Goal: Task Accomplishment & Management: Manage account settings

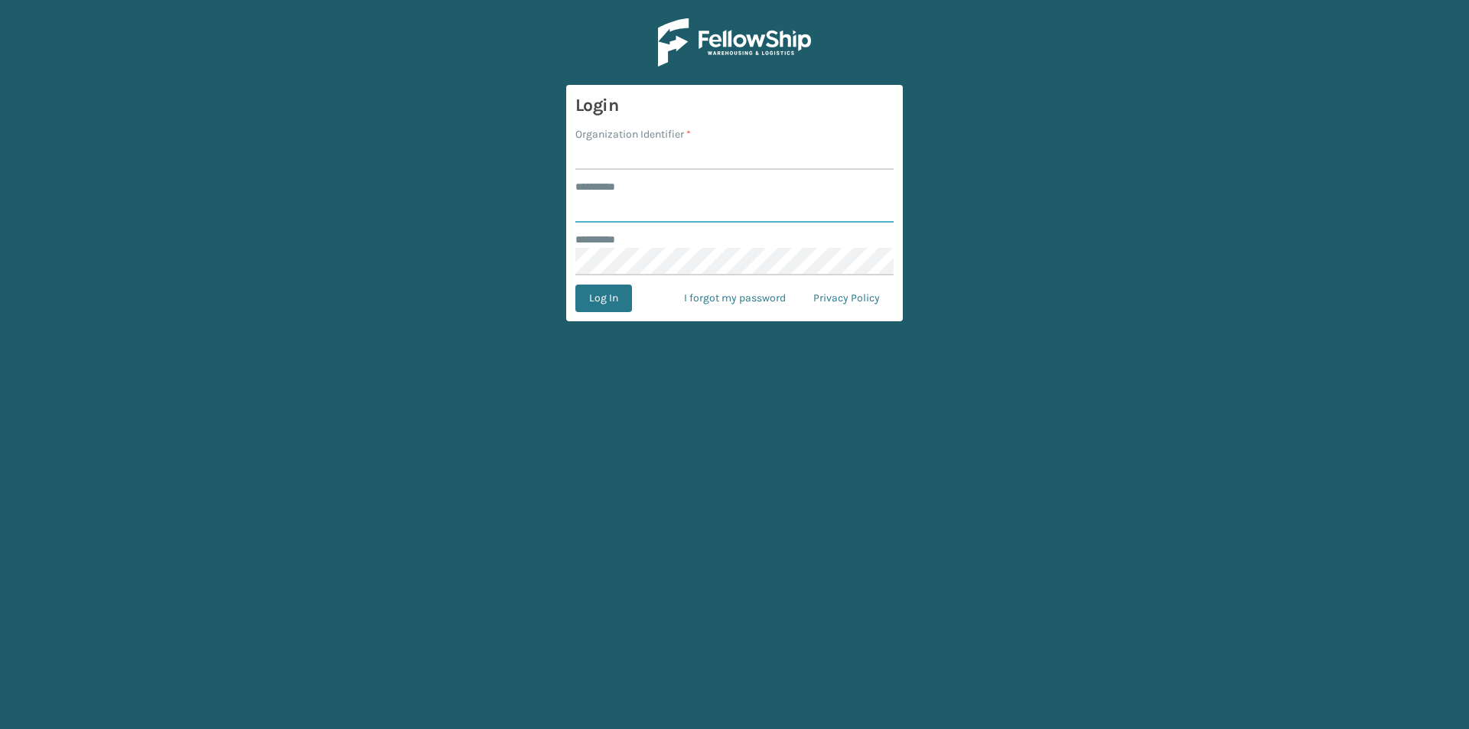
type input "**********"
click at [622, 152] on input "Organization Identifier *" at bounding box center [734, 156] width 318 height 28
type input "[PERSON_NAME]"
click at [603, 298] on button "Log In" at bounding box center [603, 299] width 57 height 28
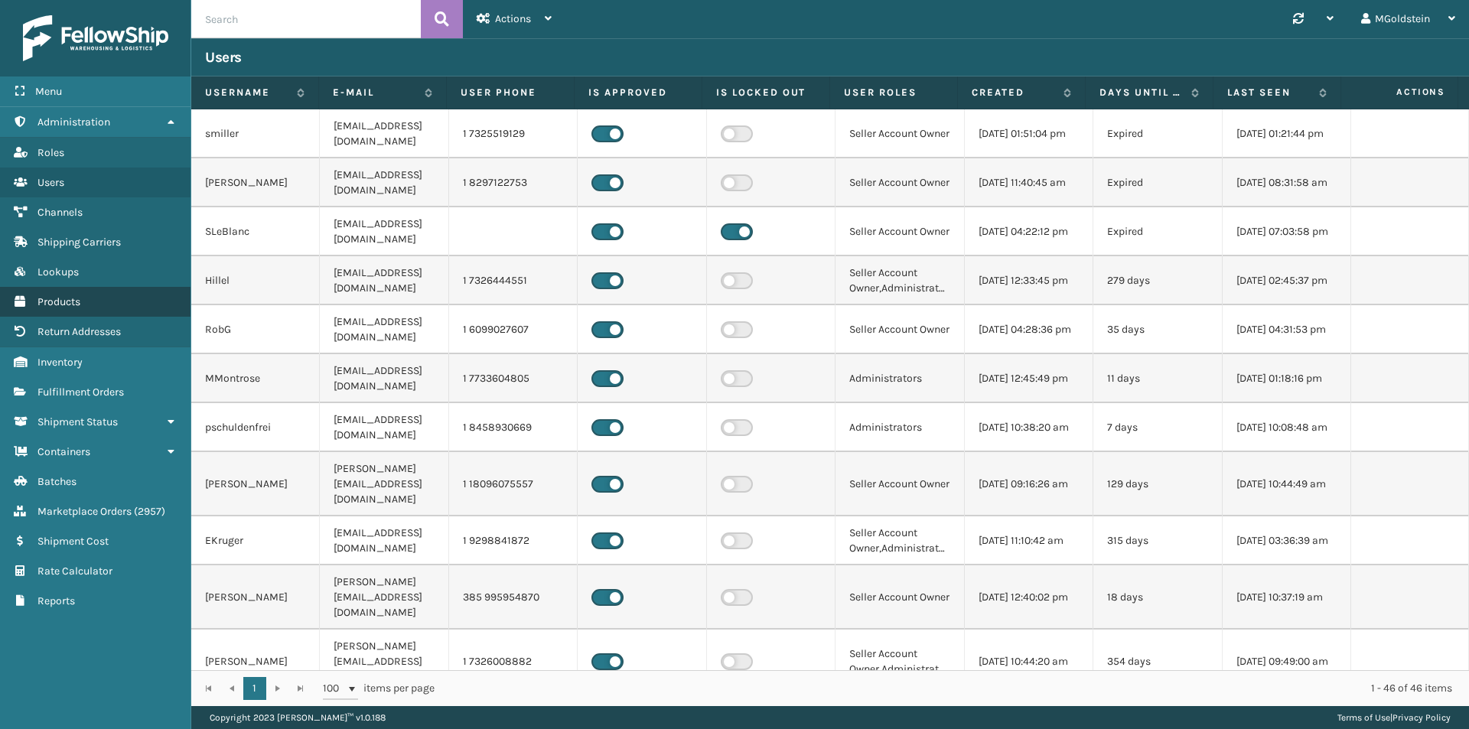
click at [69, 301] on span "Products" at bounding box center [58, 301] width 43 height 13
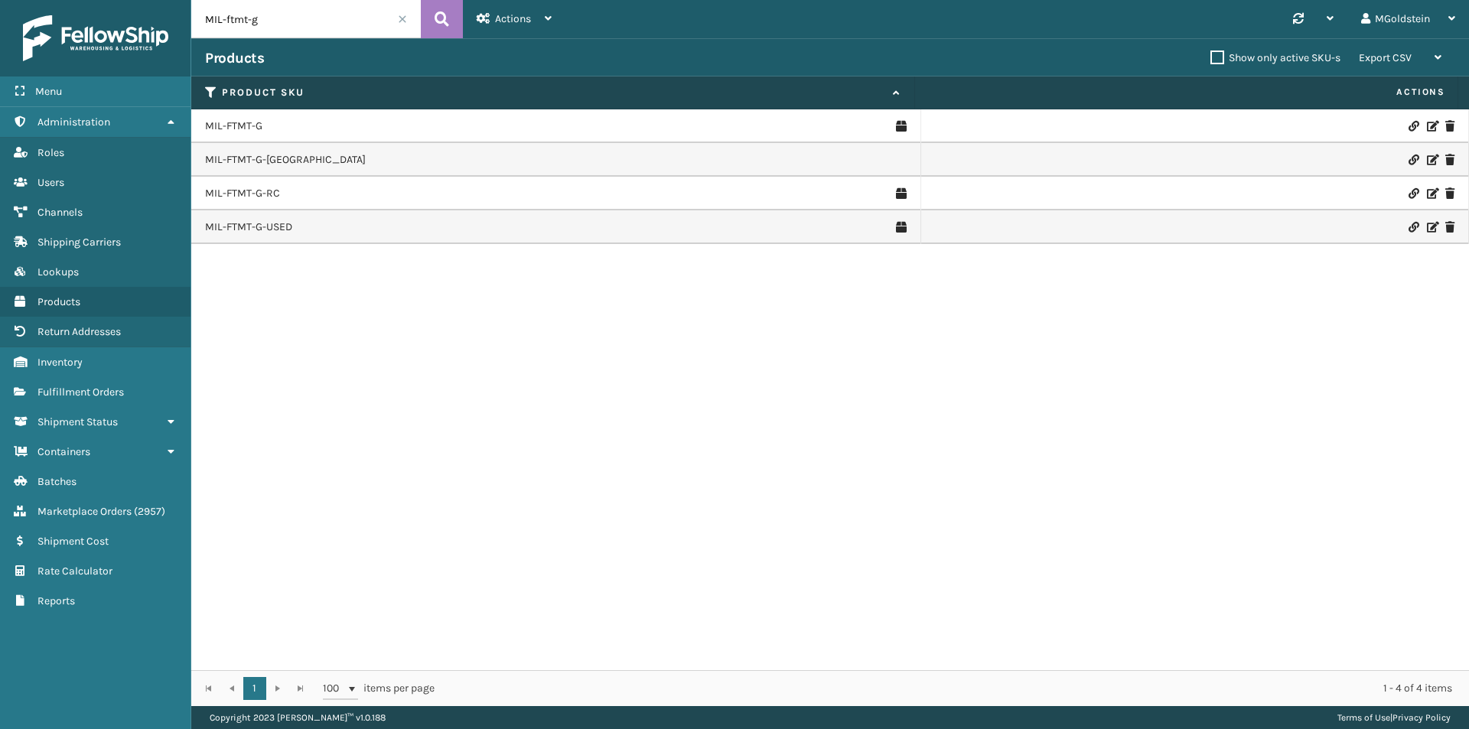
drag, startPoint x: 274, startPoint y: 16, endPoint x: 185, endPoint y: 40, distance: 91.9
click at [185, 0] on div "Menu Administration Roles Users Channels Shipping Carriers Lookups Products Ret…" at bounding box center [734, 0] width 1469 height 0
paste input "HK612-6-25"
type input "MIL-HK612-6-25"
click at [440, 16] on icon at bounding box center [442, 19] width 15 height 23
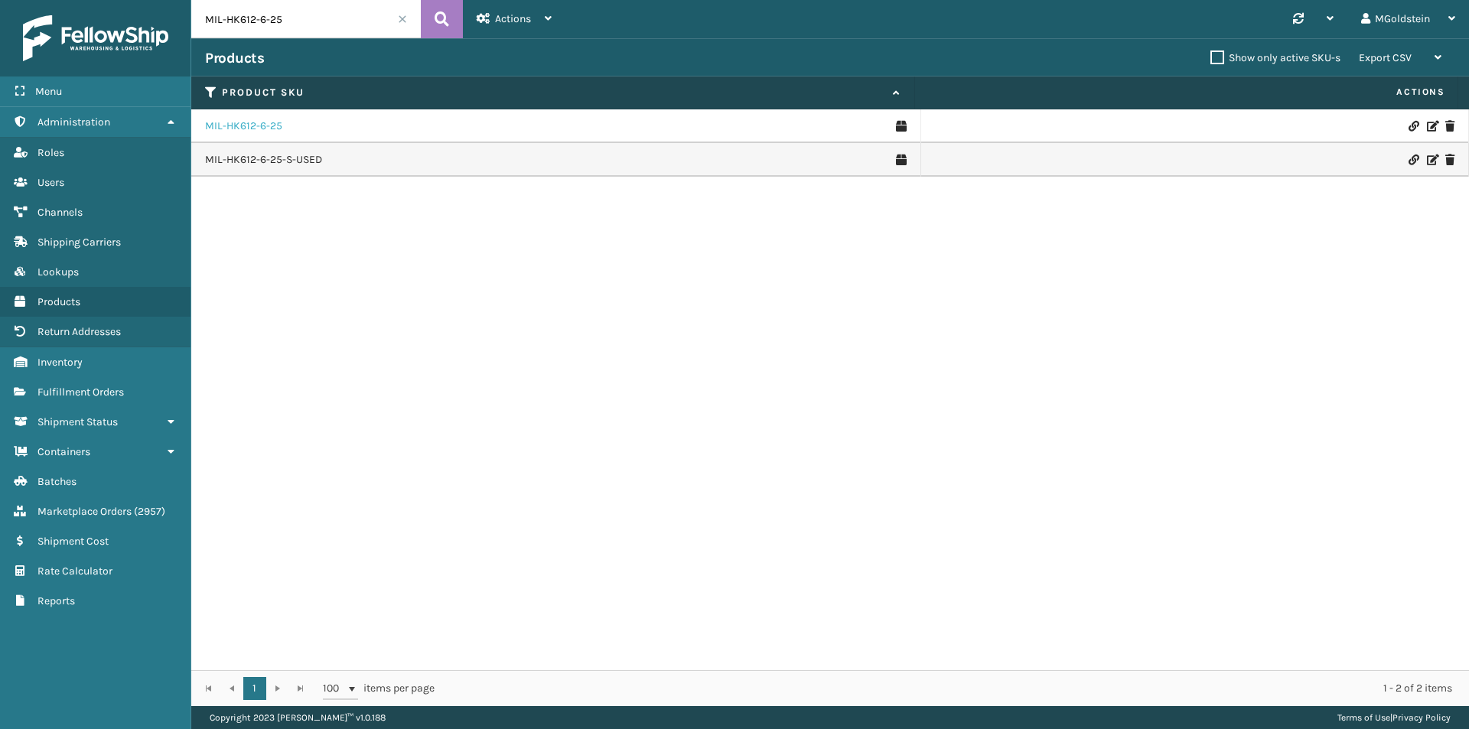
click at [262, 122] on link "MIL-HK612-6-25" at bounding box center [243, 126] width 77 height 15
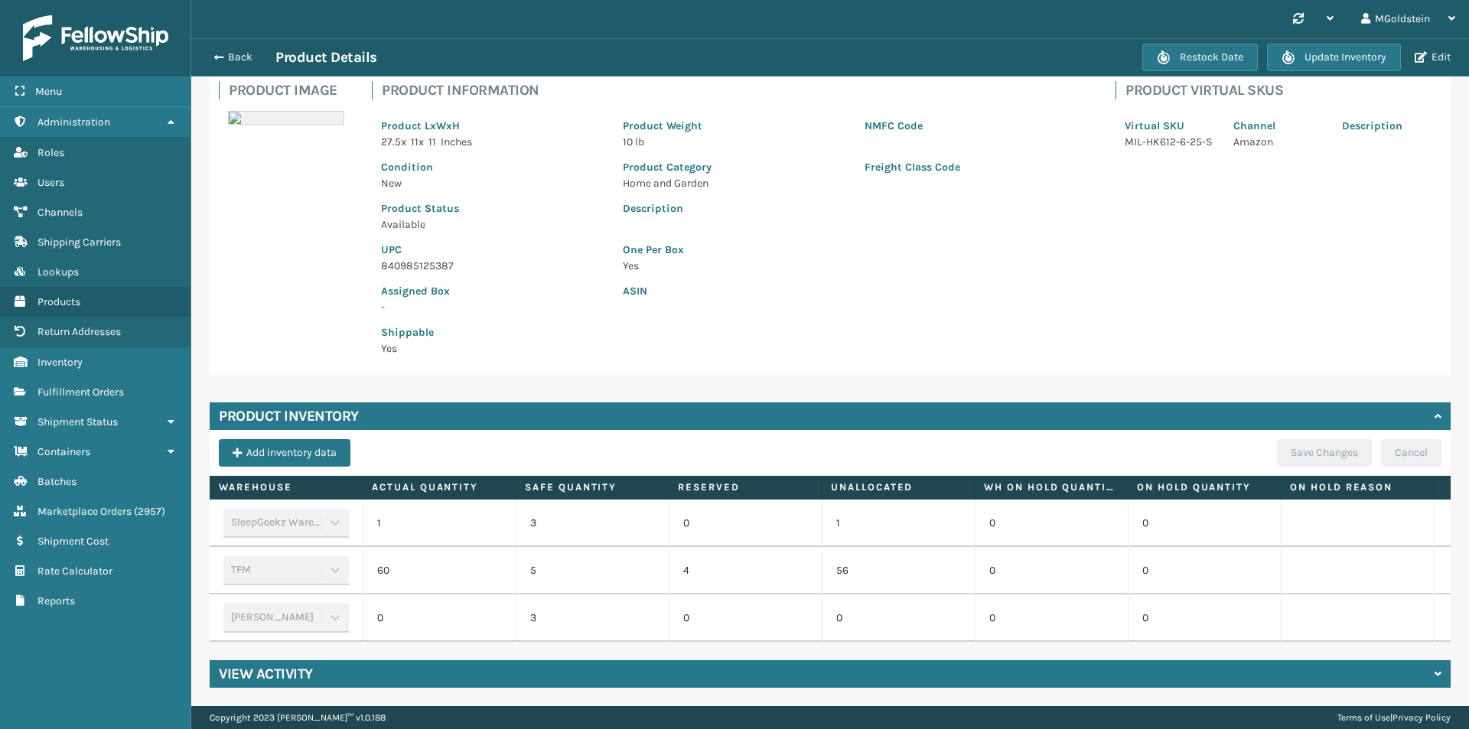
scroll to position [115, 0]
click at [397, 563] on td "60" at bounding box center [439, 570] width 153 height 47
click at [1325, 549] on td at bounding box center [1357, 570] width 153 height 47
click at [331, 562] on div "TFM" at bounding box center [285, 570] width 125 height 29
click at [402, 557] on td "60" at bounding box center [439, 570] width 153 height 47
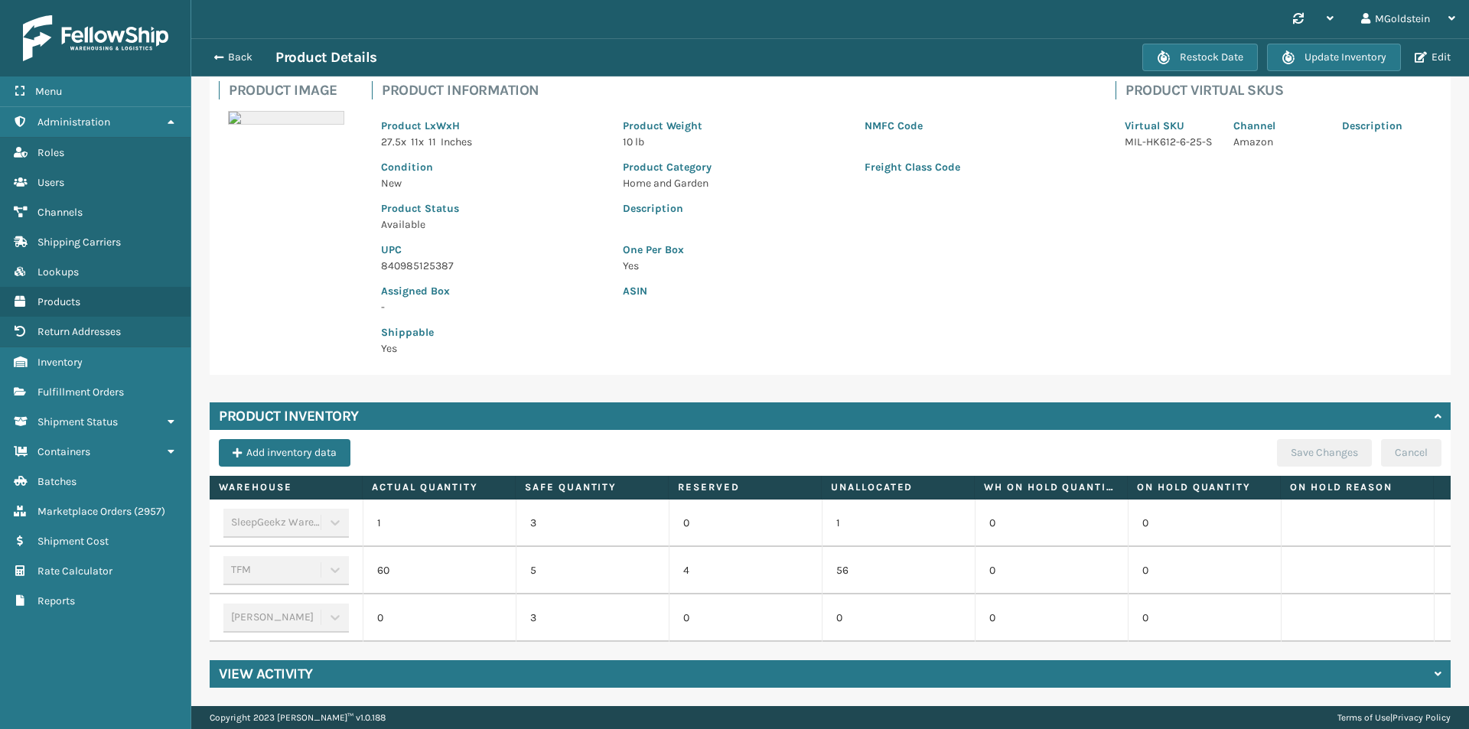
click at [402, 557] on td "60" at bounding box center [439, 570] width 153 height 47
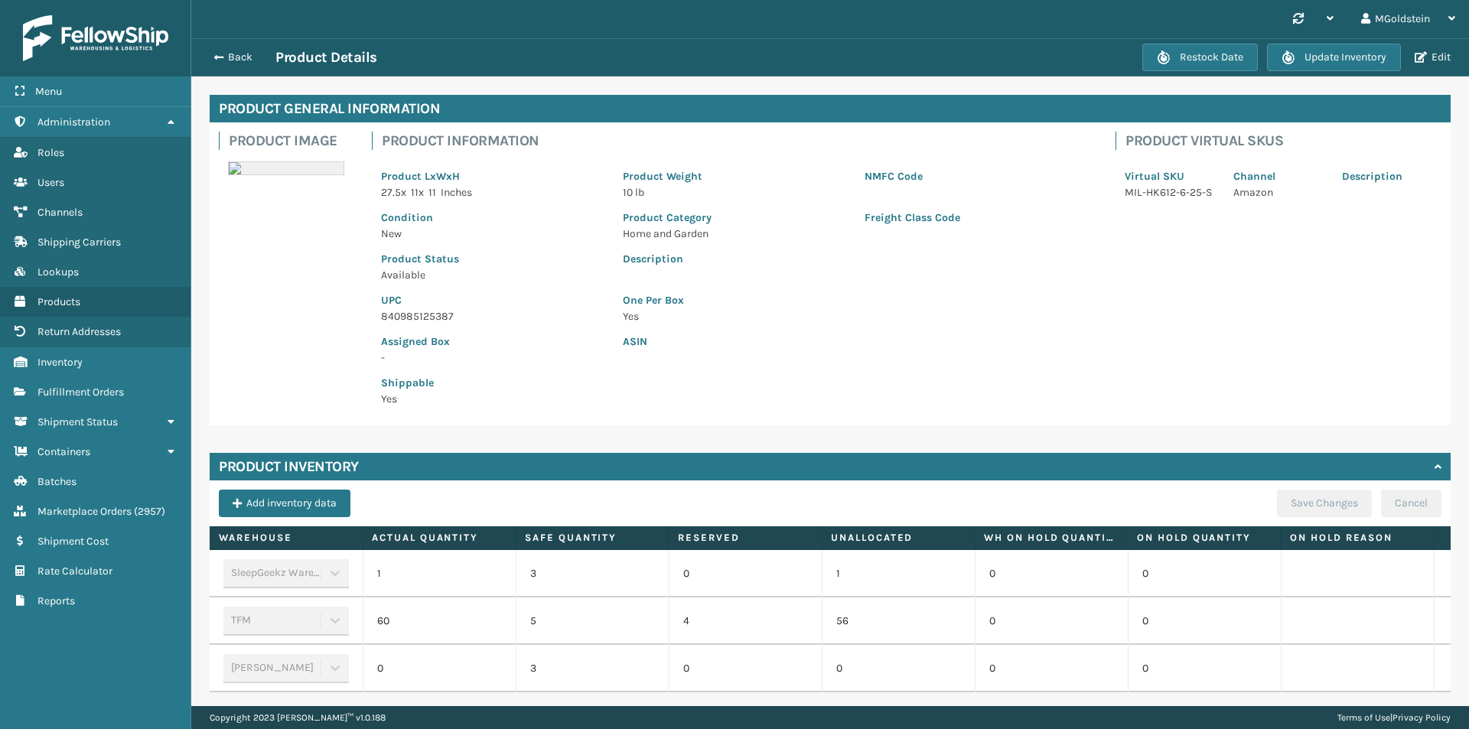
scroll to position [0, 0]
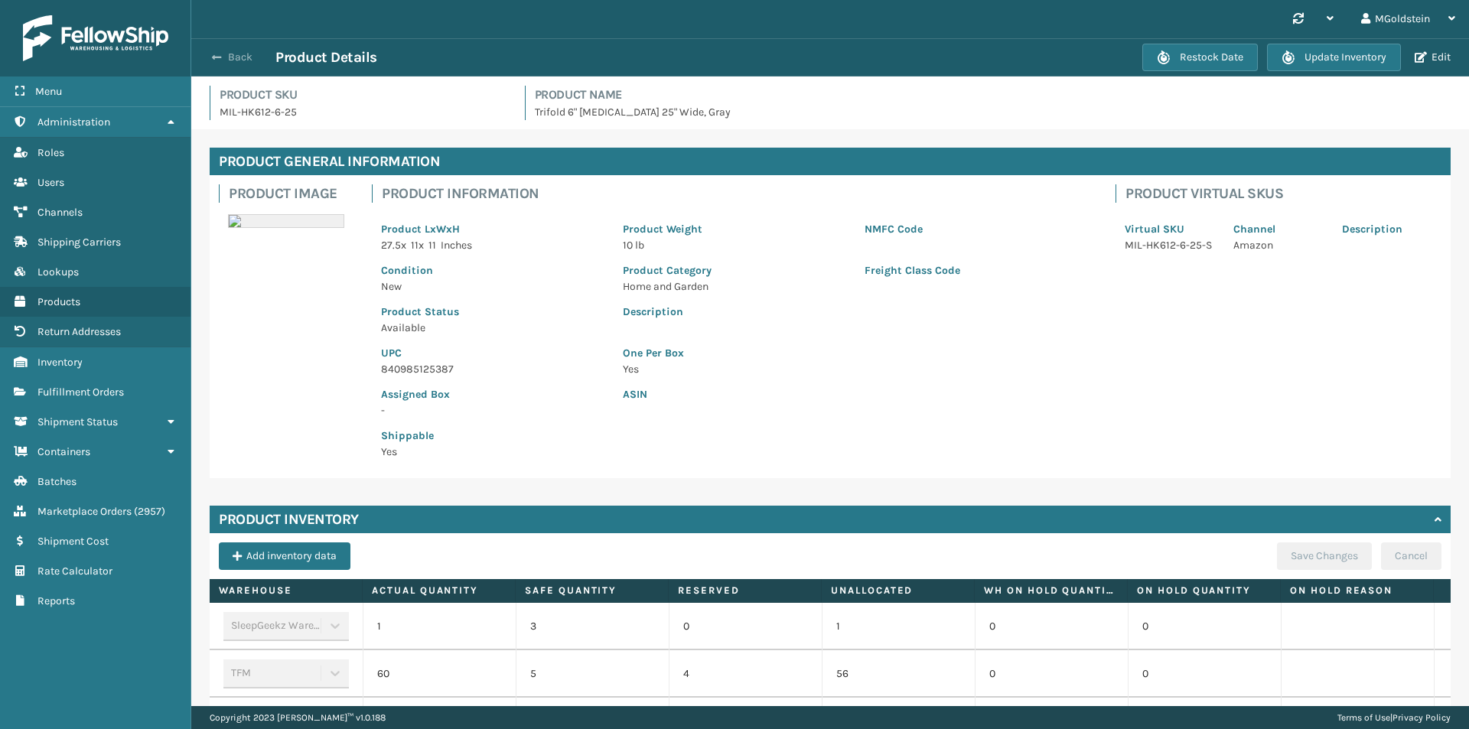
click at [239, 55] on button "Back" at bounding box center [240, 58] width 70 height 14
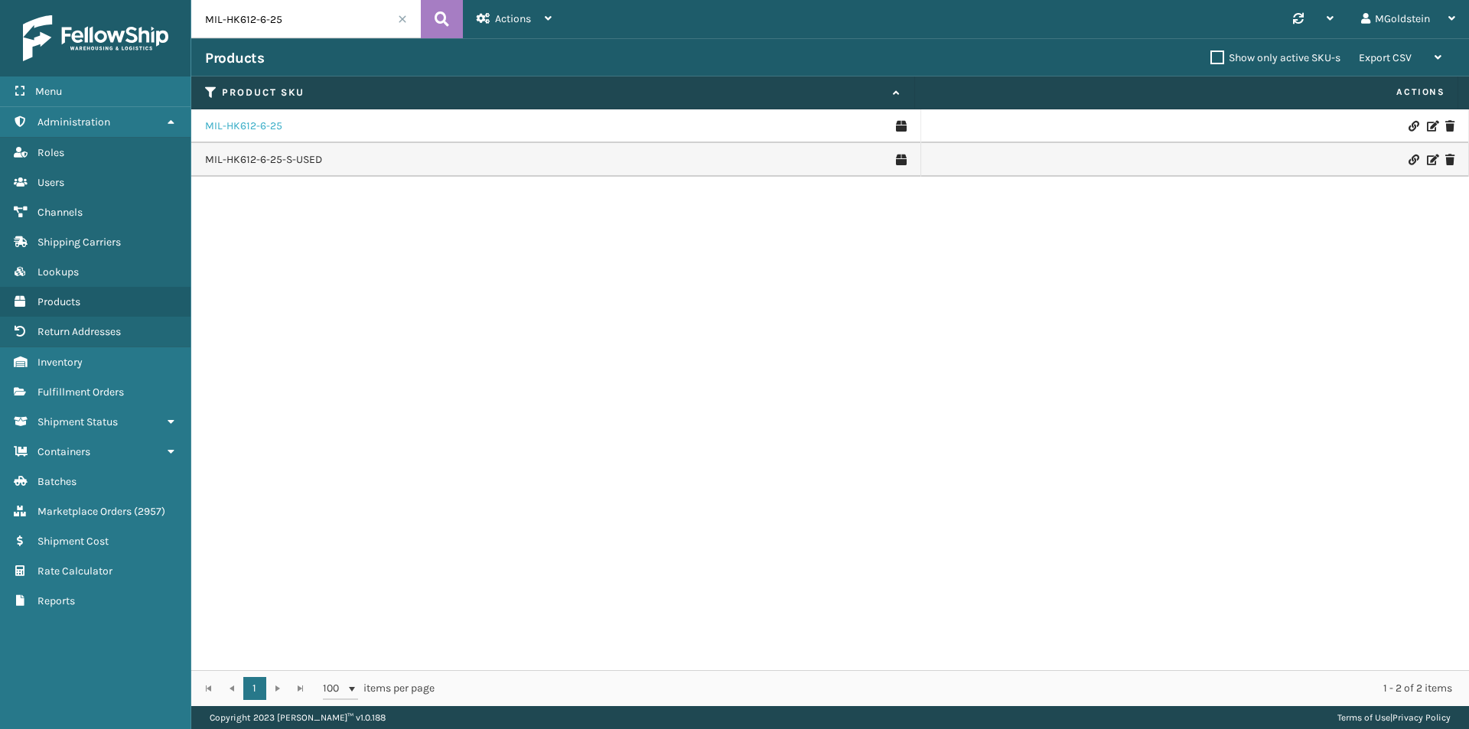
click at [243, 131] on link "MIL-HK612-6-25" at bounding box center [243, 126] width 77 height 15
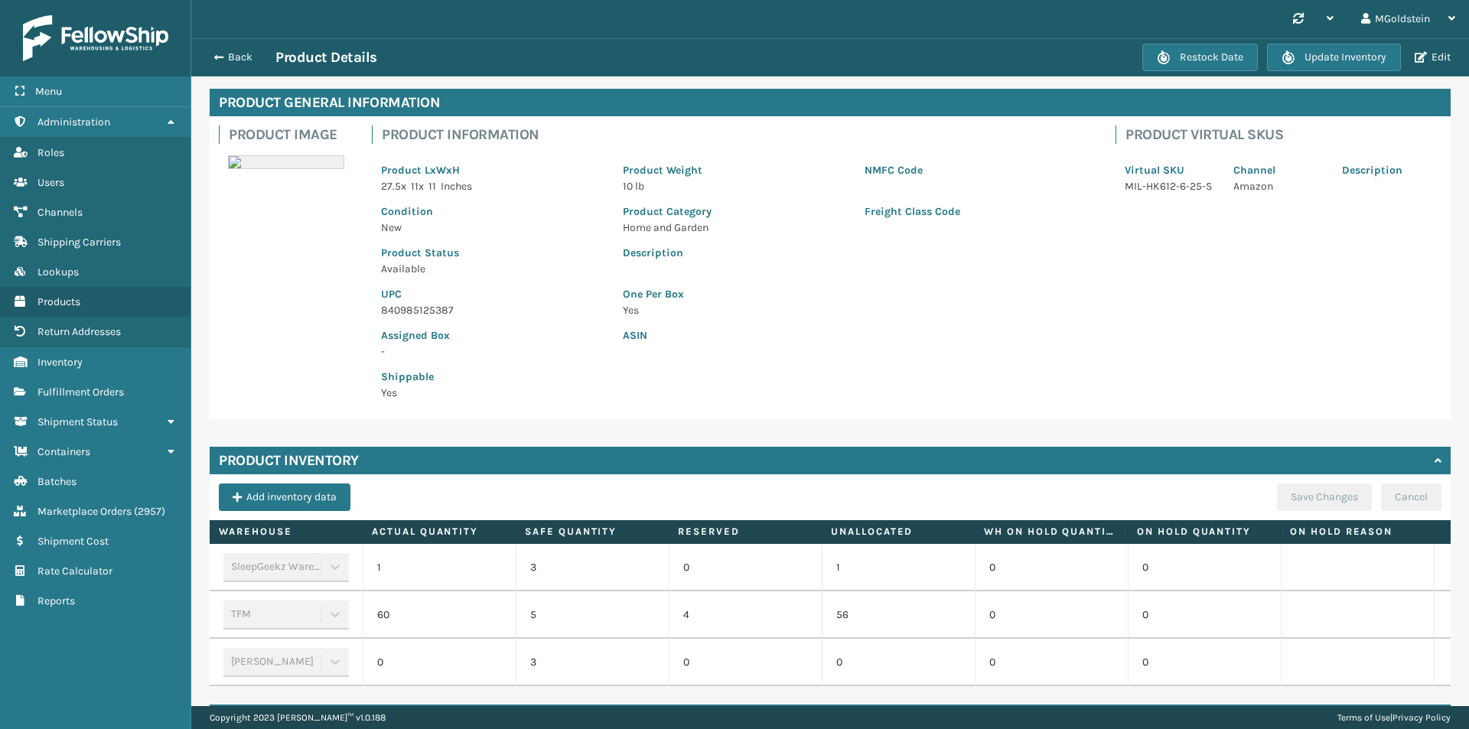
scroll to position [115, 0]
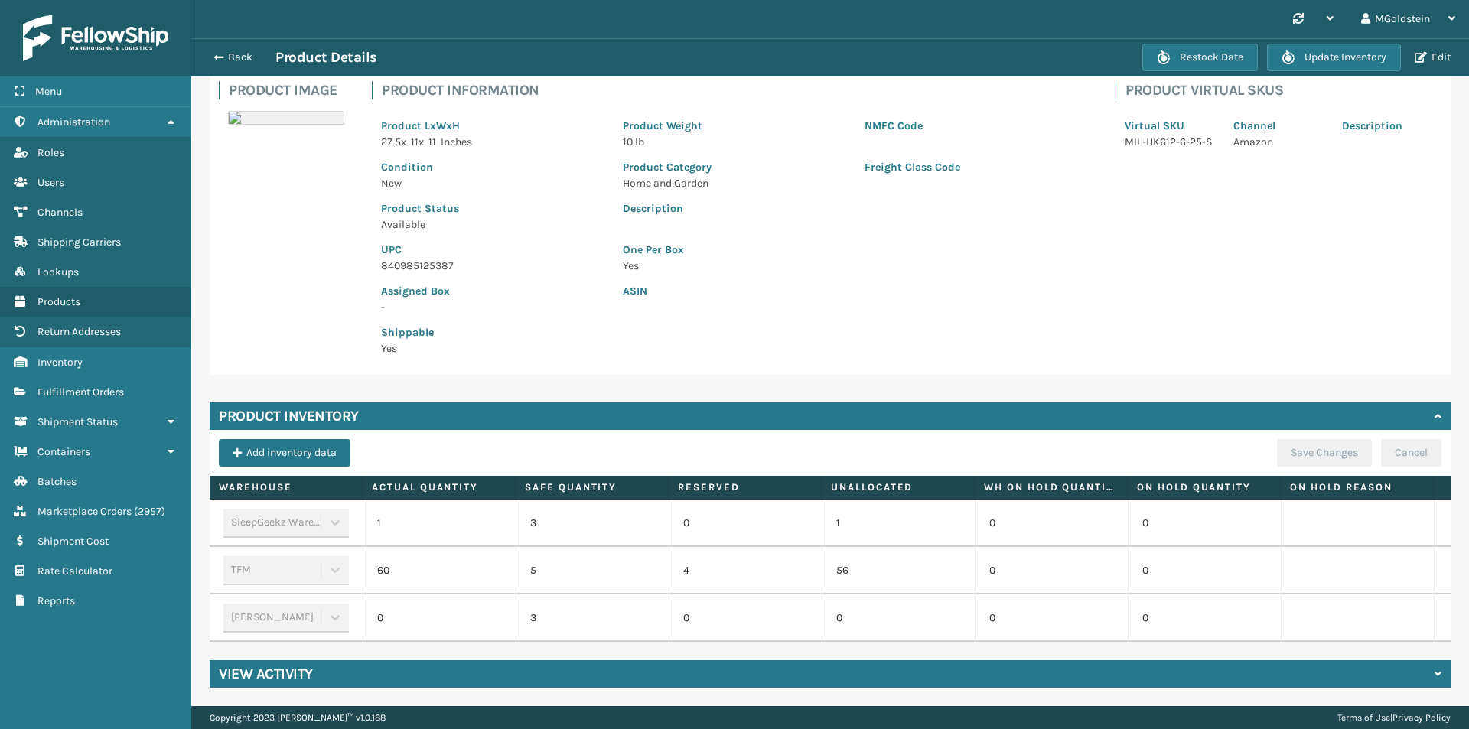
click at [393, 558] on td "60" at bounding box center [439, 570] width 153 height 47
click at [330, 559] on div "TFM" at bounding box center [285, 570] width 125 height 29
click at [342, 562] on div "TFM" at bounding box center [285, 570] width 125 height 29
drag, startPoint x: 386, startPoint y: 559, endPoint x: 413, endPoint y: 559, distance: 27.5
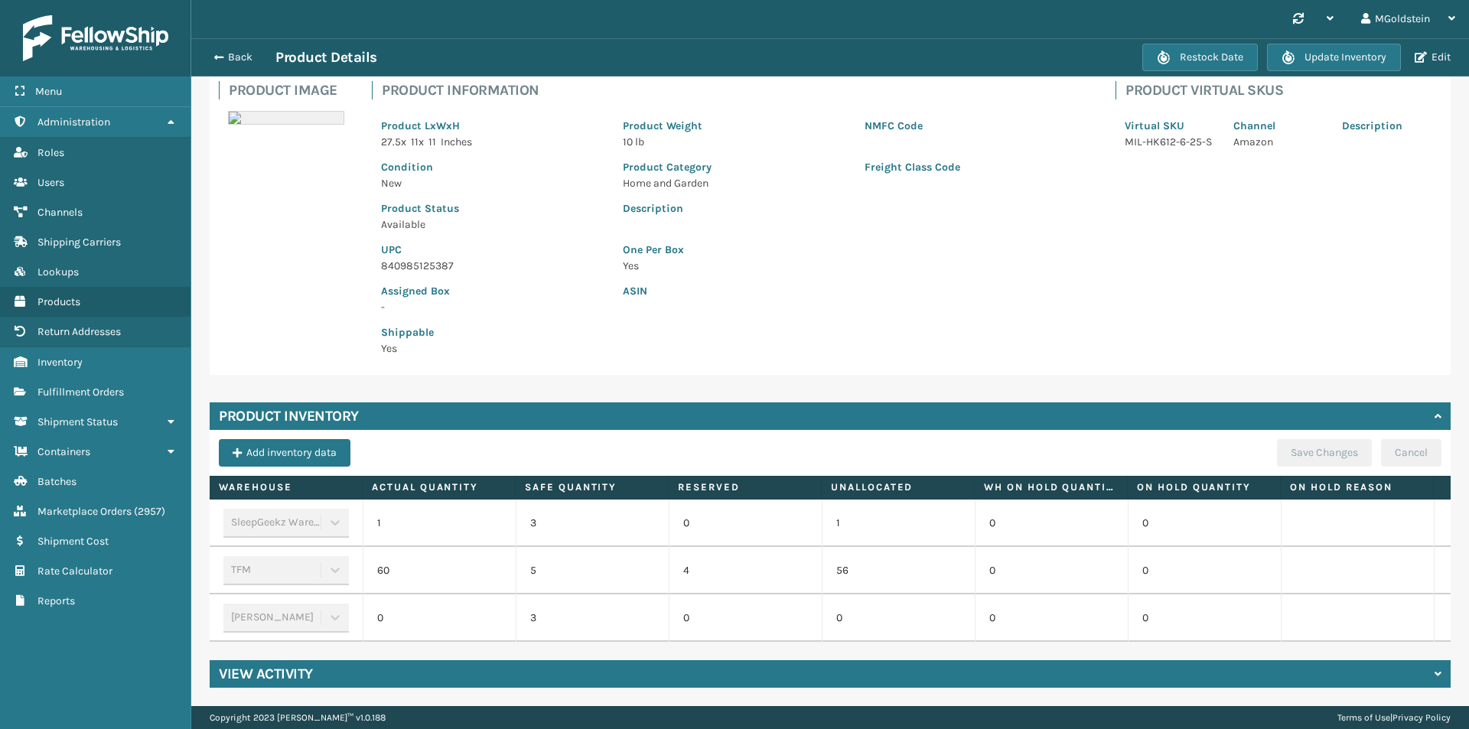
click at [387, 559] on td "60" at bounding box center [439, 570] width 153 height 47
drag, startPoint x: 546, startPoint y: 558, endPoint x: 621, endPoint y: 557, distance: 75.8
click at [555, 557] on td "5" at bounding box center [592, 570] width 153 height 47
click at [1341, 549] on td at bounding box center [1357, 570] width 153 height 47
click at [238, 57] on button "Back" at bounding box center [240, 58] width 70 height 14
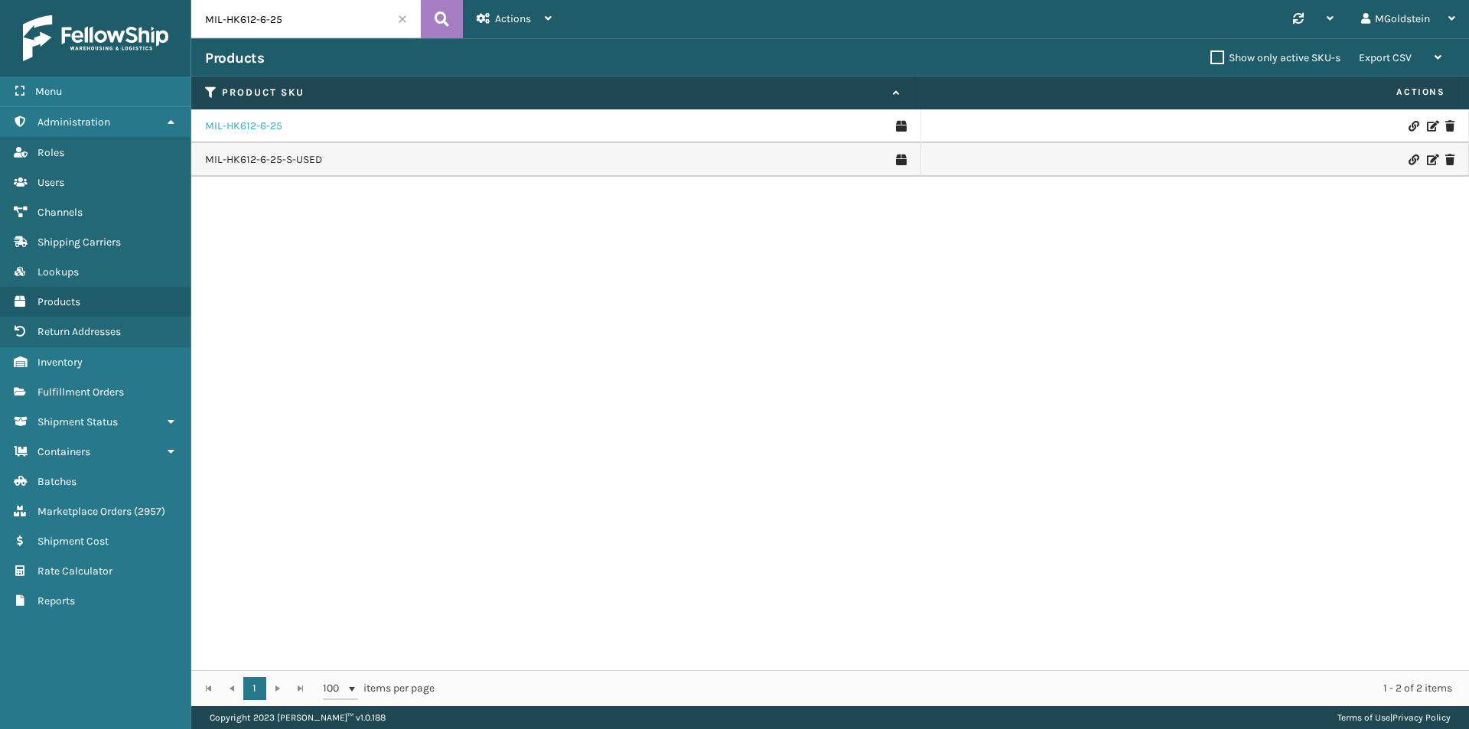
click at [240, 126] on link "MIL-HK612-6-25" at bounding box center [243, 126] width 77 height 15
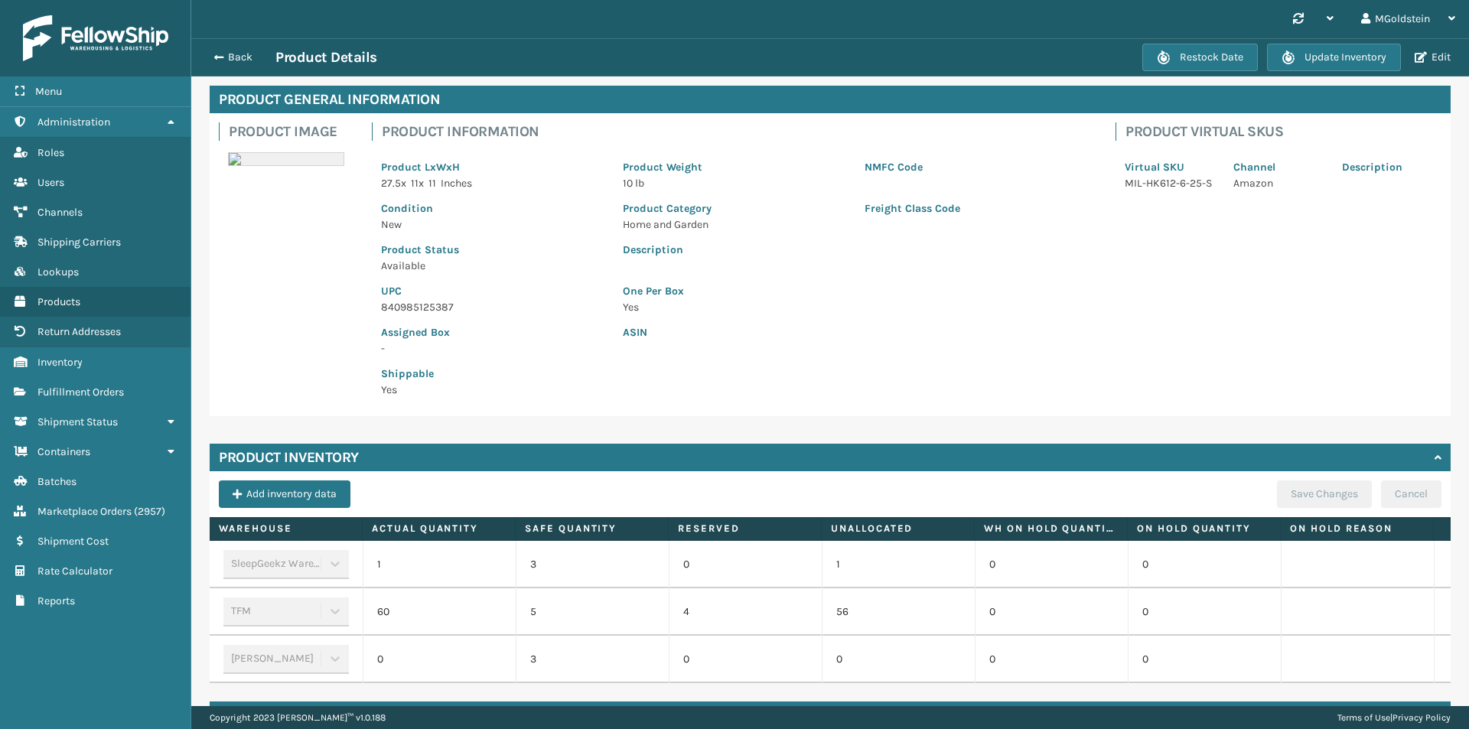
scroll to position [115, 0]
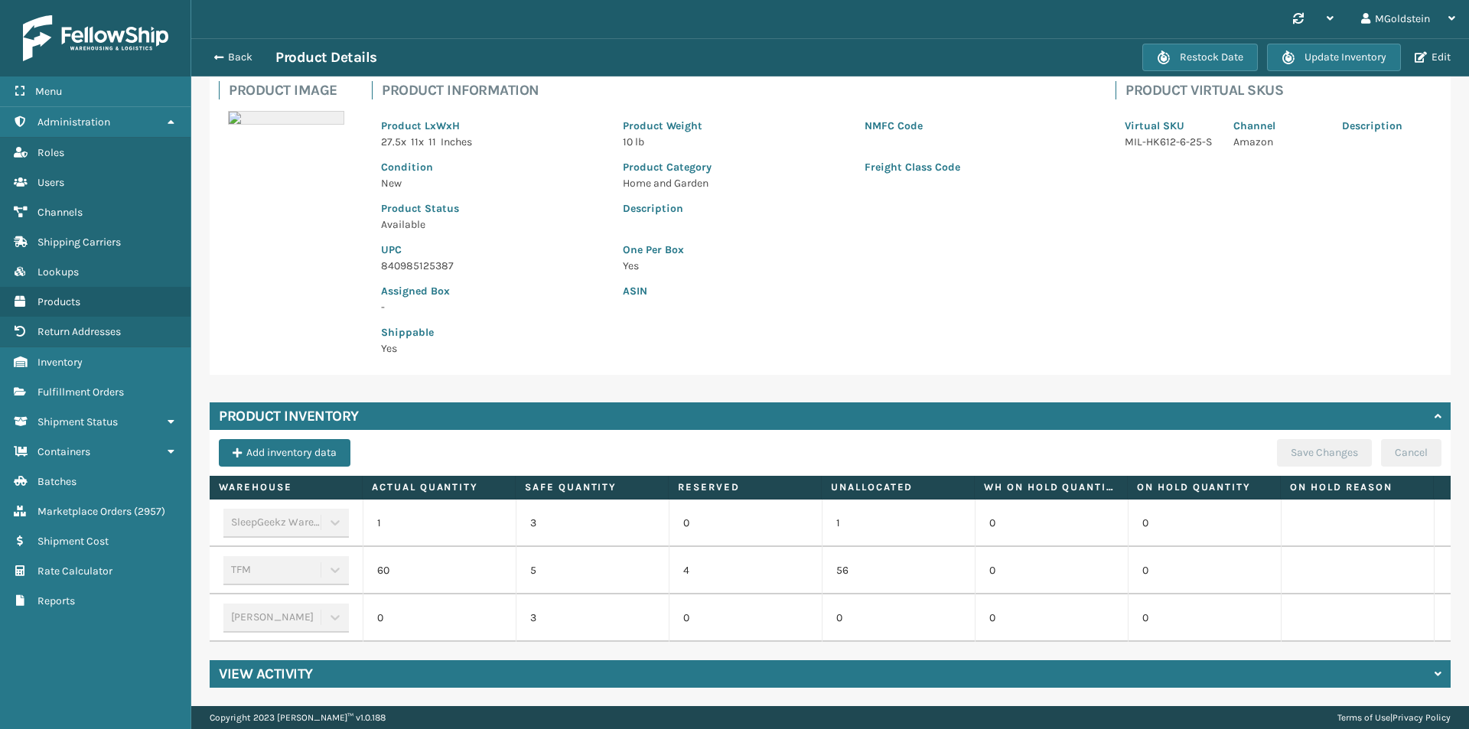
click at [306, 559] on div "TFM" at bounding box center [285, 570] width 125 height 29
click at [308, 556] on div "TFM" at bounding box center [285, 570] width 125 height 29
click at [319, 439] on button "Add inventory data" at bounding box center [285, 453] width 132 height 28
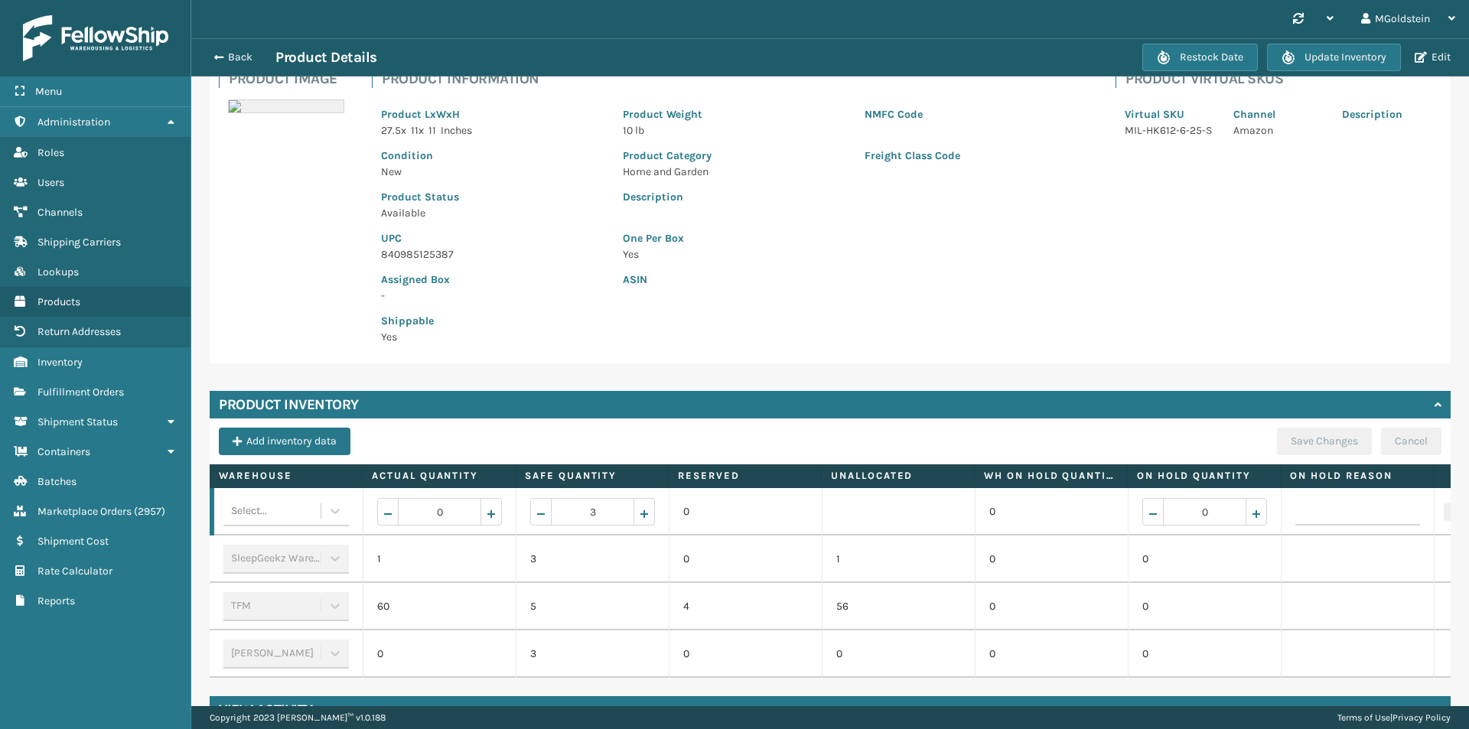
click at [414, 612] on td "60" at bounding box center [439, 606] width 153 height 47
click at [413, 611] on td "60" at bounding box center [439, 606] width 153 height 47
drag, startPoint x: 412, startPoint y: 611, endPoint x: 329, endPoint y: 516, distance: 126.9
click at [412, 611] on td "60" at bounding box center [439, 606] width 153 height 47
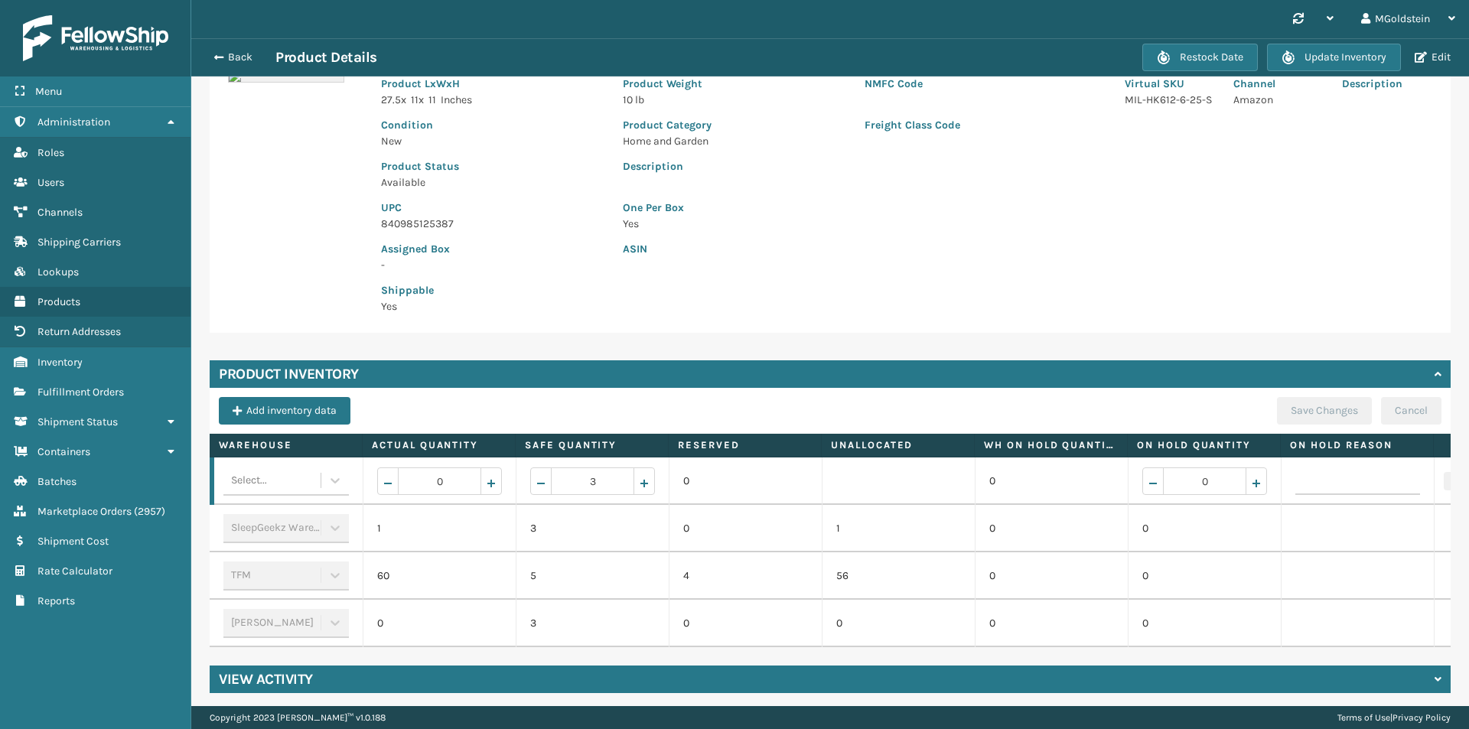
scroll to position [162, 0]
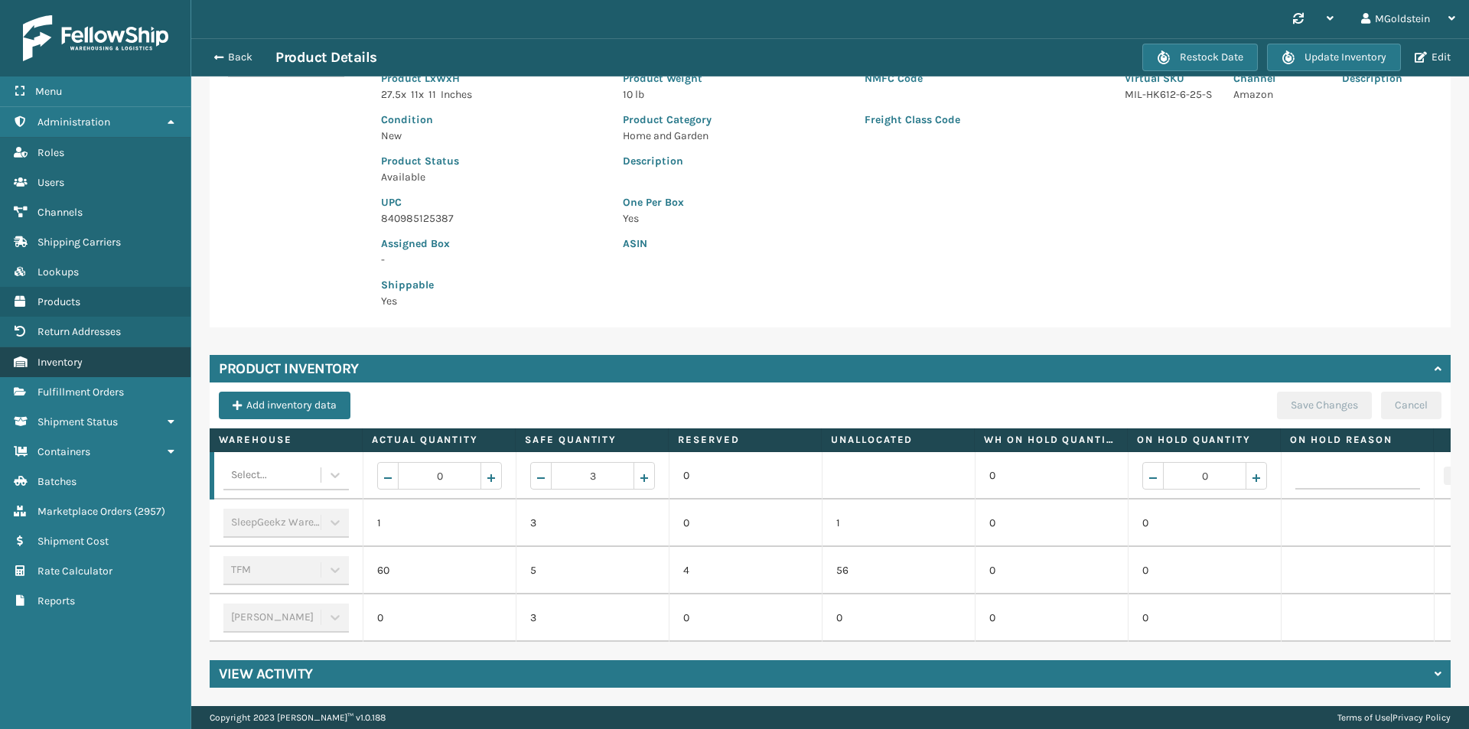
click at [82, 367] on span "Inventory" at bounding box center [59, 362] width 45 height 13
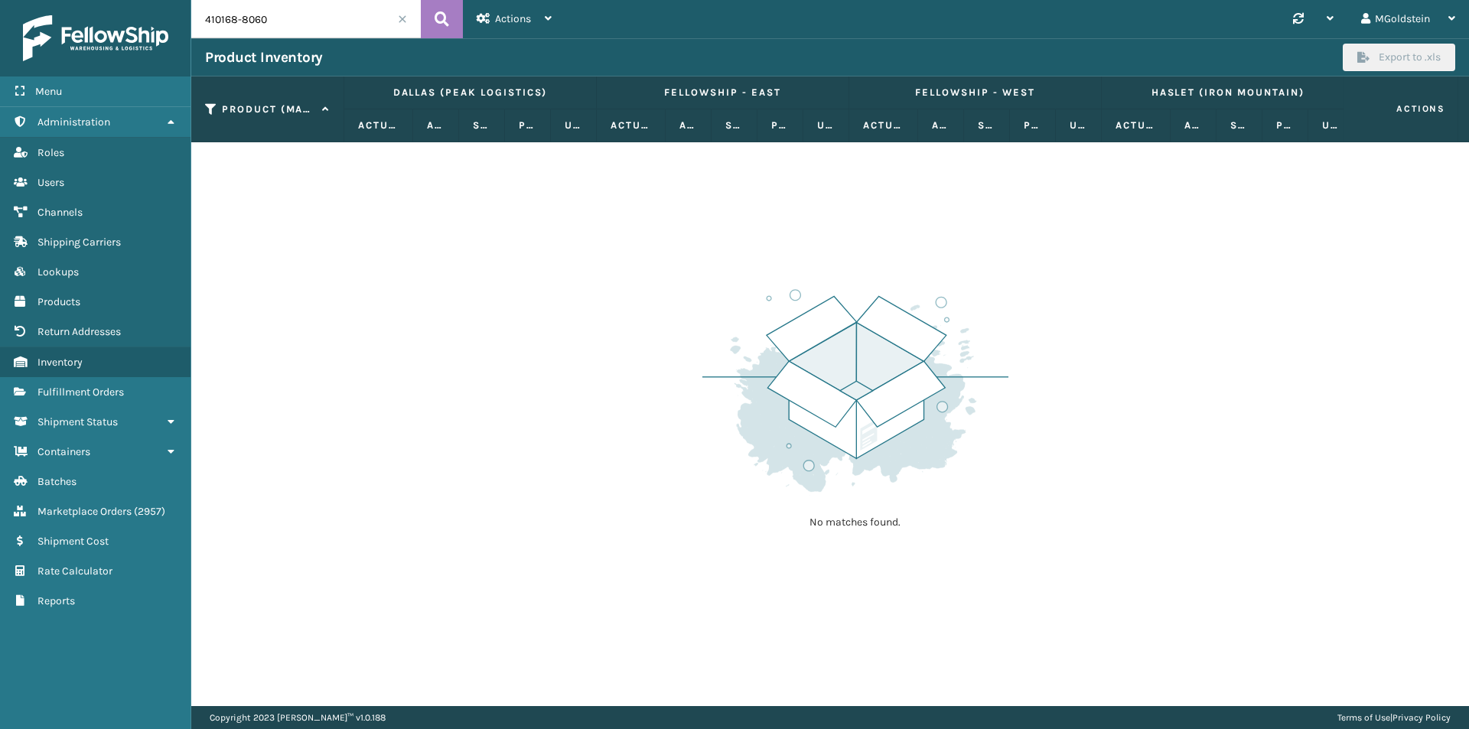
drag, startPoint x: 287, startPoint y: 16, endPoint x: 155, endPoint y: 14, distance: 132.4
click at [155, 0] on div "Menu Administration Roles Users Channels Shipping Carriers Lookups Products Ret…" at bounding box center [734, 0] width 1469 height 0
paste input "MIL-HK612-6-25"
type input "MIL-HK612-6-25"
click at [437, 15] on icon at bounding box center [442, 19] width 15 height 23
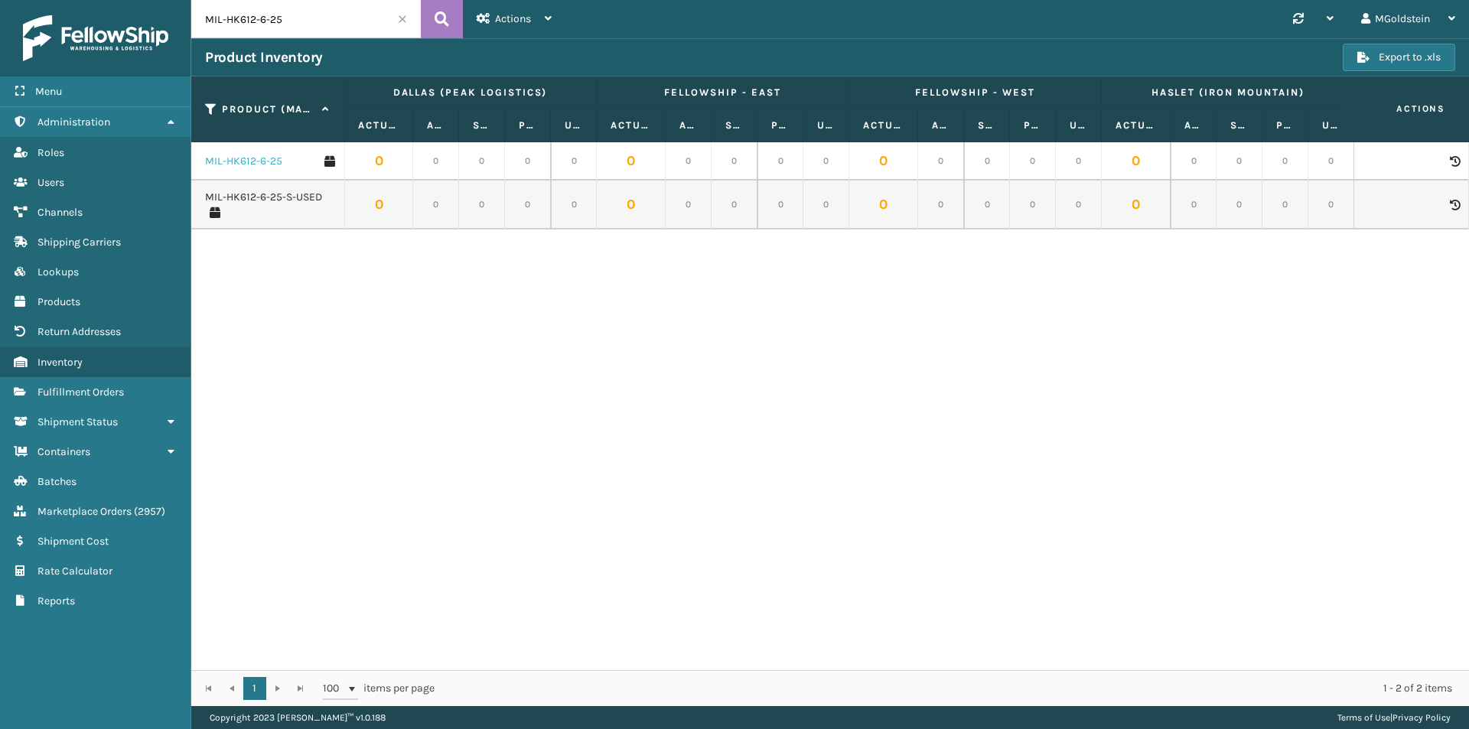
click at [247, 162] on link "MIL-HK612-6-25" at bounding box center [243, 161] width 77 height 15
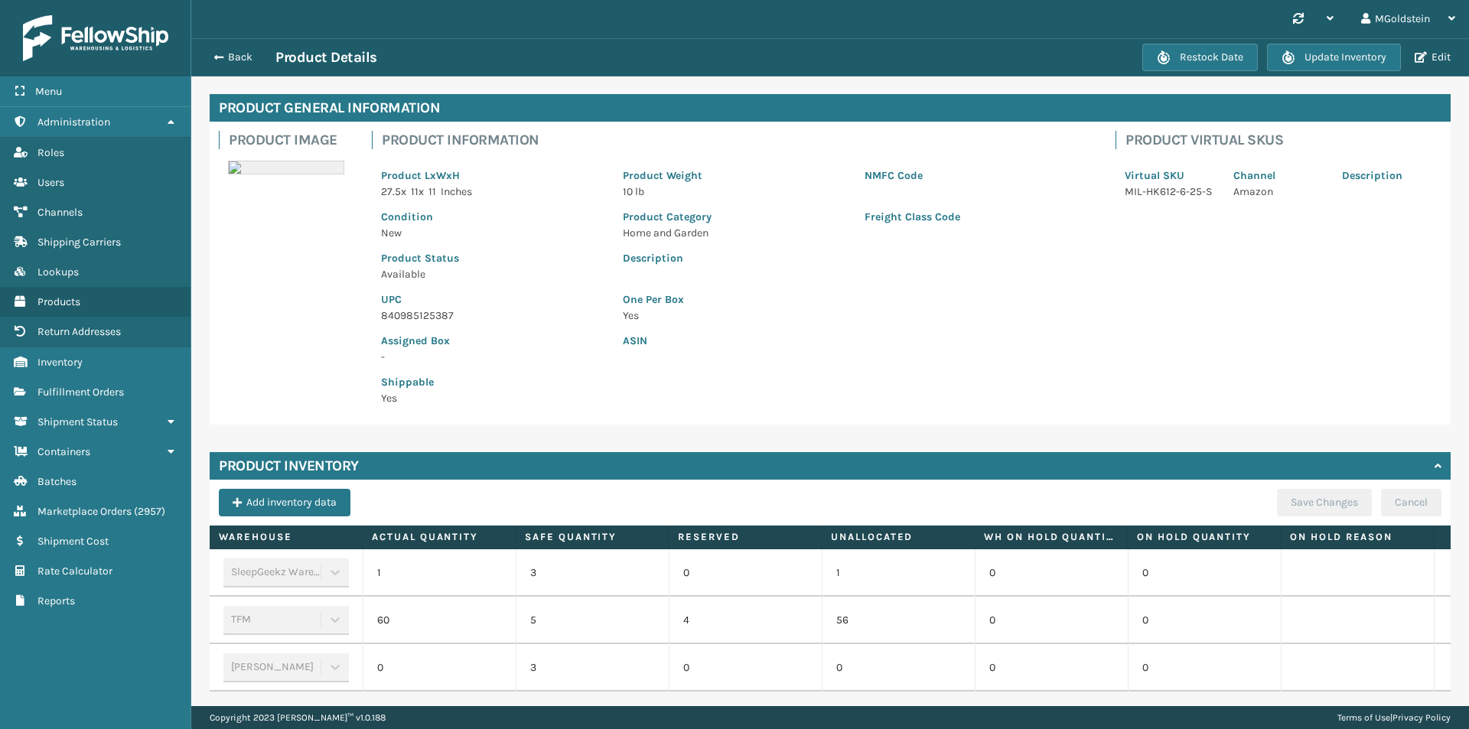
scroll to position [115, 0]
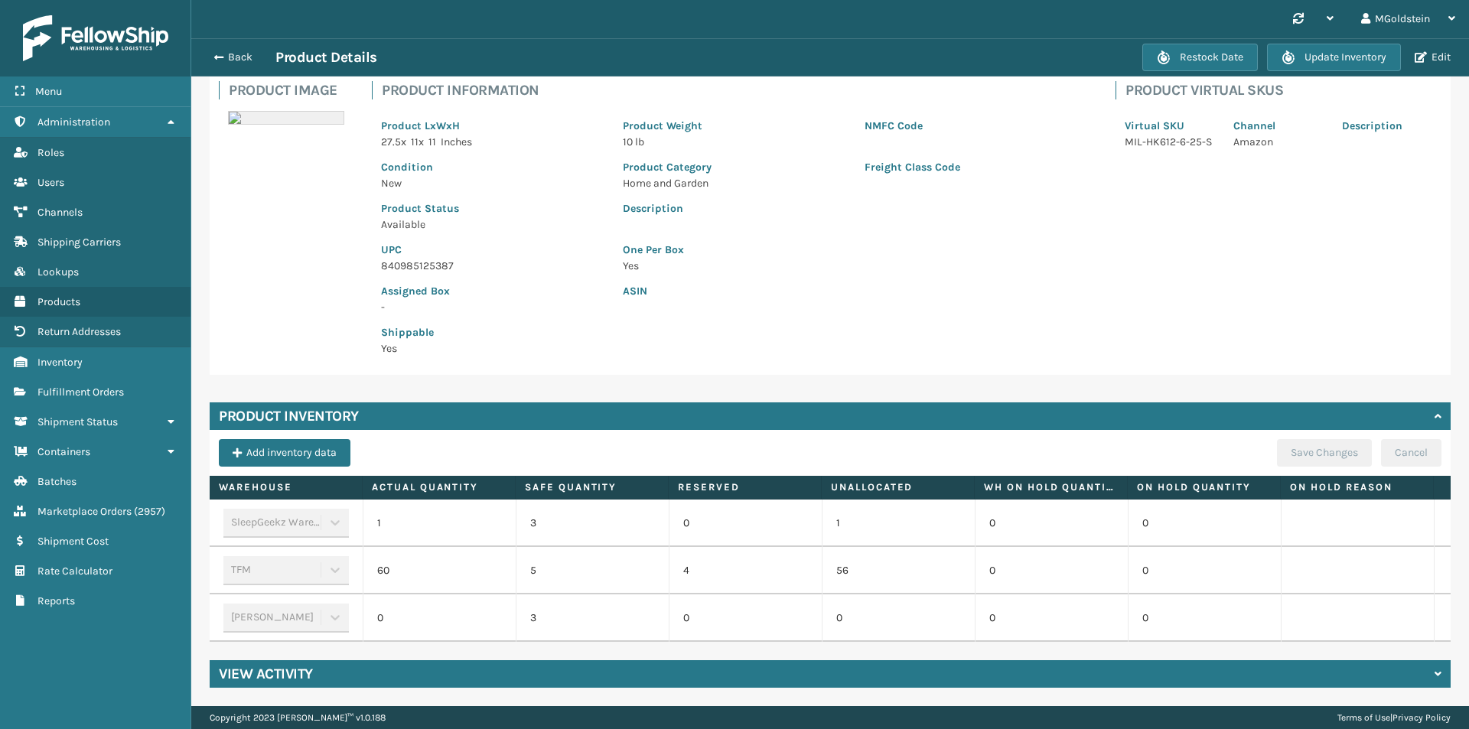
click at [396, 548] on td "60" at bounding box center [439, 570] width 153 height 47
click at [395, 553] on td "60" at bounding box center [439, 570] width 153 height 47
drag, startPoint x: 388, startPoint y: 560, endPoint x: 323, endPoint y: 534, distance: 70.1
click at [376, 558] on td "60" at bounding box center [439, 570] width 153 height 47
click at [60, 295] on link "Products" at bounding box center [95, 302] width 191 height 30
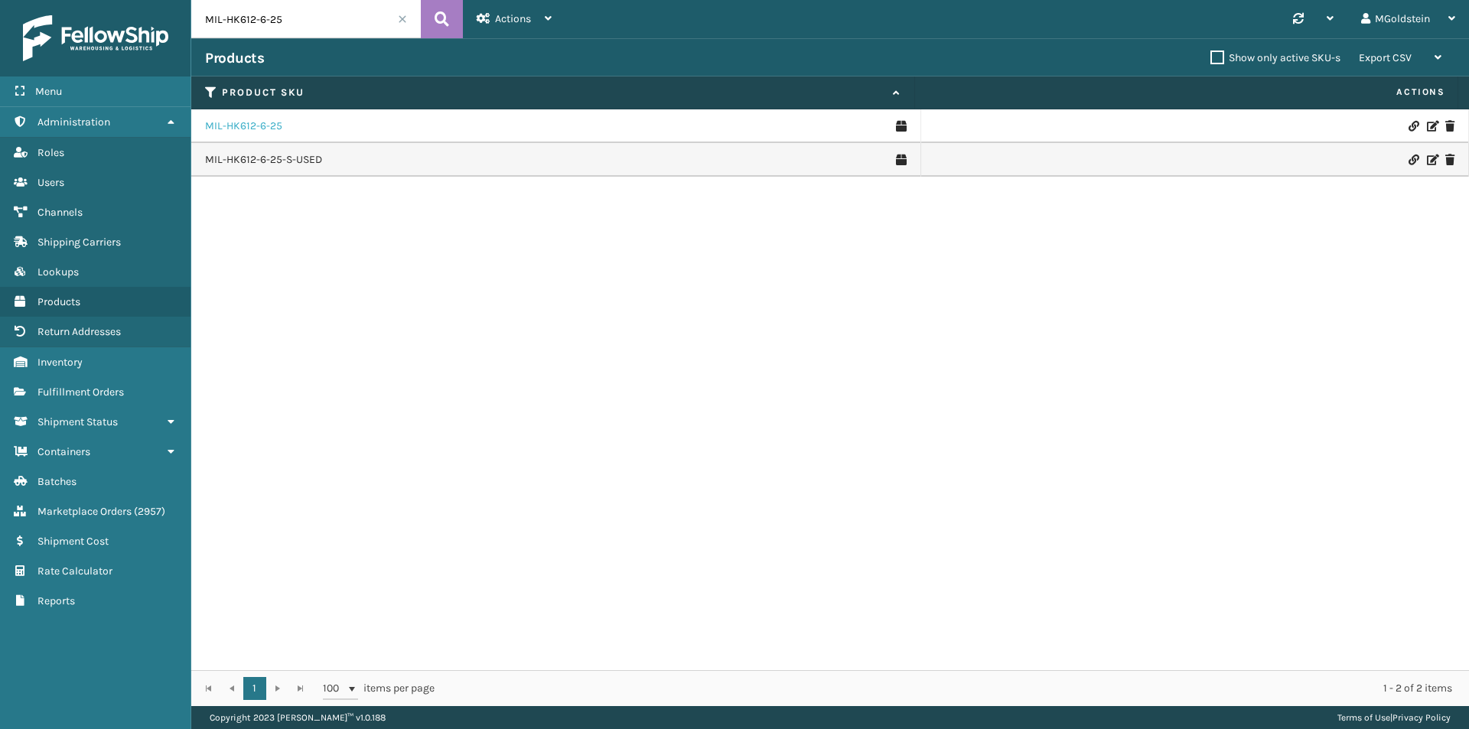
click at [266, 122] on link "MIL-HK612-6-25" at bounding box center [243, 126] width 77 height 15
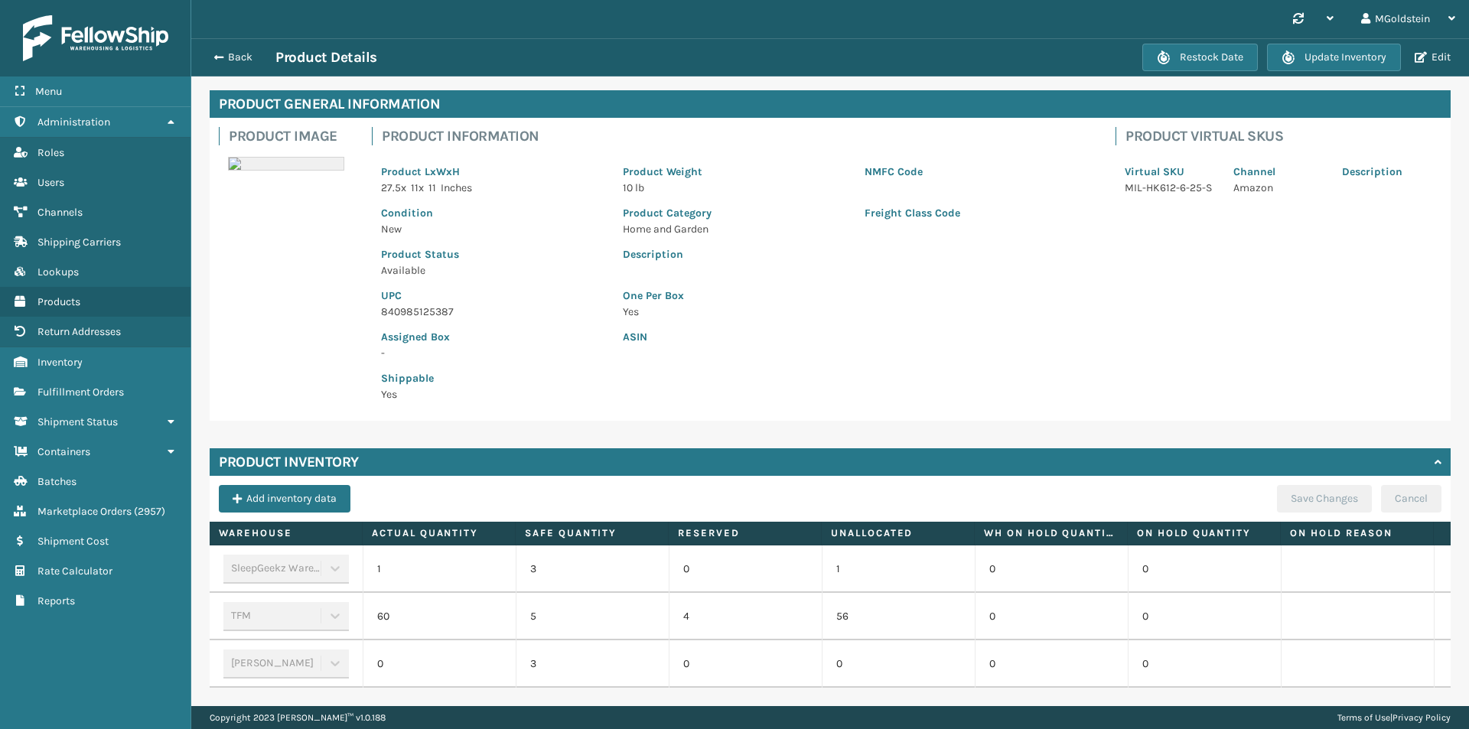
scroll to position [115, 0]
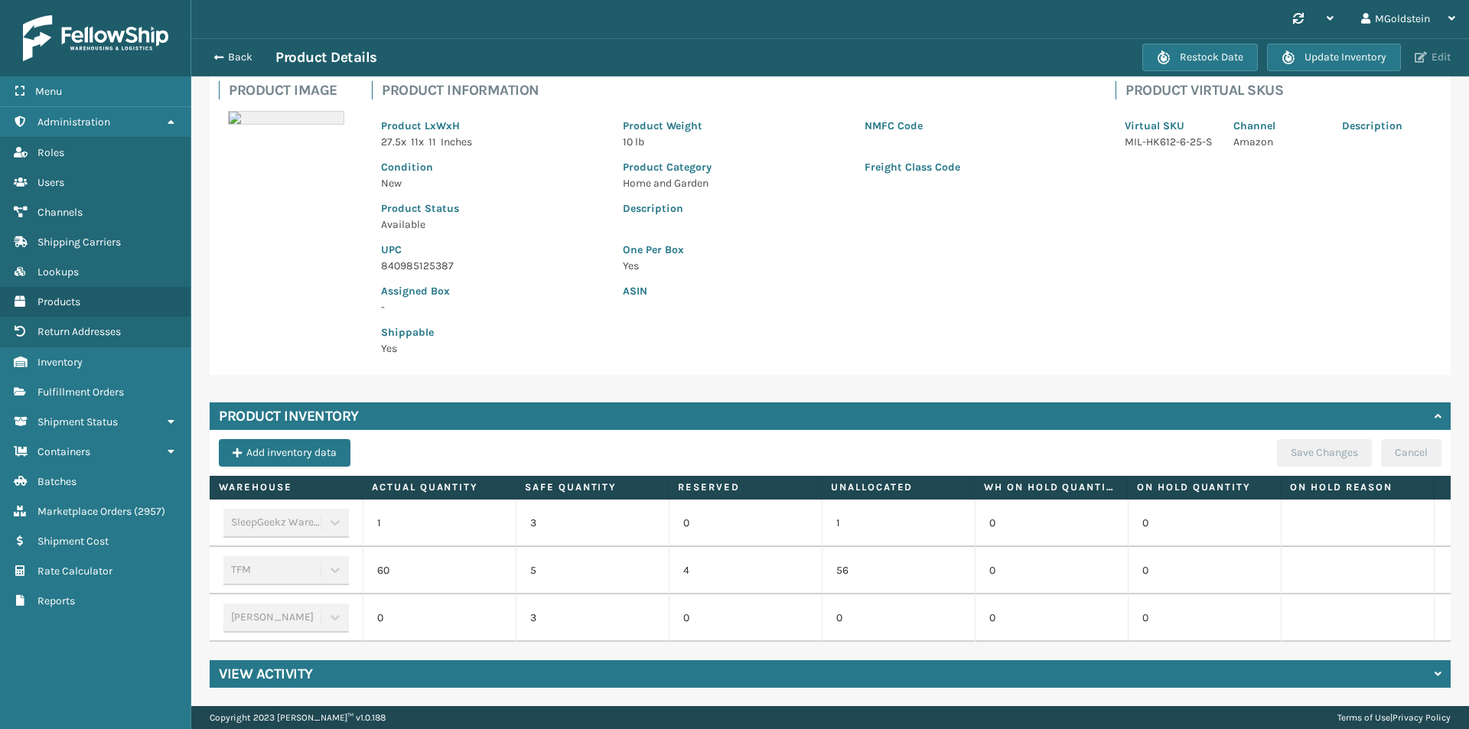
click at [1438, 54] on button "Edit" at bounding box center [1432, 58] width 45 height 14
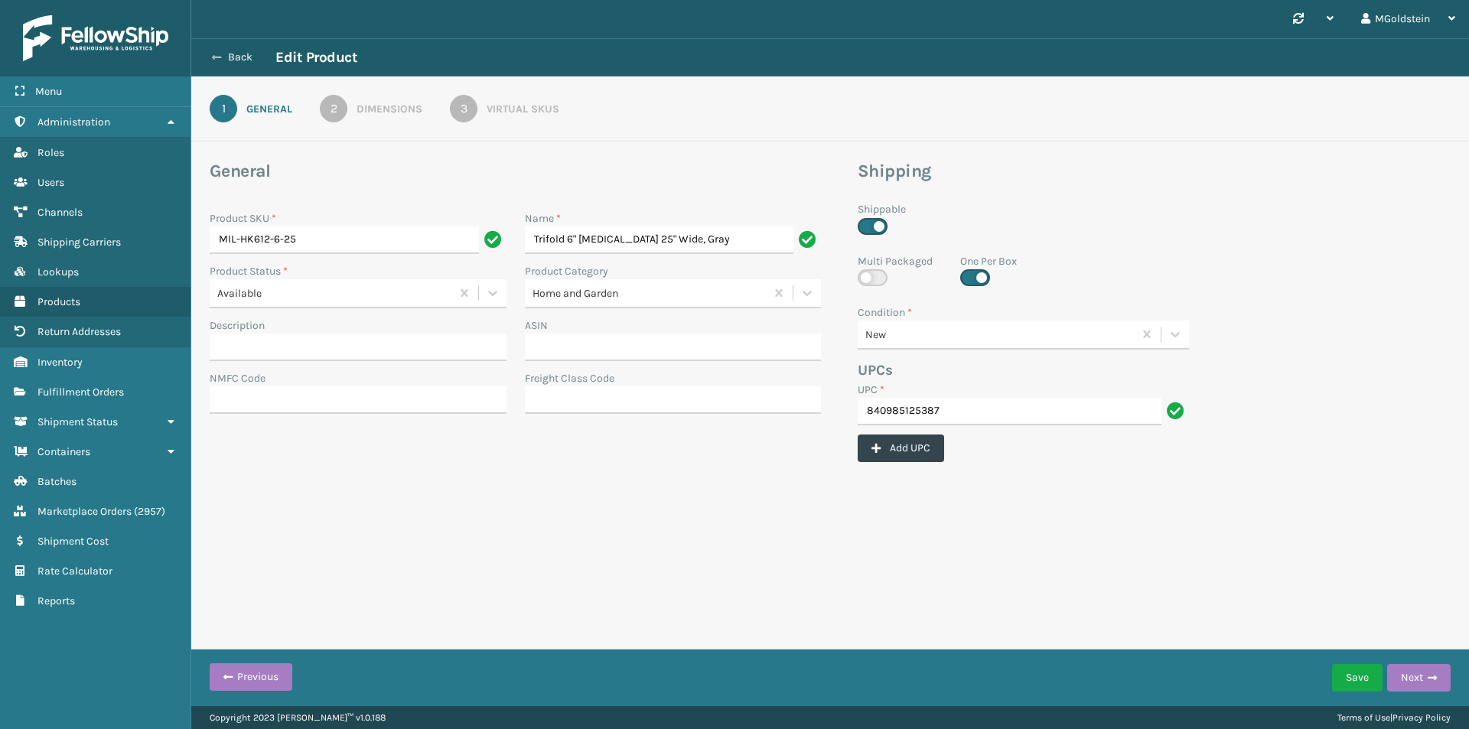
click at [239, 56] on button "Back" at bounding box center [240, 58] width 70 height 14
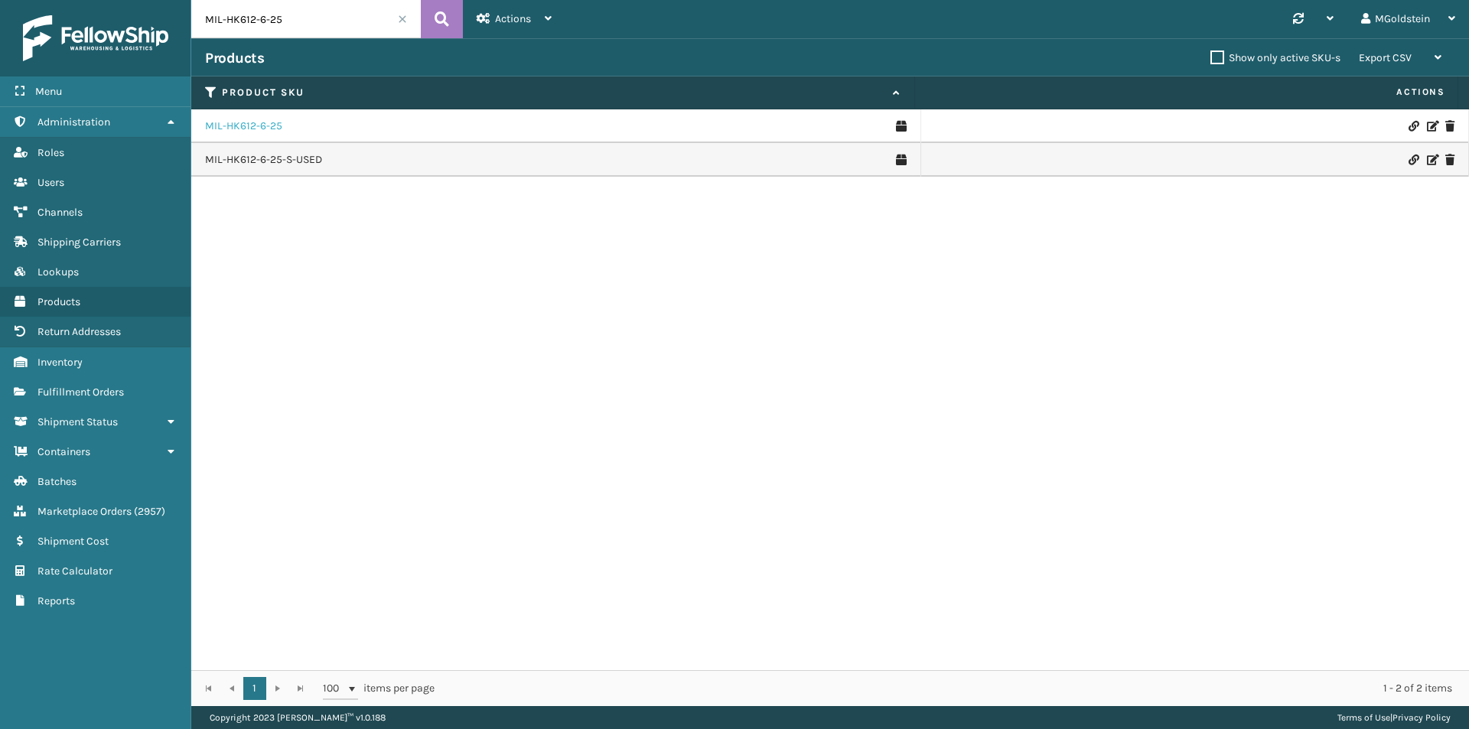
click at [238, 130] on link "MIL-HK612-6-25" at bounding box center [243, 126] width 77 height 15
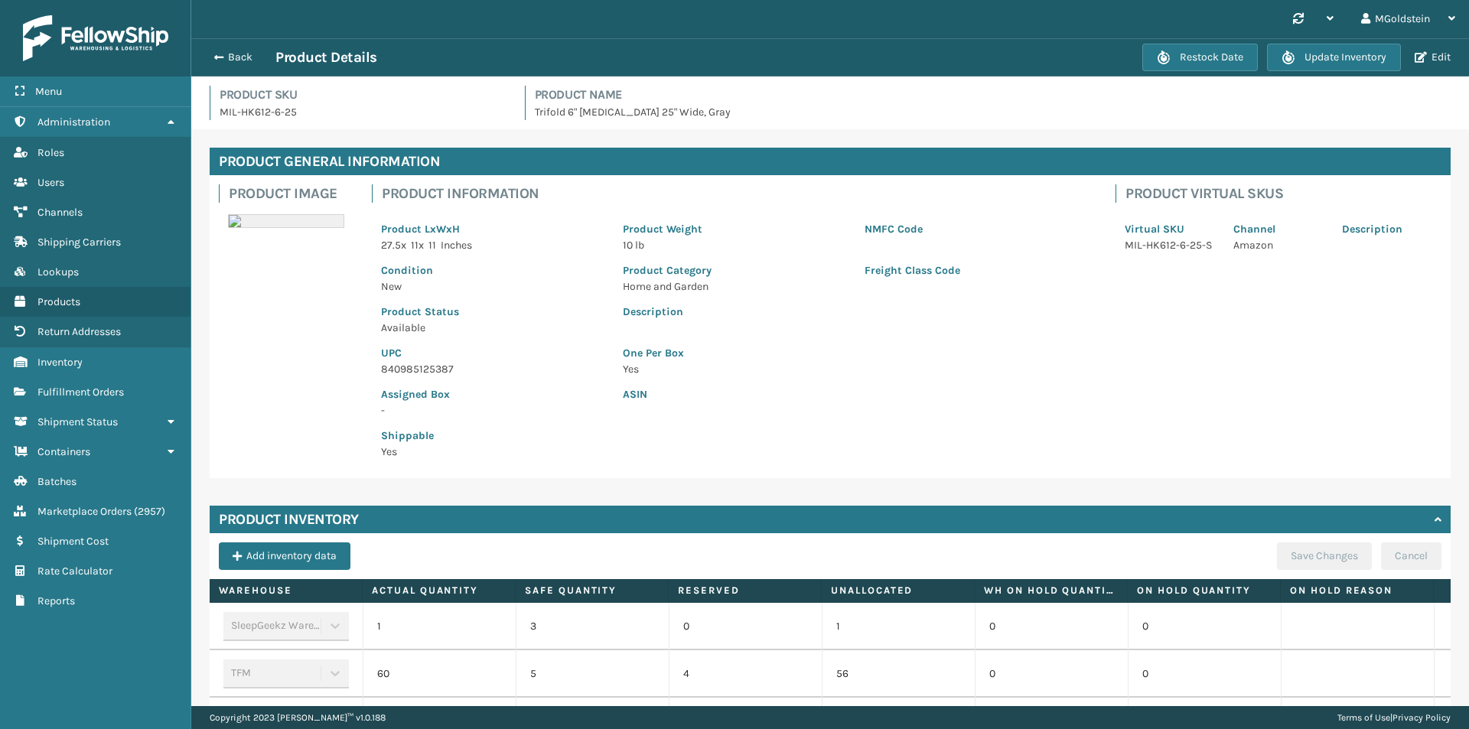
scroll to position [115, 0]
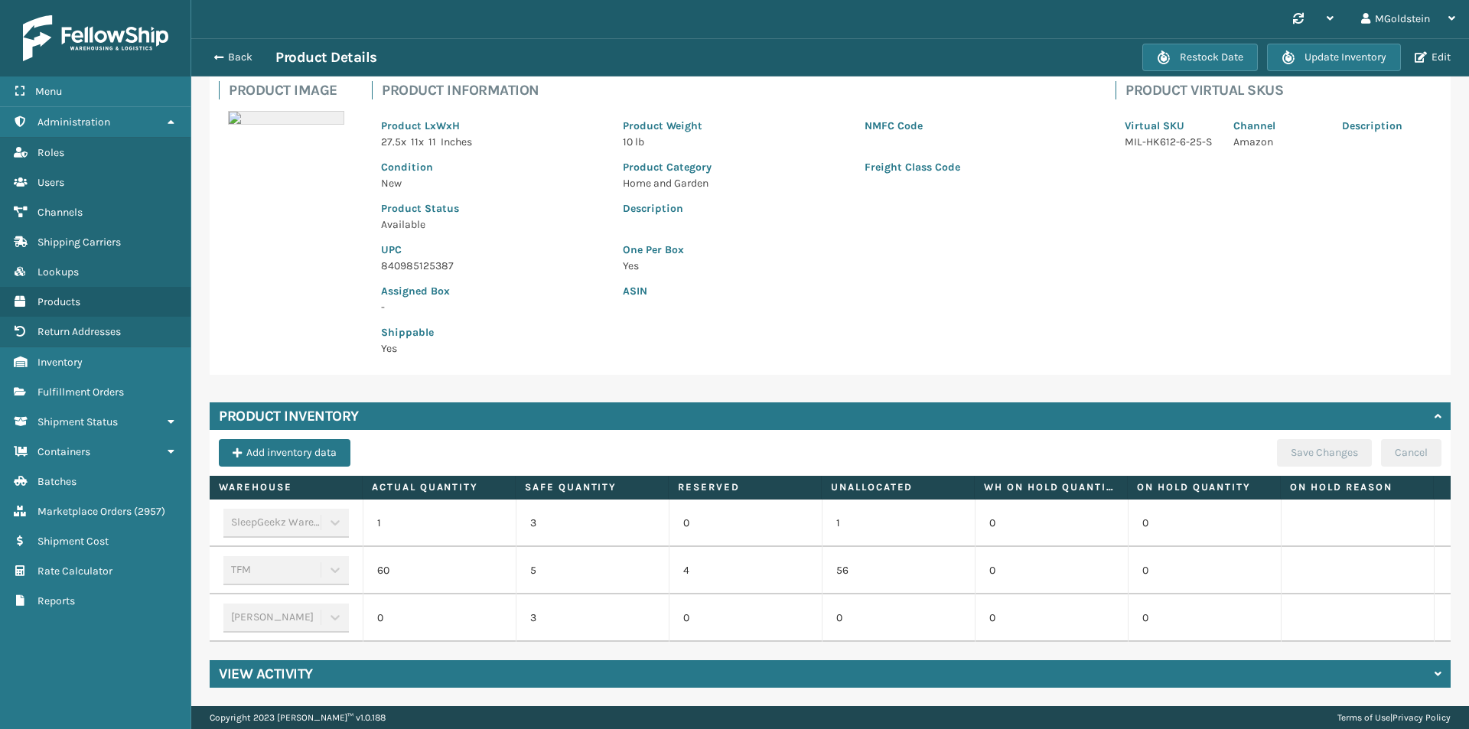
click at [414, 547] on td "60" at bounding box center [439, 570] width 153 height 47
click at [416, 547] on td "60" at bounding box center [439, 570] width 153 height 47
click at [1442, 59] on button "Edit" at bounding box center [1432, 58] width 45 height 14
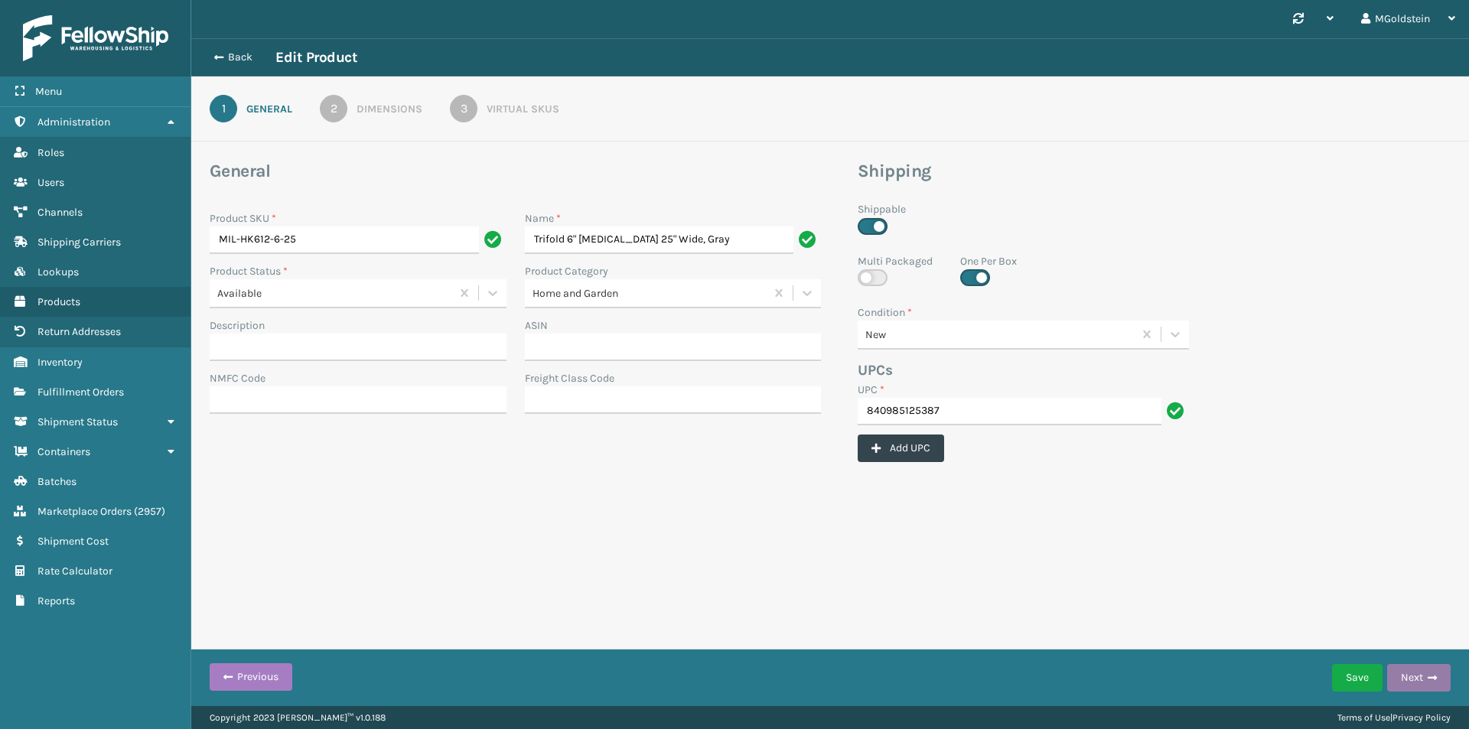
click at [1422, 683] on button "Next" at bounding box center [1419, 678] width 64 height 28
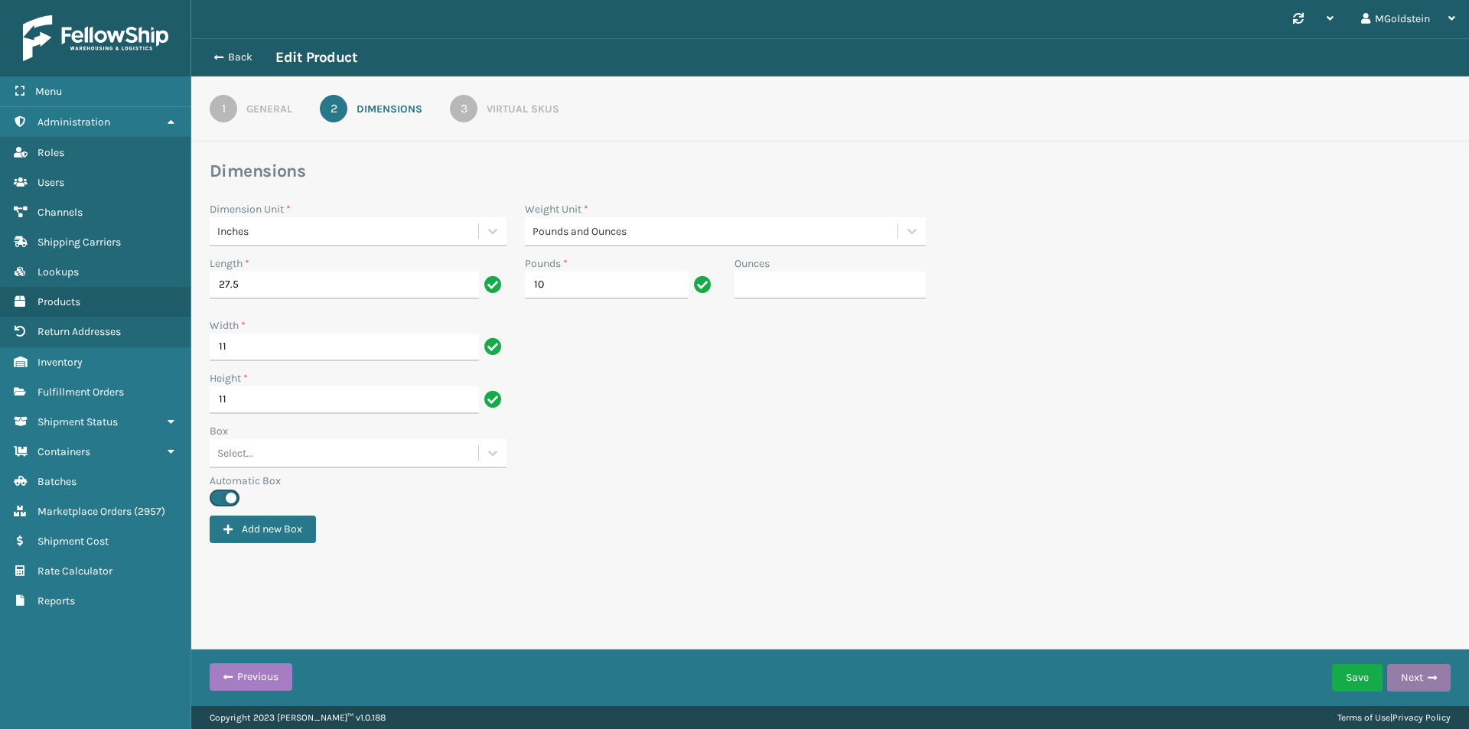
click at [1422, 680] on button "Next" at bounding box center [1419, 678] width 64 height 28
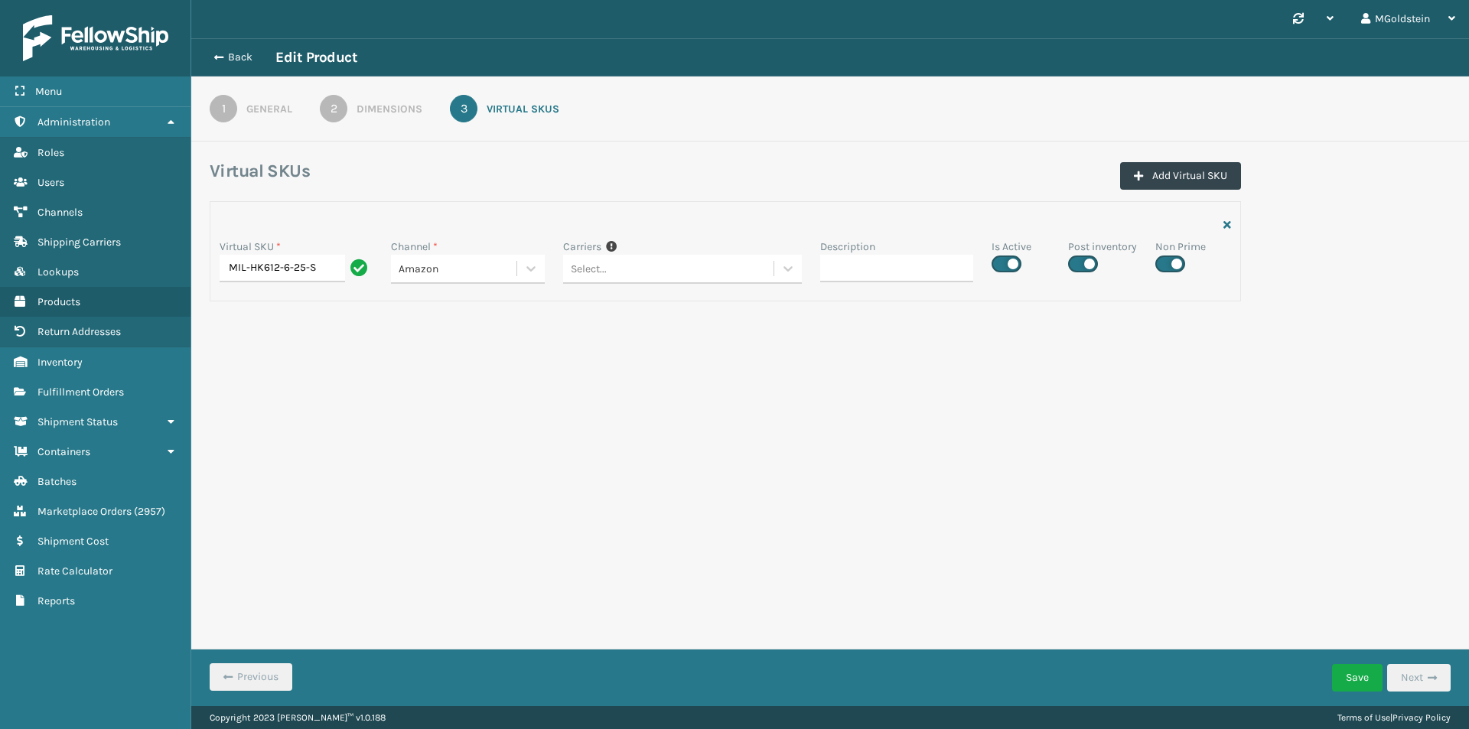
click at [238, 49] on div "Back Edit Product" at bounding box center [281, 57] width 152 height 18
click at [235, 54] on button "Back" at bounding box center [240, 58] width 70 height 14
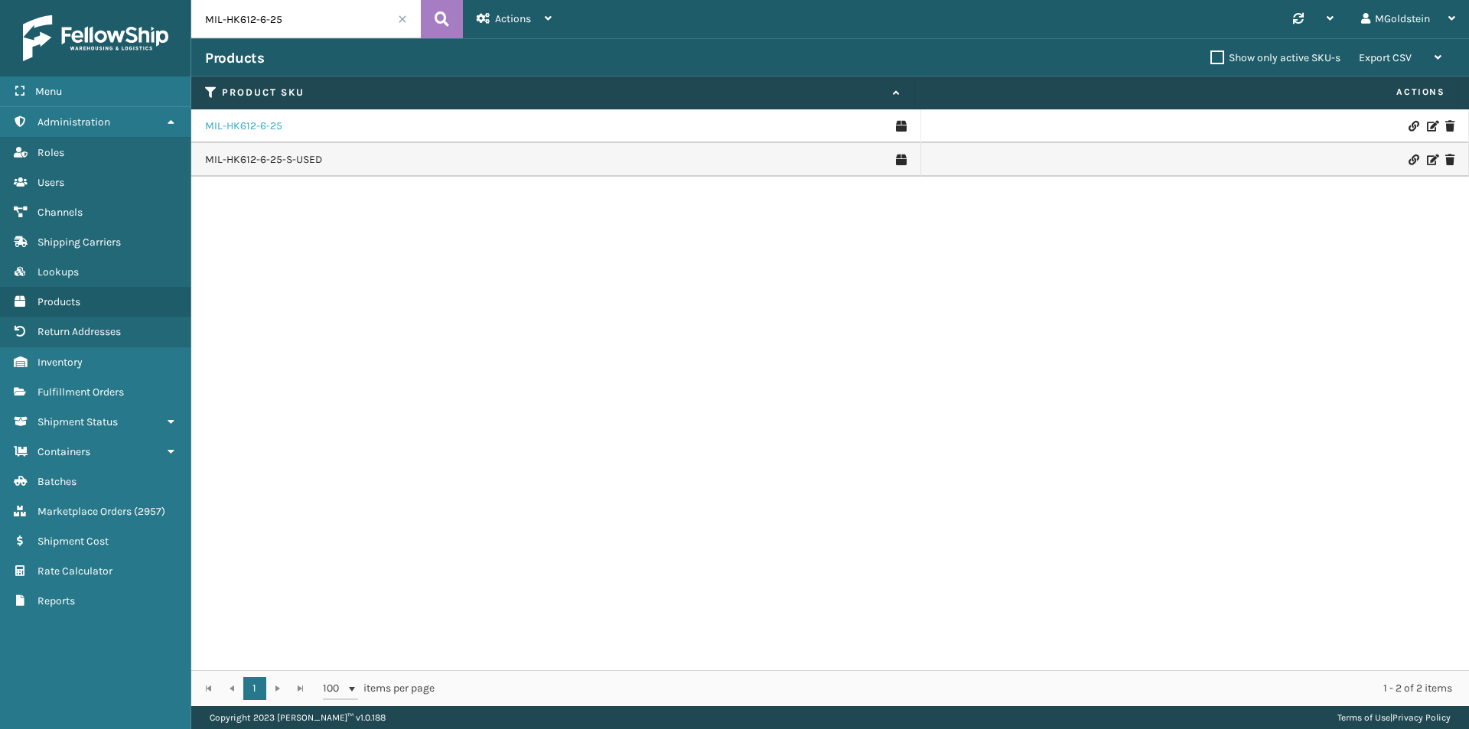
click at [254, 122] on link "MIL-HK612-6-25" at bounding box center [243, 126] width 77 height 15
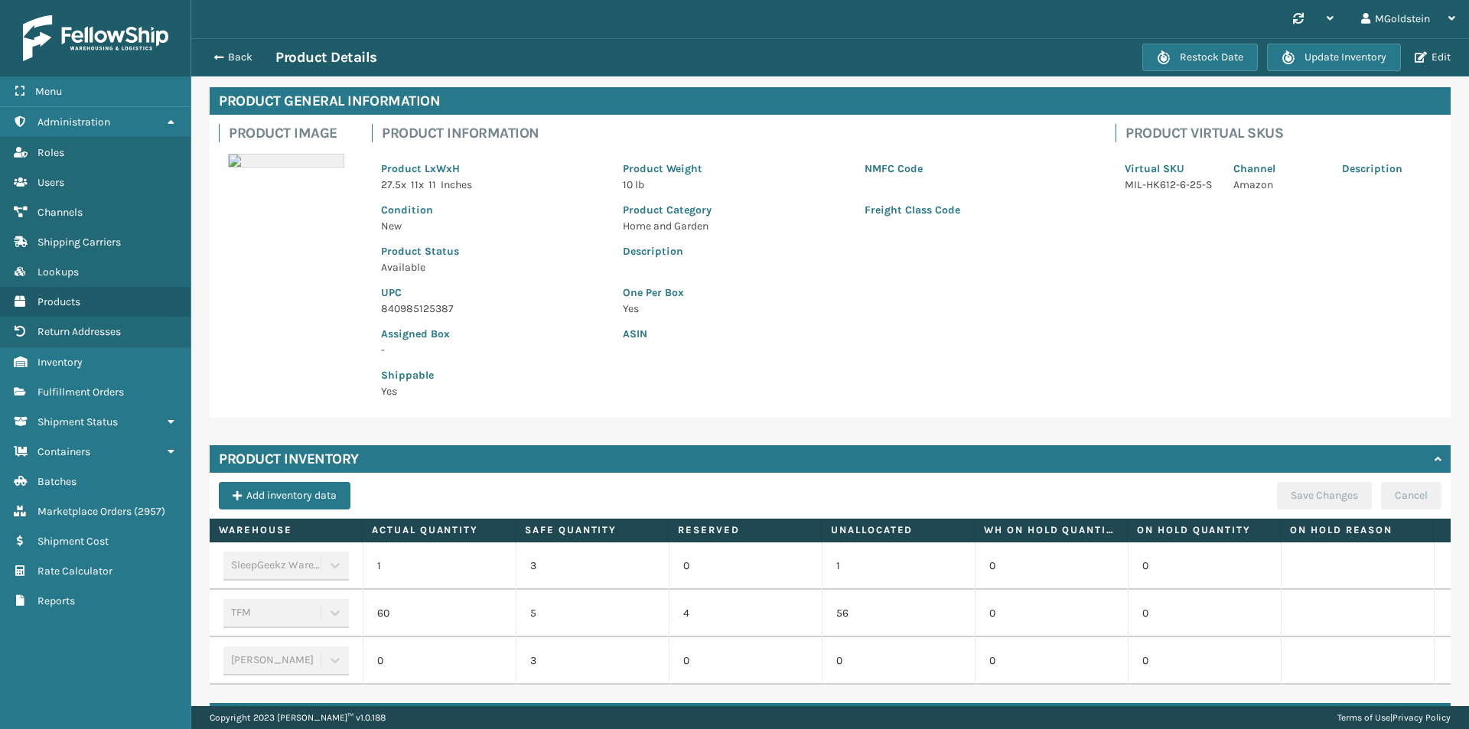
scroll to position [115, 0]
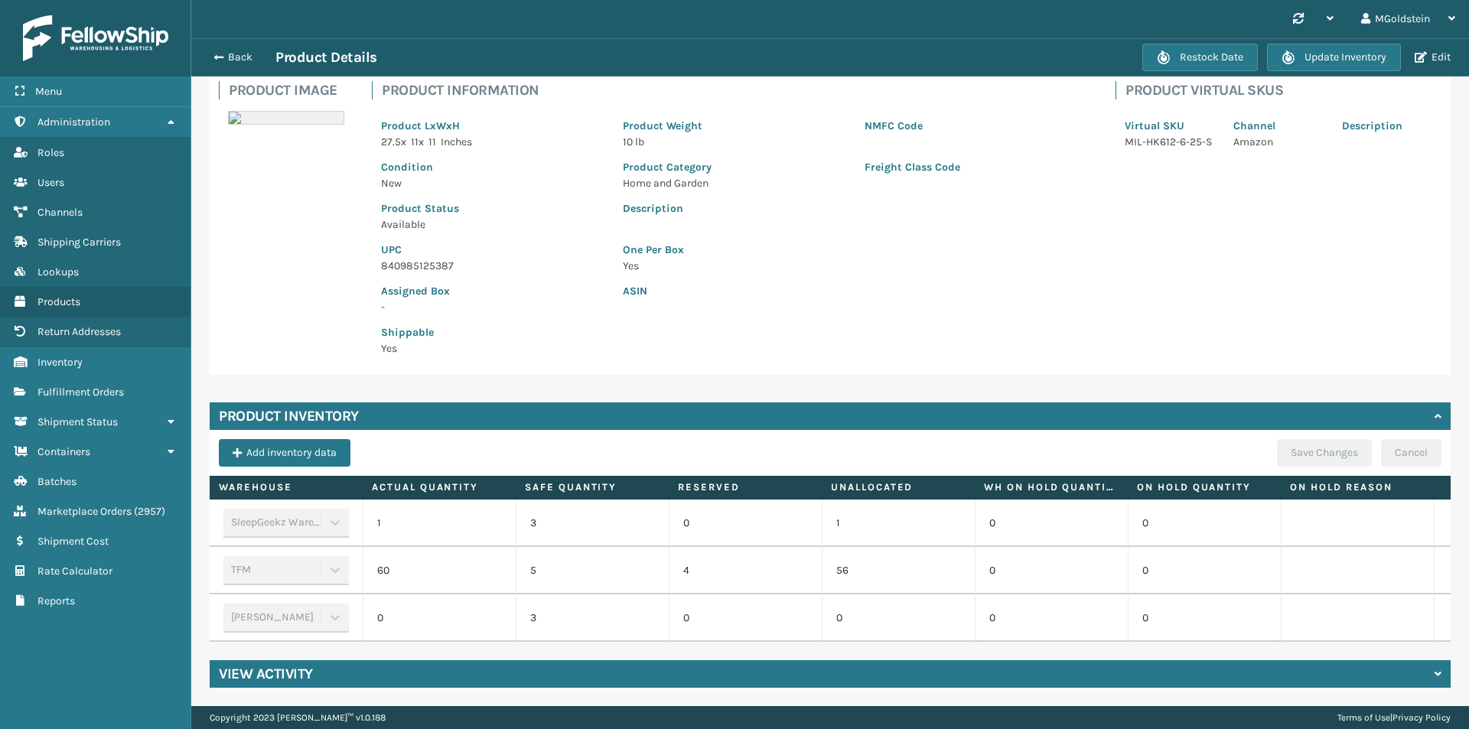
click at [387, 556] on td "60" at bounding box center [439, 570] width 153 height 47
click at [243, 61] on button "Back" at bounding box center [240, 58] width 70 height 14
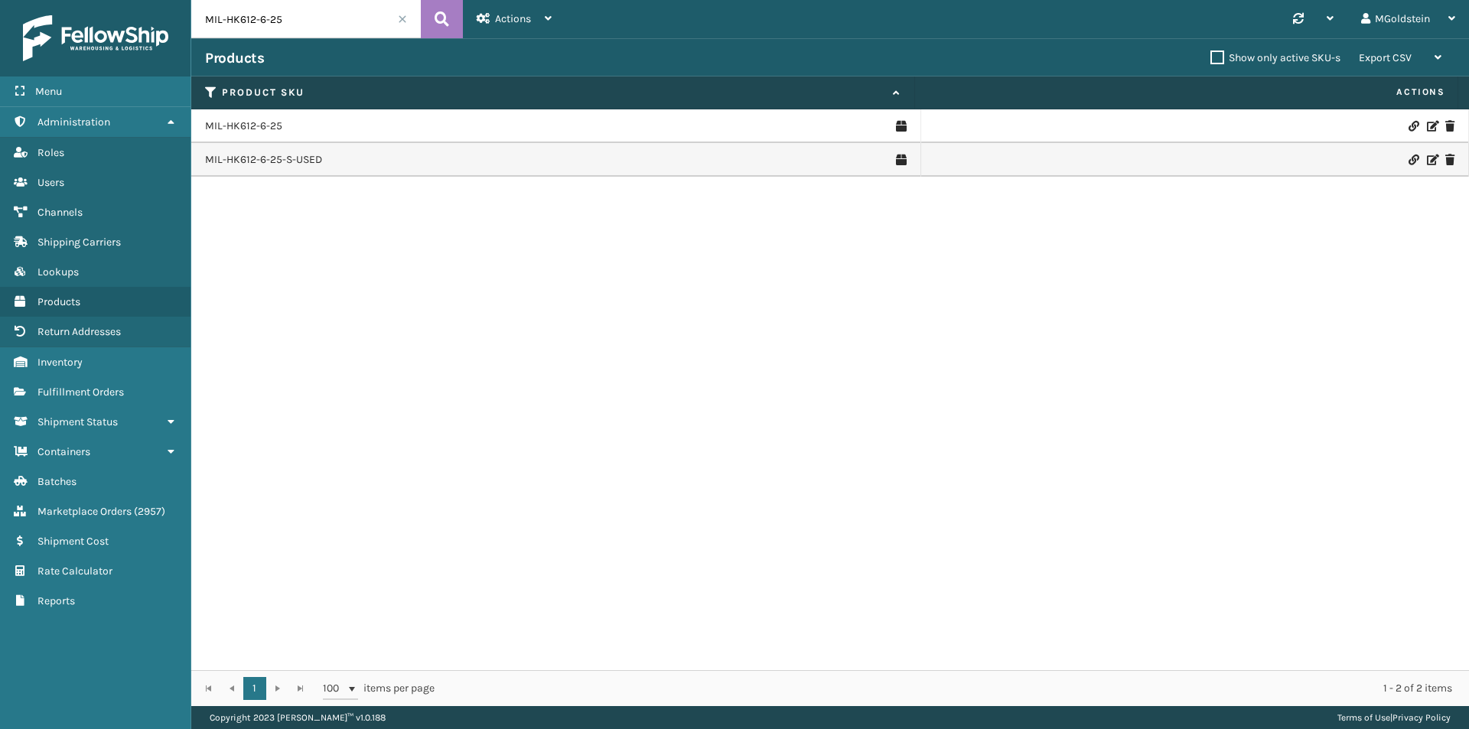
drag, startPoint x: 292, startPoint y: 21, endPoint x: 169, endPoint y: 8, distance: 124.0
click at [169, 0] on div "Menu Administration Roles Users Channels Shipping Carriers Lookups Products Ret…" at bounding box center [734, 0] width 1469 height 0
type input "cfb-dl"
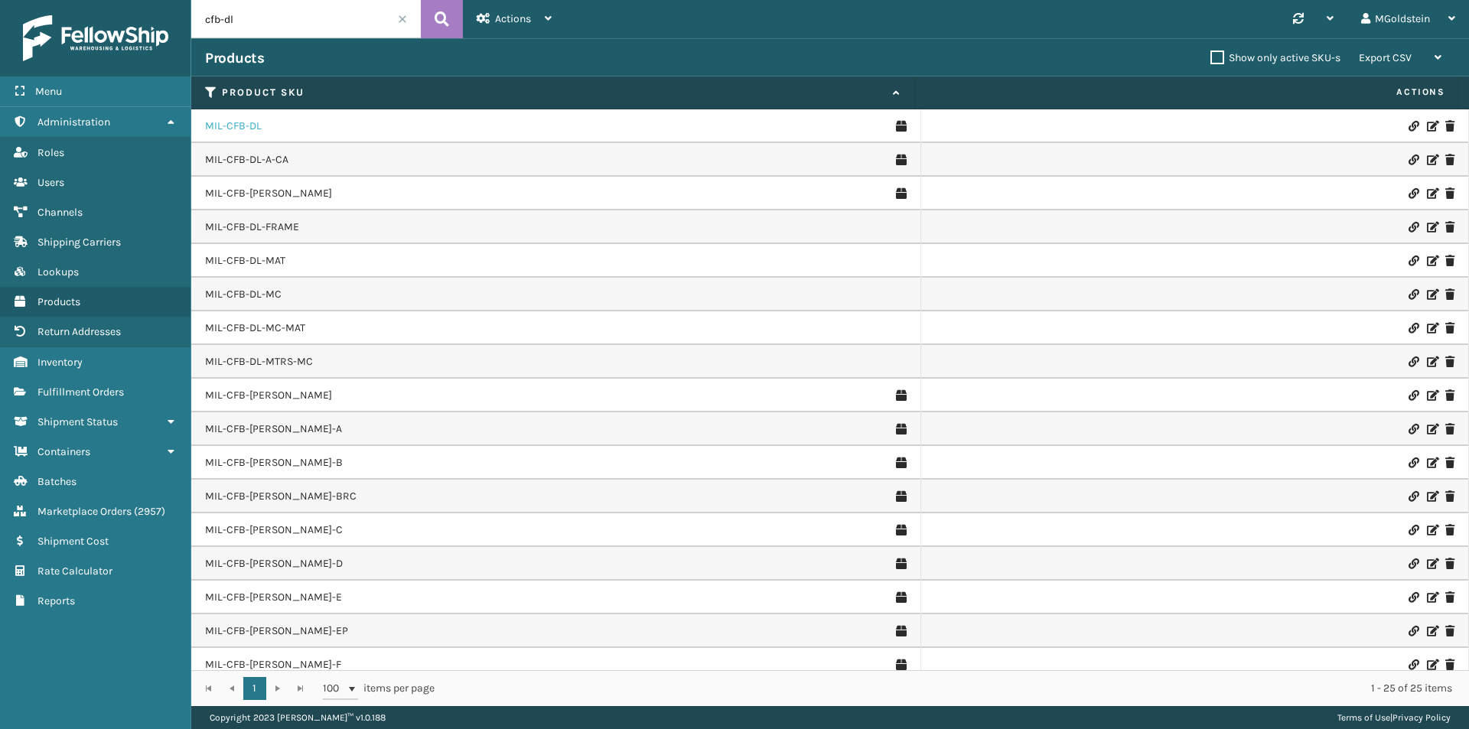
click at [242, 127] on link "MIL-CFB-DL" at bounding box center [233, 126] width 57 height 15
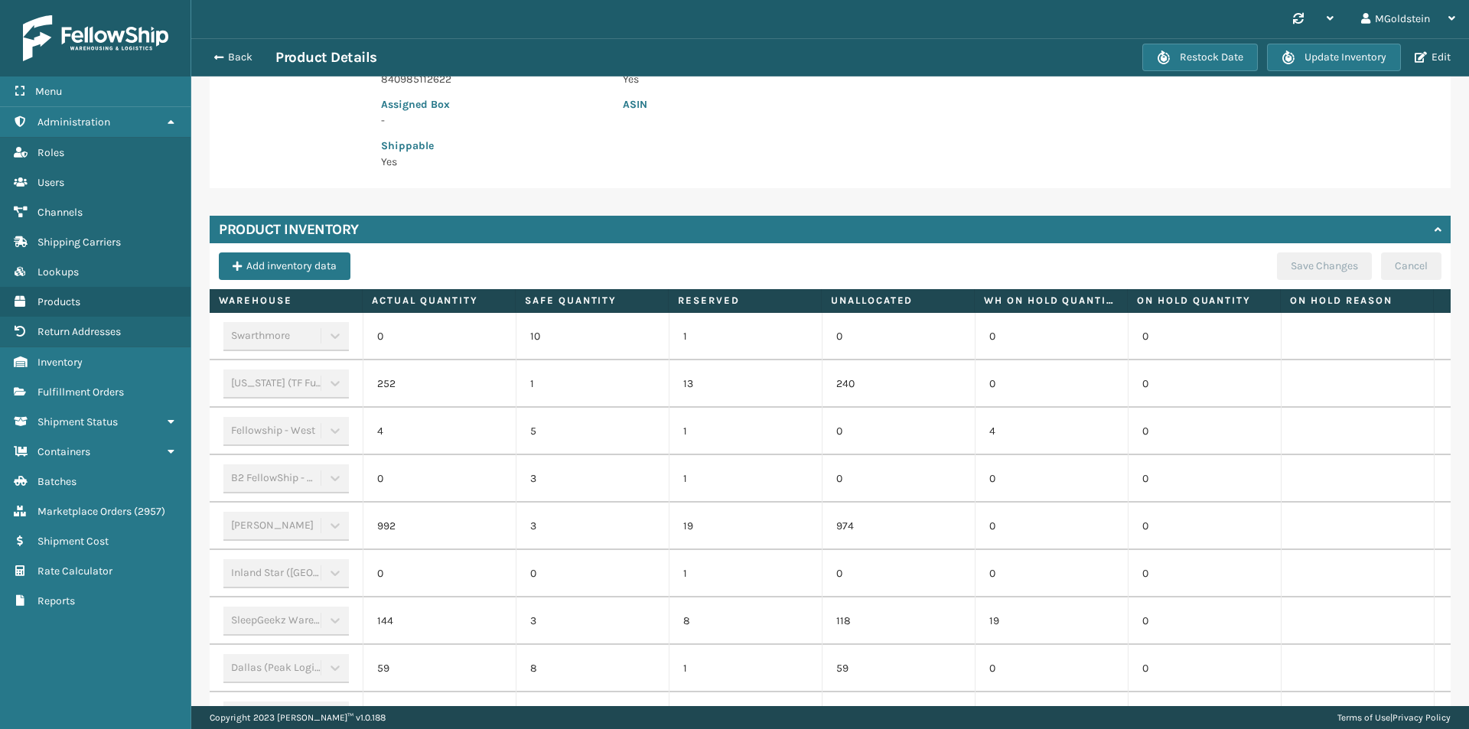
scroll to position [312, 0]
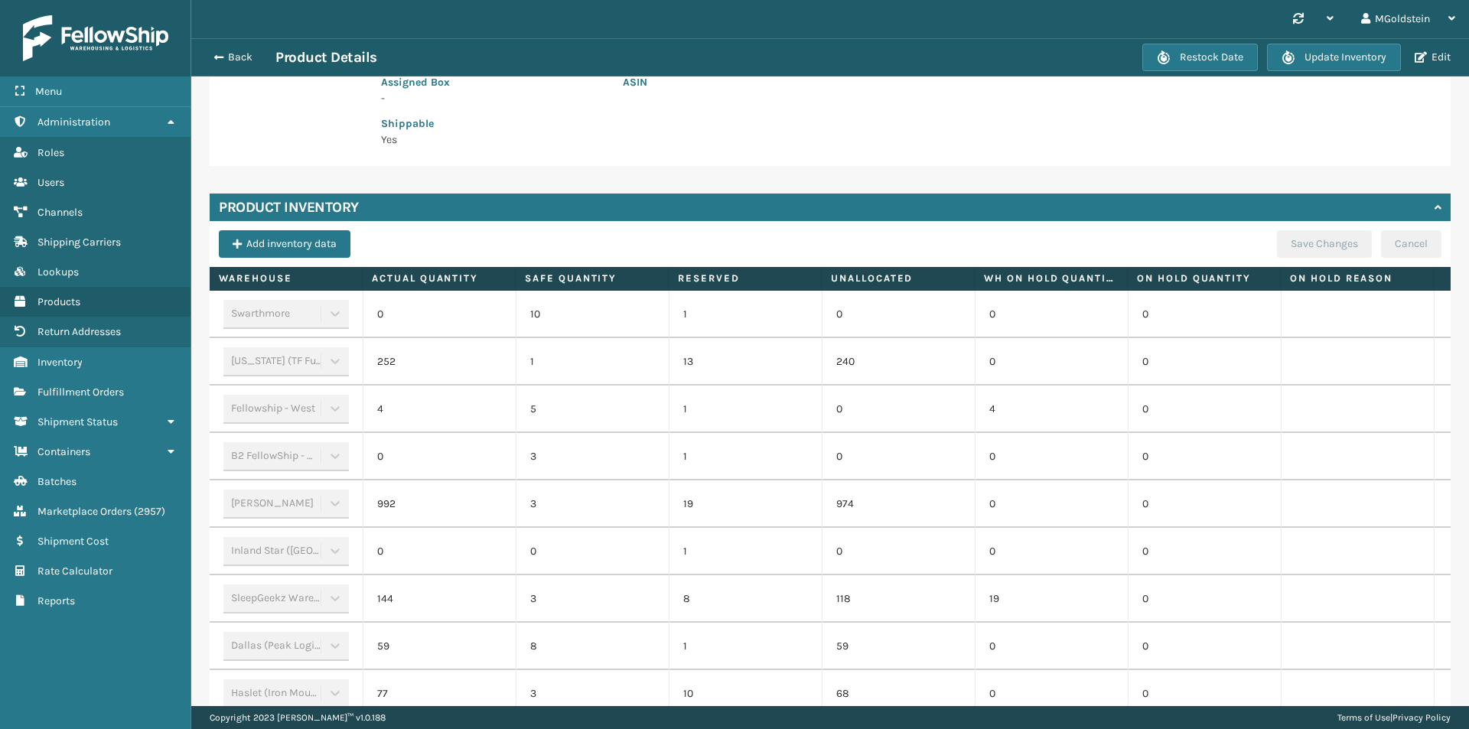
click at [404, 364] on td "252" at bounding box center [439, 361] width 153 height 47
click at [404, 363] on td "252" at bounding box center [439, 361] width 153 height 47
drag, startPoint x: 404, startPoint y: 362, endPoint x: 318, endPoint y: 362, distance: 85.7
click at [399, 362] on td "252" at bounding box center [439, 361] width 153 height 47
click at [314, 362] on div "[US_STATE] (TF Fulfillment)" at bounding box center [285, 361] width 125 height 29
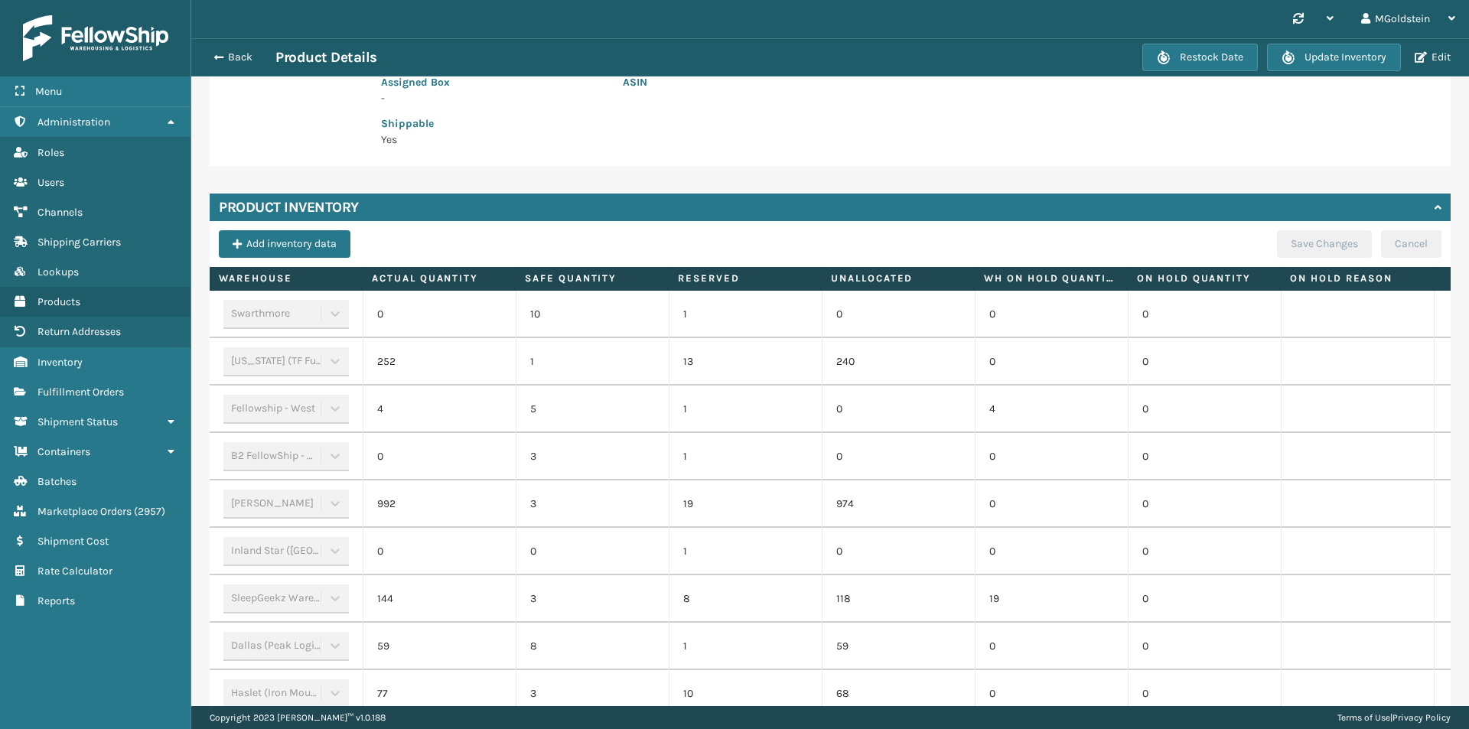
click at [314, 362] on div "[US_STATE] (TF Fulfillment)" at bounding box center [285, 361] width 125 height 29
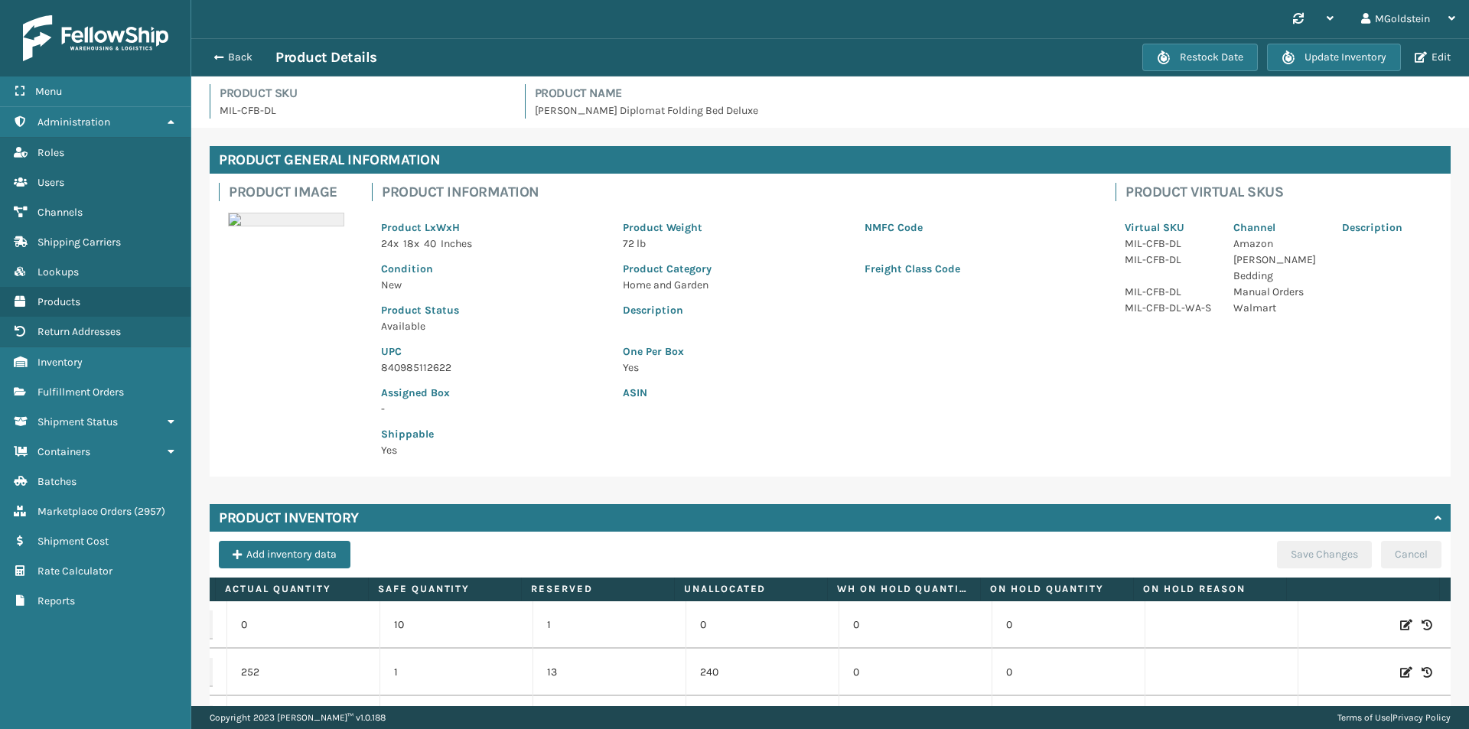
scroll to position [0, 0]
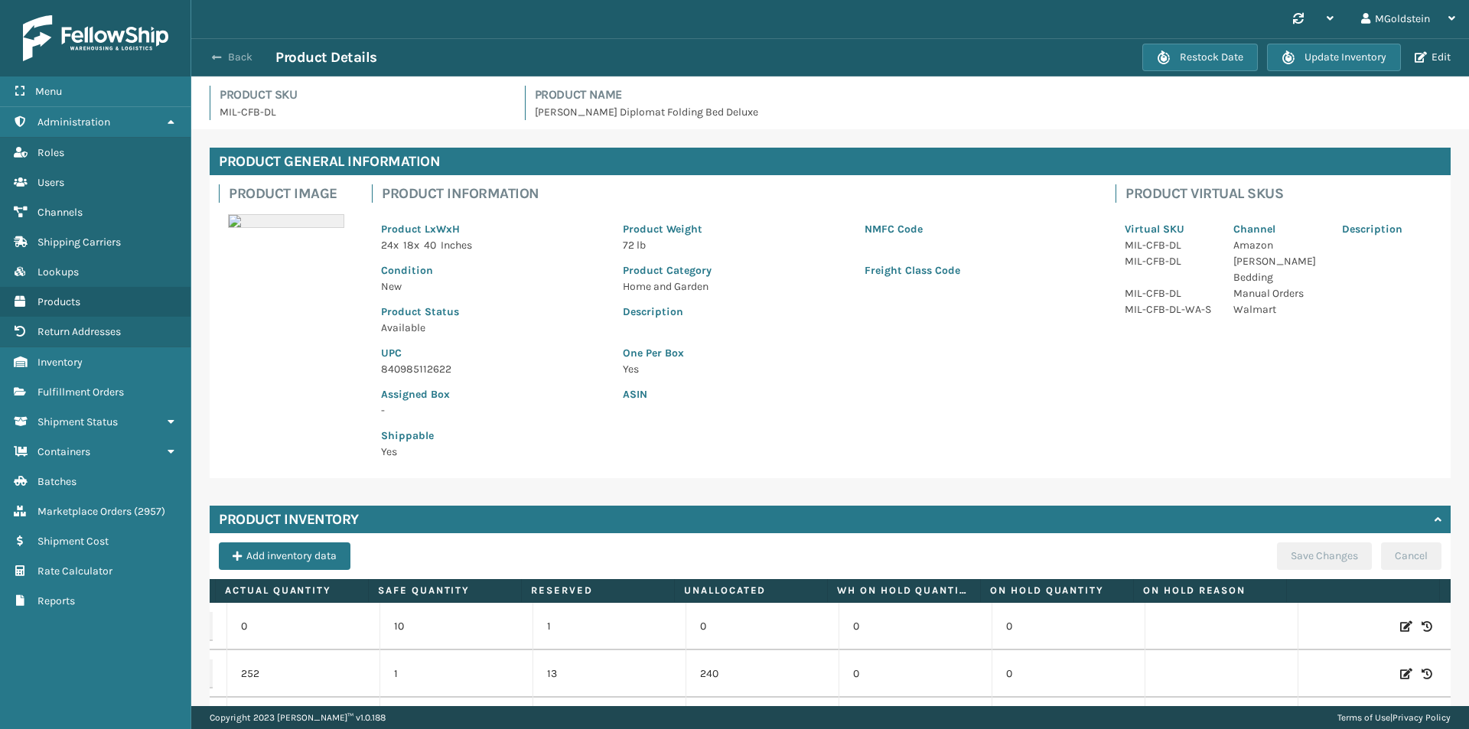
click at [233, 57] on button "Back" at bounding box center [240, 58] width 70 height 14
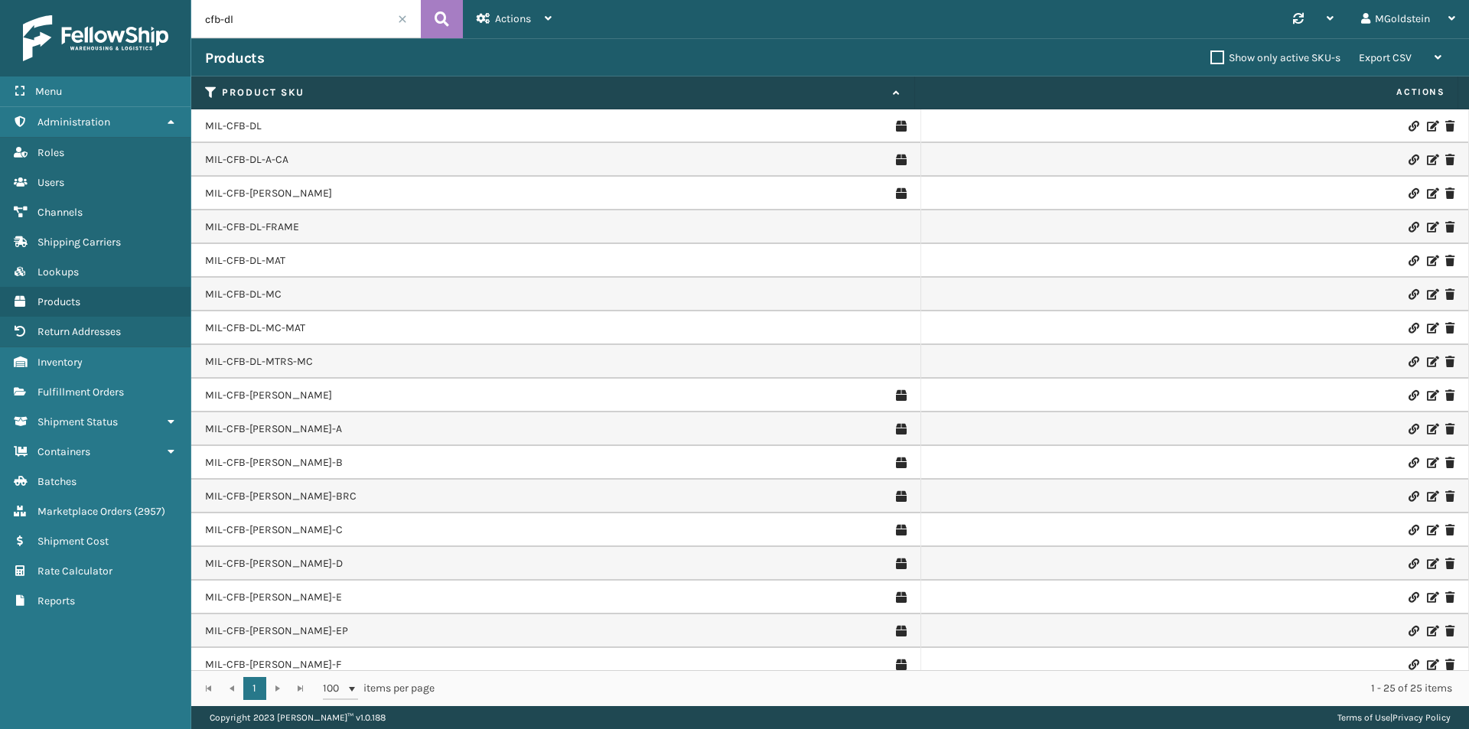
click at [140, 0] on div "Menu Administration Roles Users Channels Shipping Carriers Lookups Products Ret…" at bounding box center [734, 0] width 1469 height 0
paste input "MIL-HK612-6-25"
type input "MIL-HK612-6-25"
click at [435, 20] on icon at bounding box center [442, 19] width 15 height 23
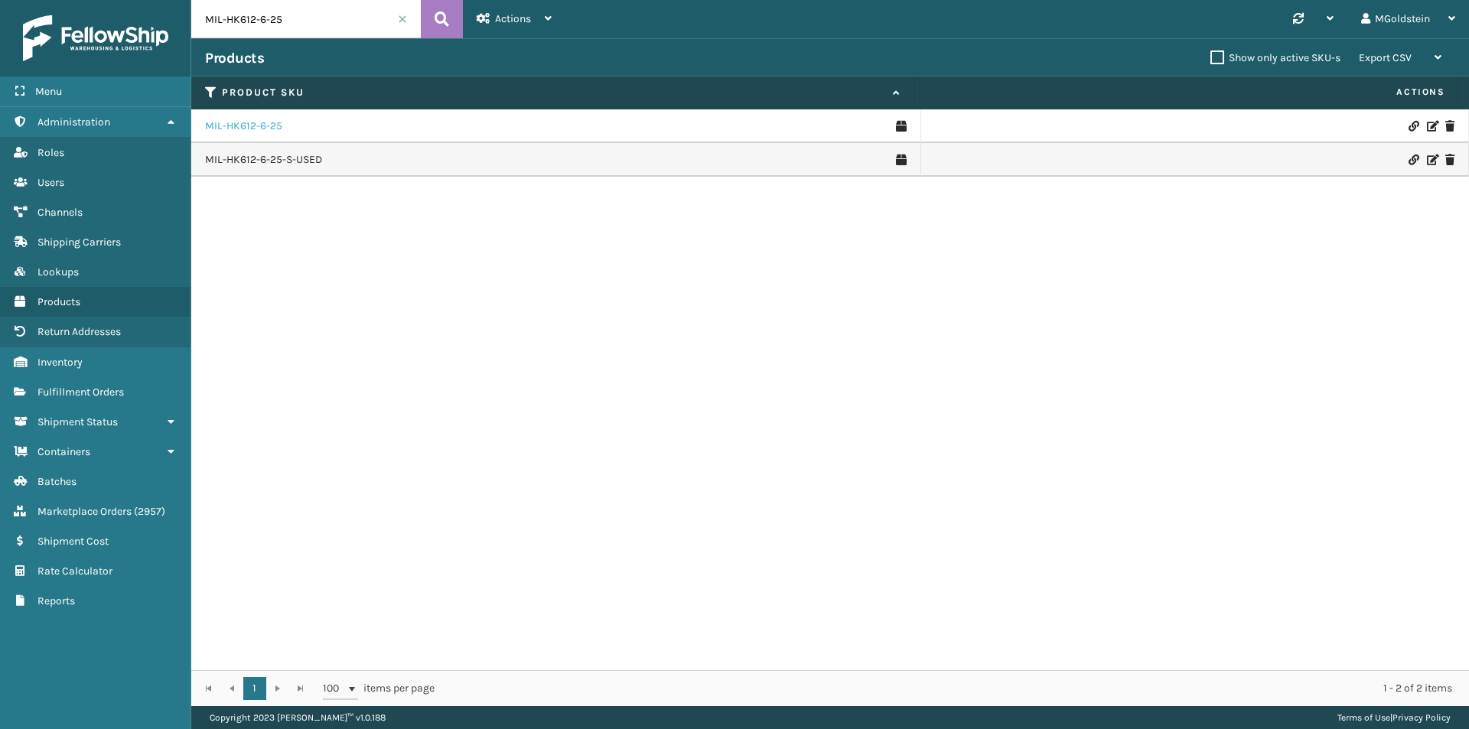
click at [260, 124] on link "MIL-HK612-6-25" at bounding box center [243, 126] width 77 height 15
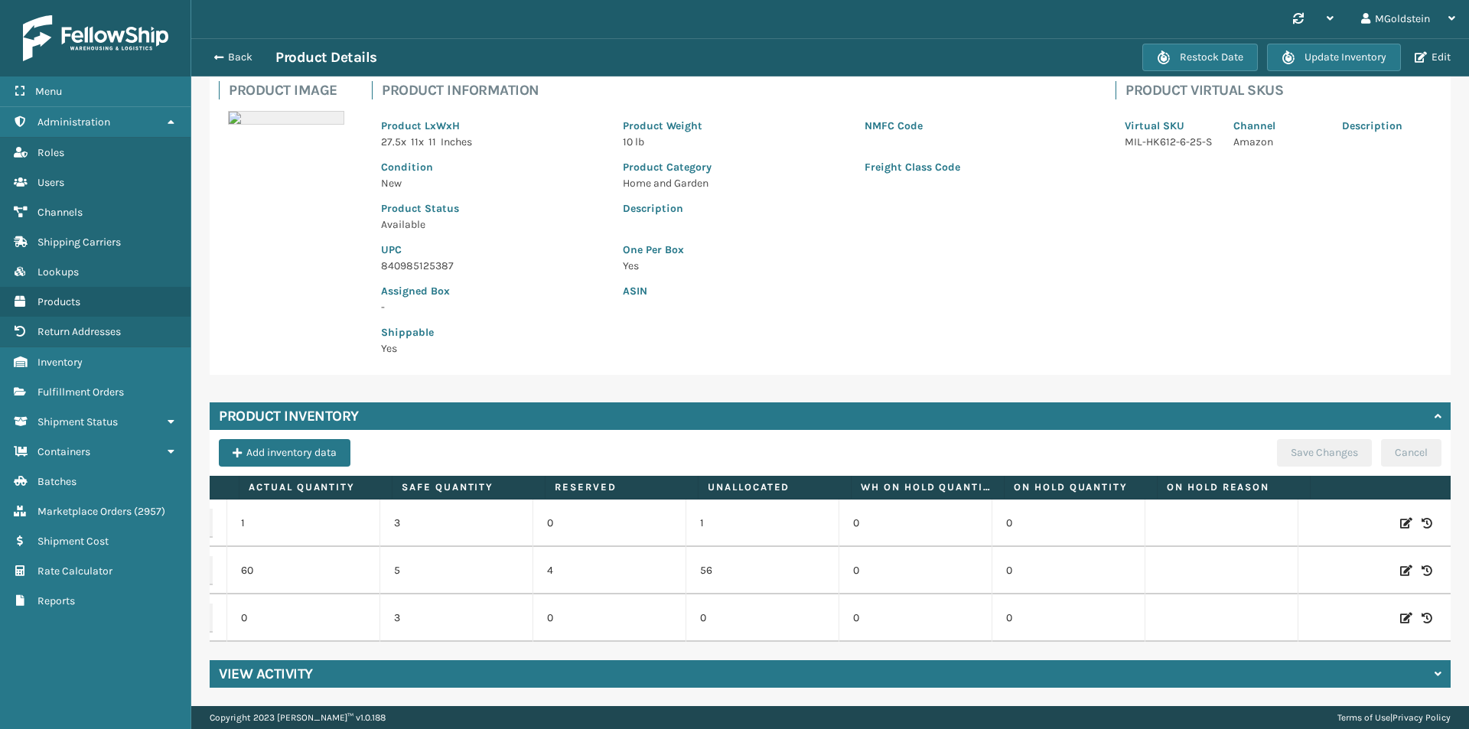
scroll to position [0, 158]
click at [1400, 563] on icon at bounding box center [1406, 570] width 12 height 15
drag, startPoint x: 308, startPoint y: 556, endPoint x: 254, endPoint y: 561, distance: 53.8
click at [262, 561] on input "60" at bounding box center [303, 571] width 83 height 28
type input "0"
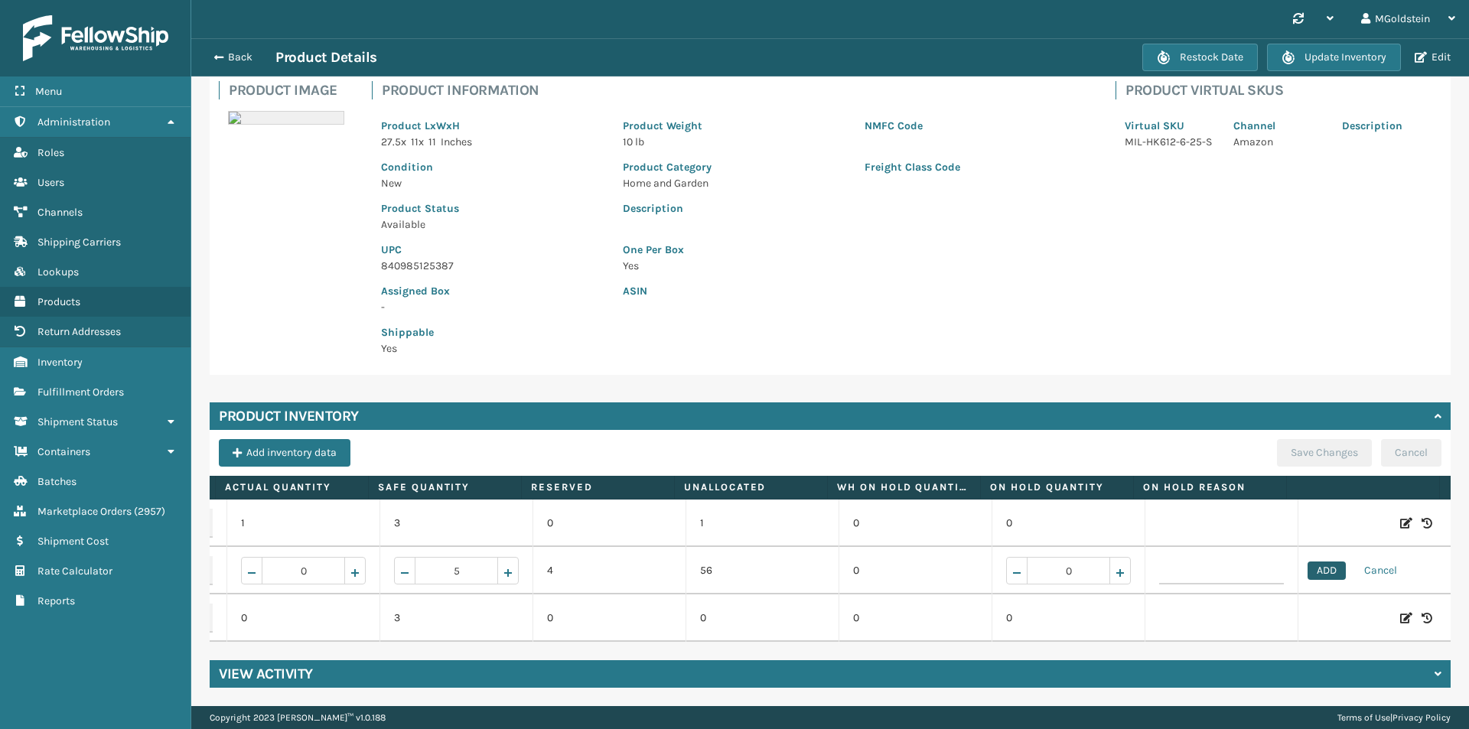
click at [1308, 562] on button "ADD" at bounding box center [1327, 571] width 38 height 18
click at [1325, 439] on button "Save Changes" at bounding box center [1324, 453] width 95 height 28
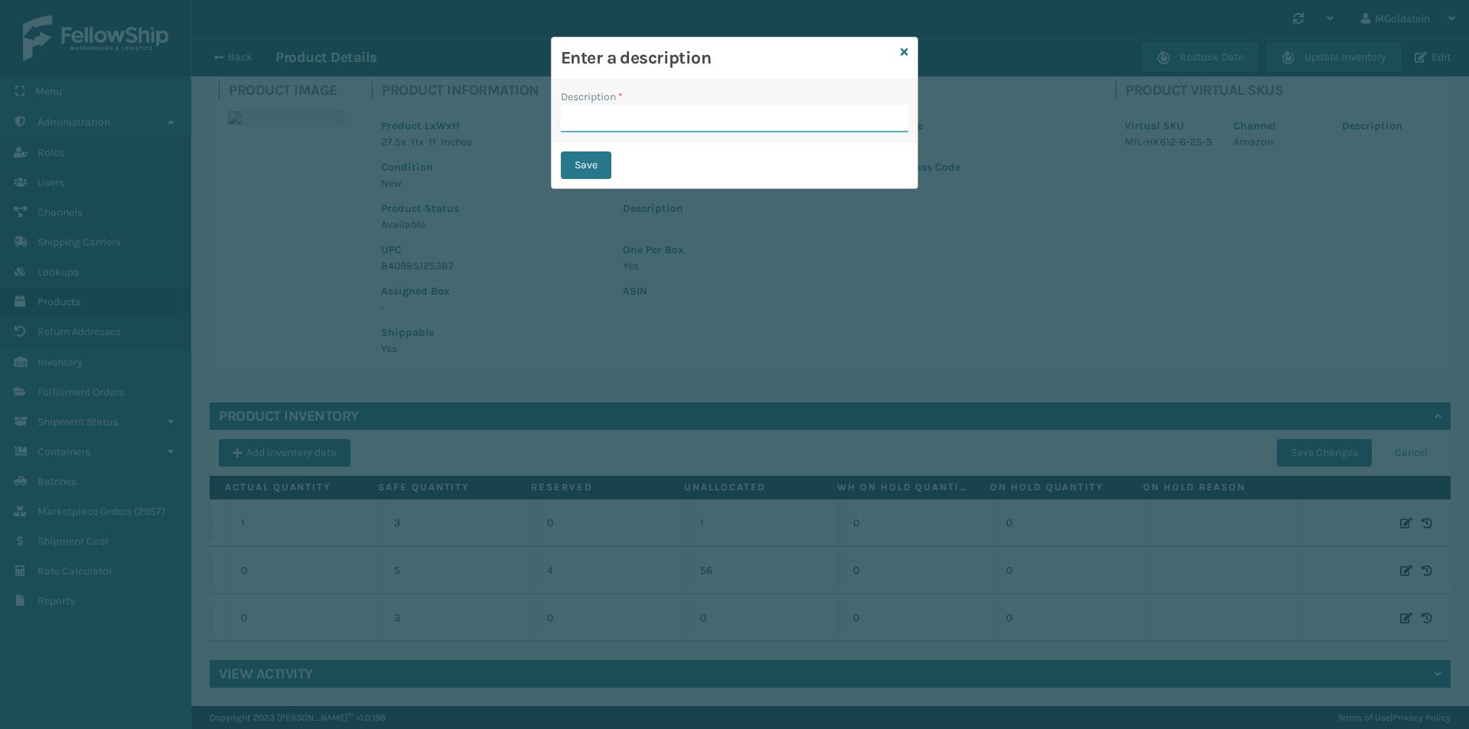
click at [623, 129] on input "Description *" at bounding box center [734, 119] width 347 height 28
type input "changed quantity"
click at [589, 167] on button "Save" at bounding box center [586, 166] width 51 height 28
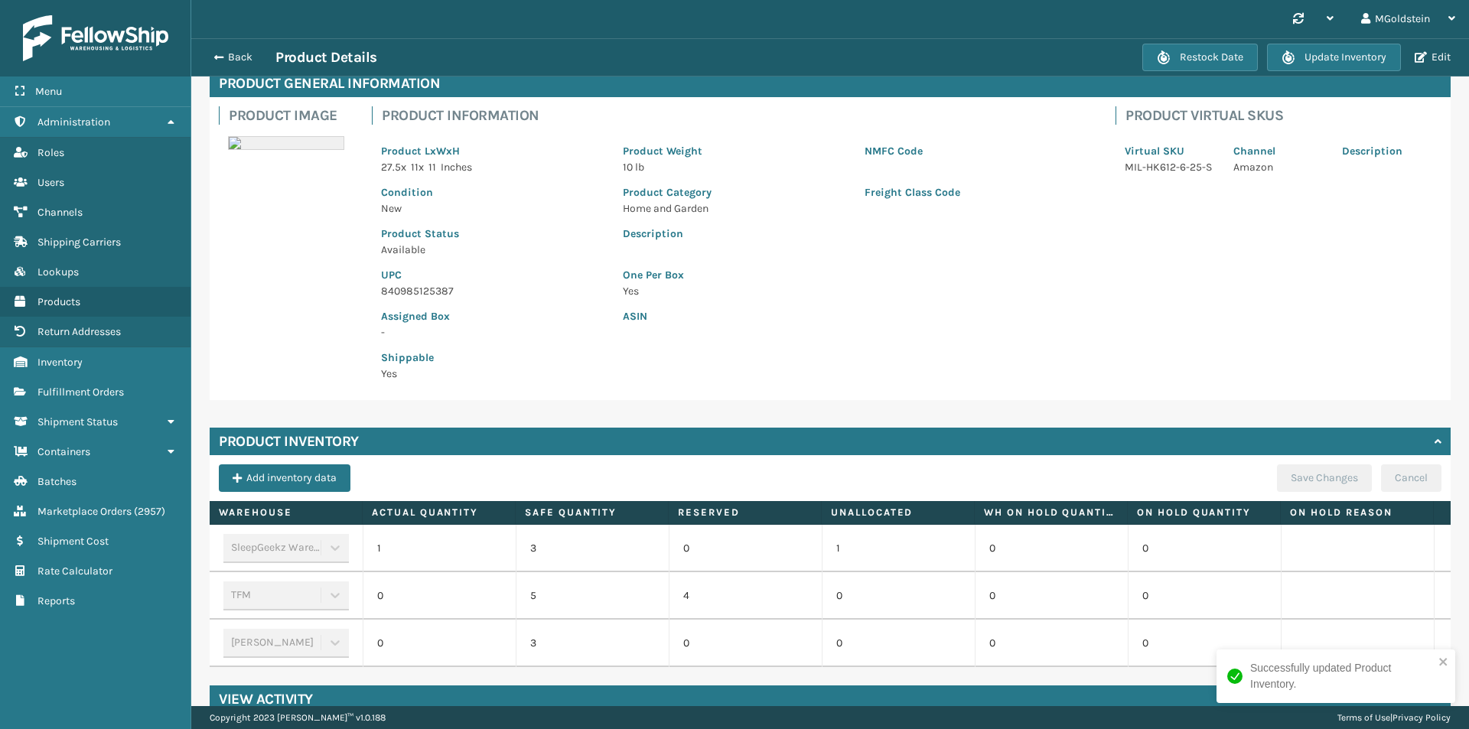
scroll to position [115, 0]
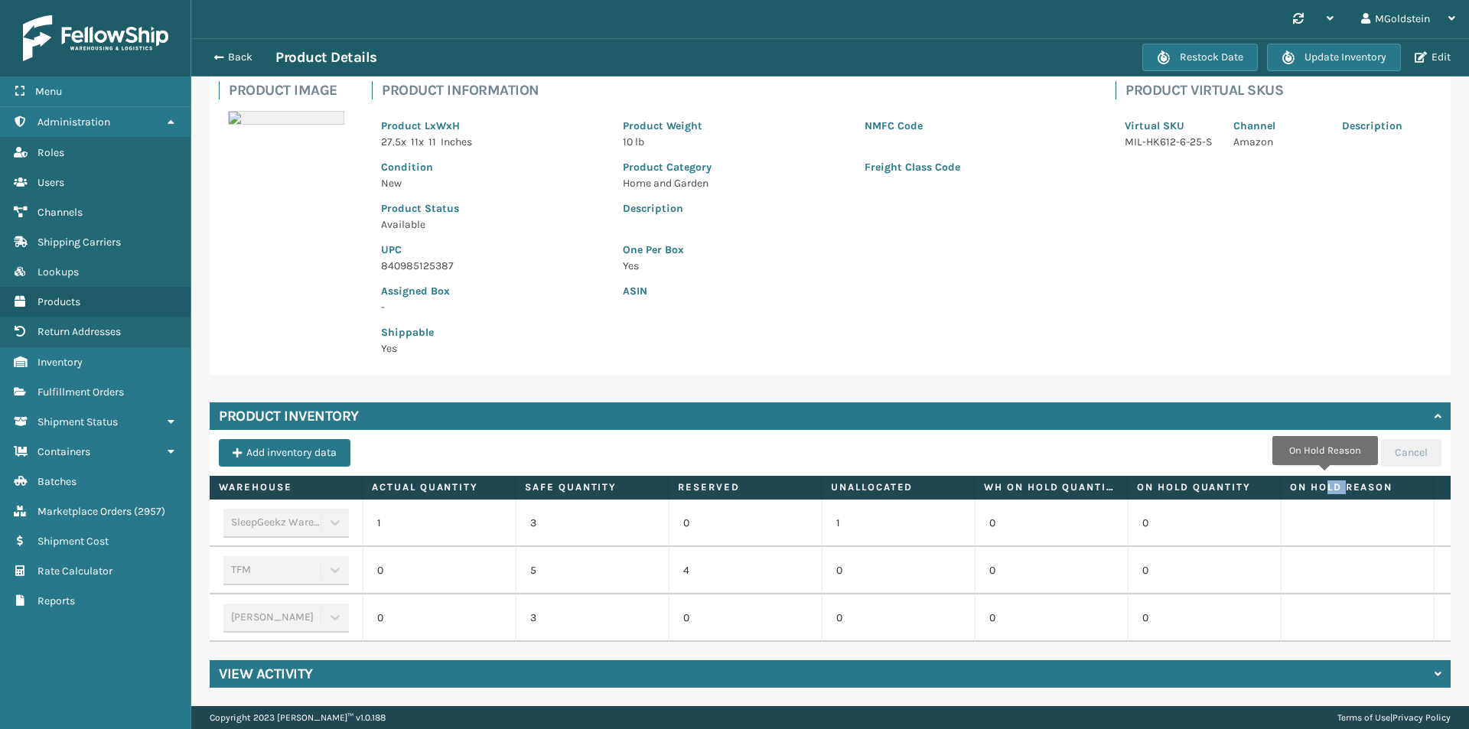
drag, startPoint x: 1346, startPoint y: 475, endPoint x: 1325, endPoint y: 476, distance: 20.7
click at [1325, 481] on label "On Hold Reason" at bounding box center [1357, 488] width 134 height 14
click at [1356, 481] on label "On Hold Reason" at bounding box center [1357, 488] width 134 height 14
click at [1406, 481] on label "On Hold Reason" at bounding box center [1357, 488] width 134 height 14
drag, startPoint x: 1338, startPoint y: 485, endPoint x: 1397, endPoint y: 561, distance: 96.0
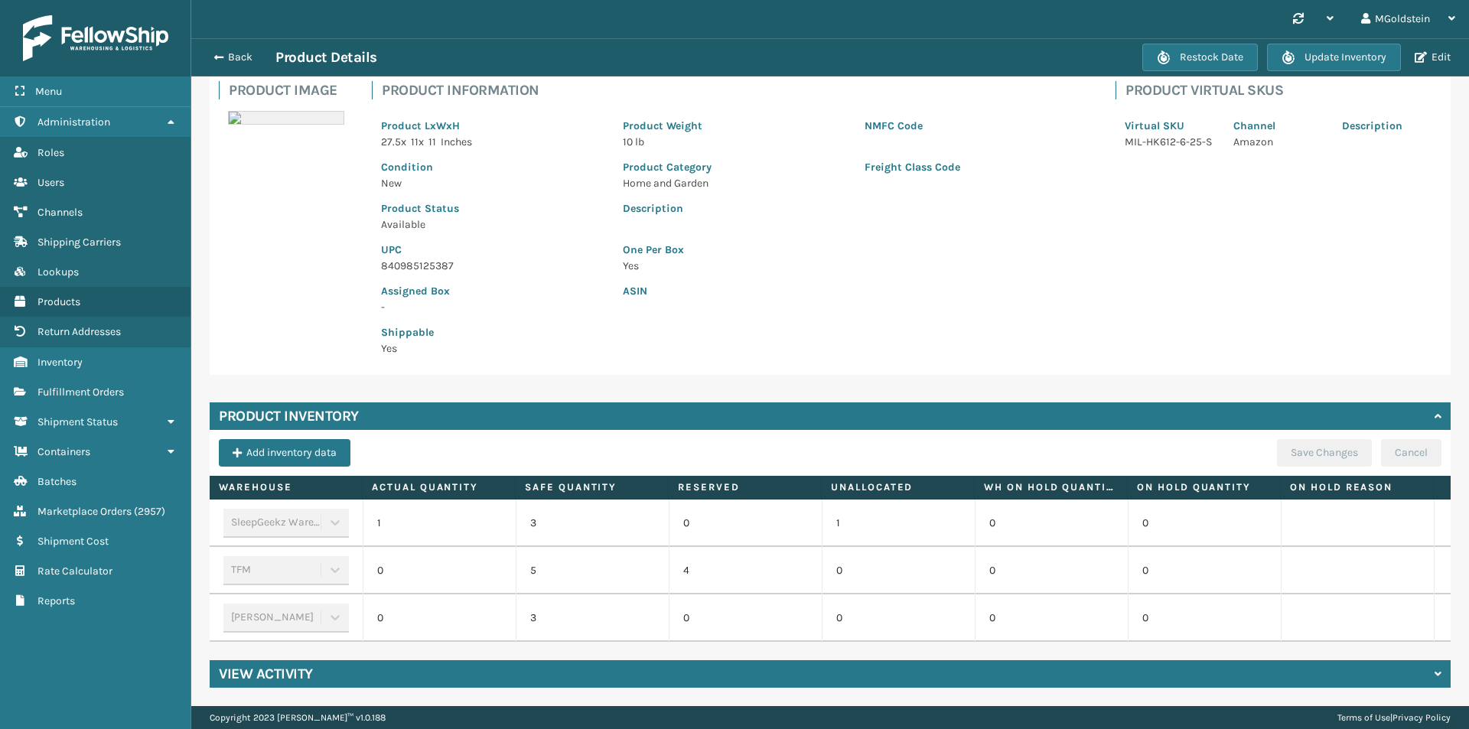
click at [1397, 561] on td at bounding box center [1357, 570] width 153 height 47
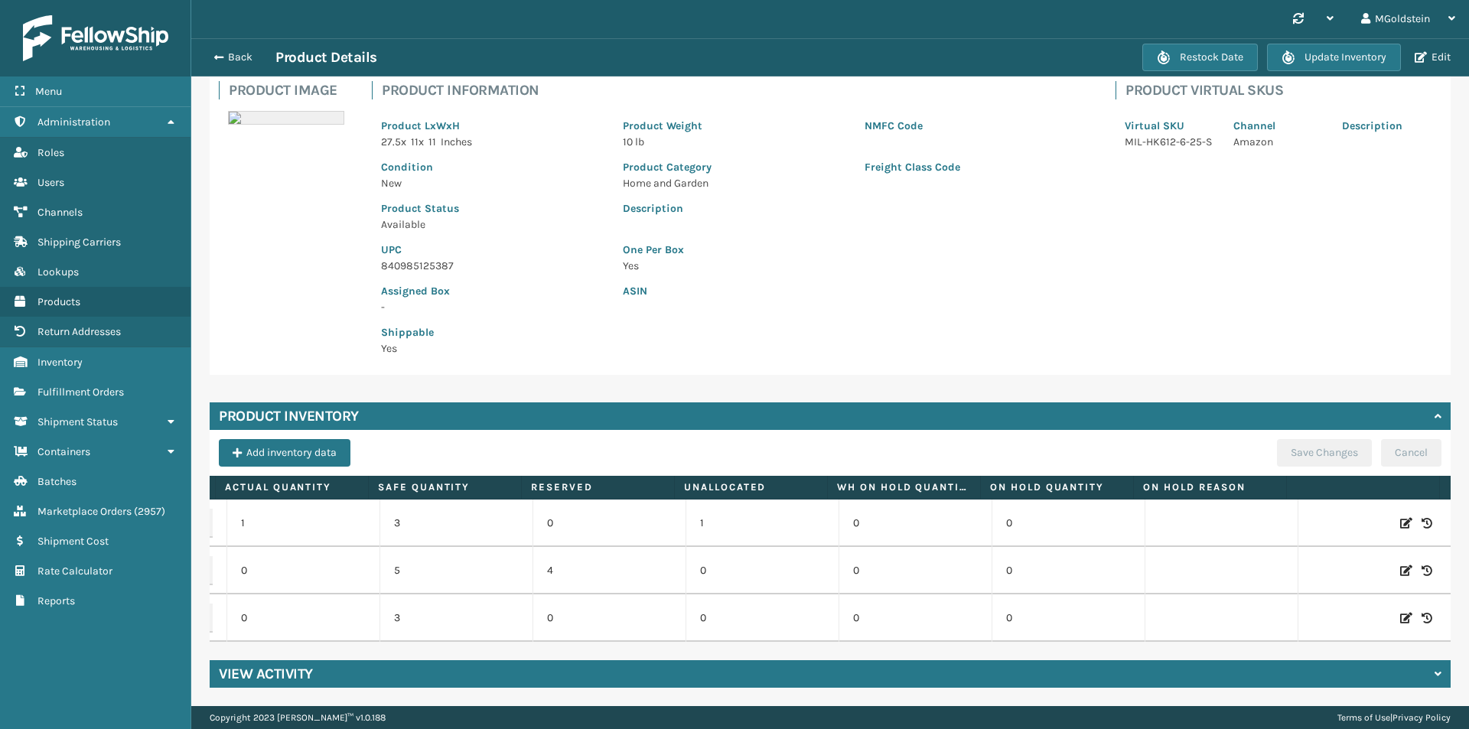
scroll to position [0, 0]
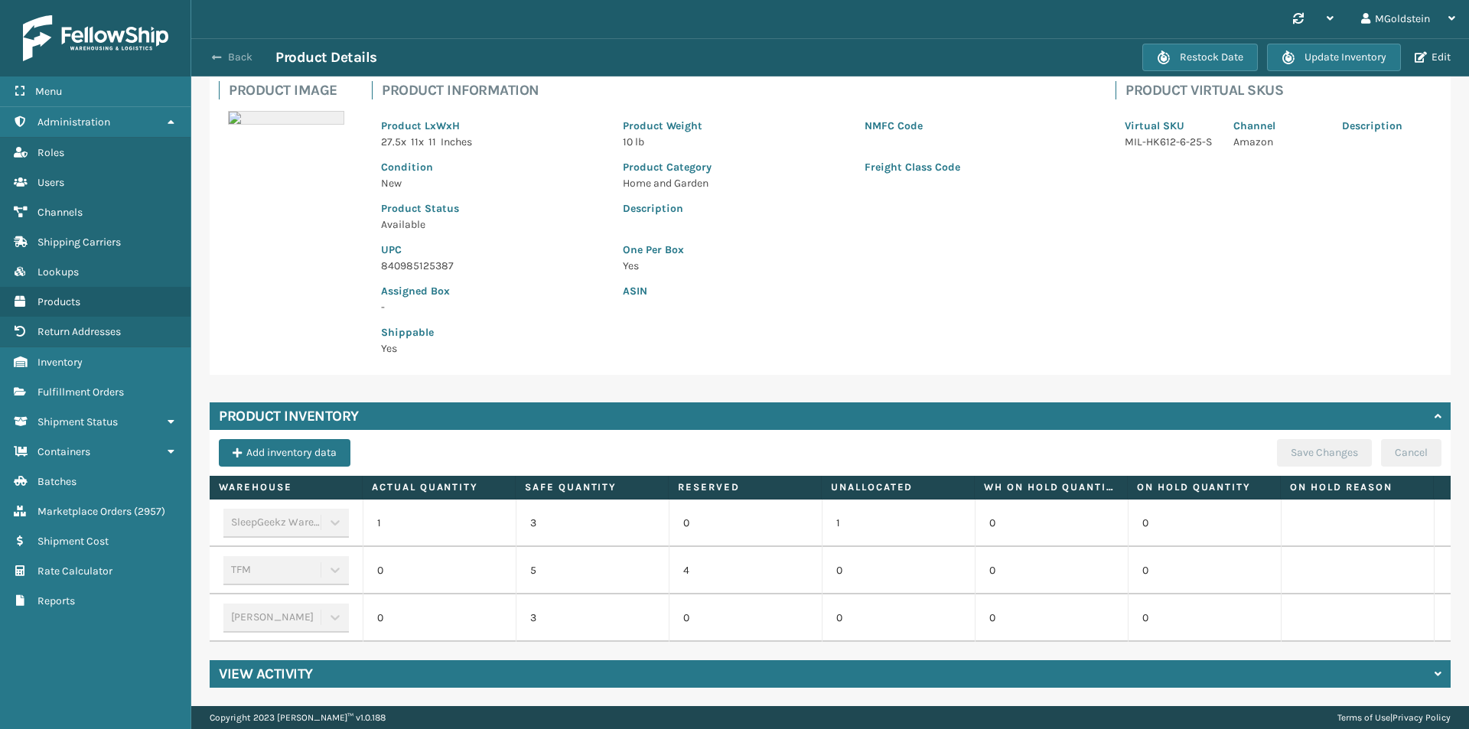
click at [240, 60] on button "Back" at bounding box center [240, 58] width 70 height 14
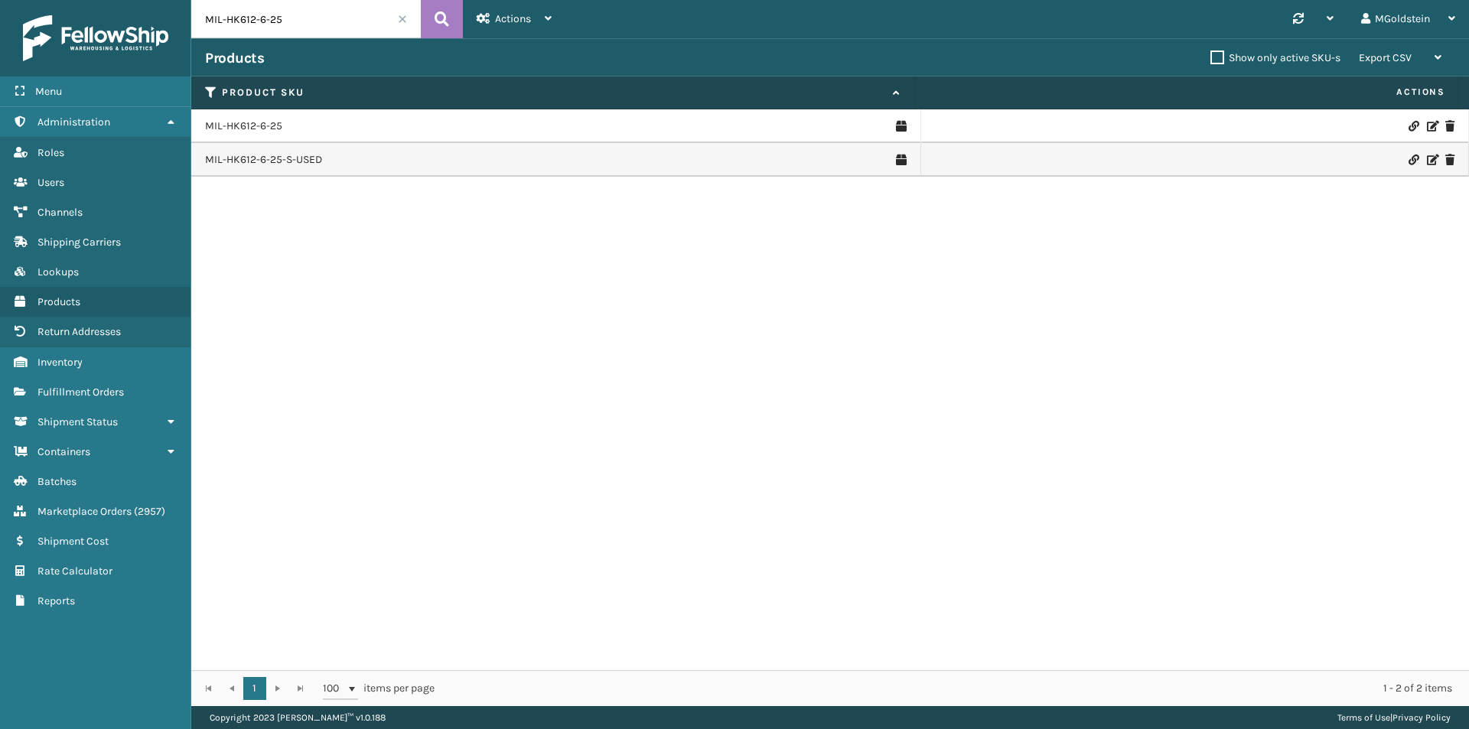
drag, startPoint x: 311, startPoint y: 17, endPoint x: 201, endPoint y: 20, distance: 110.2
click at [201, 20] on input "MIL-HK612-6-25" at bounding box center [306, 19] width 230 height 38
paste input "Q-MC"
type input "MIL-HK612-6-Q-MC"
click at [439, 24] on icon at bounding box center [442, 19] width 15 height 23
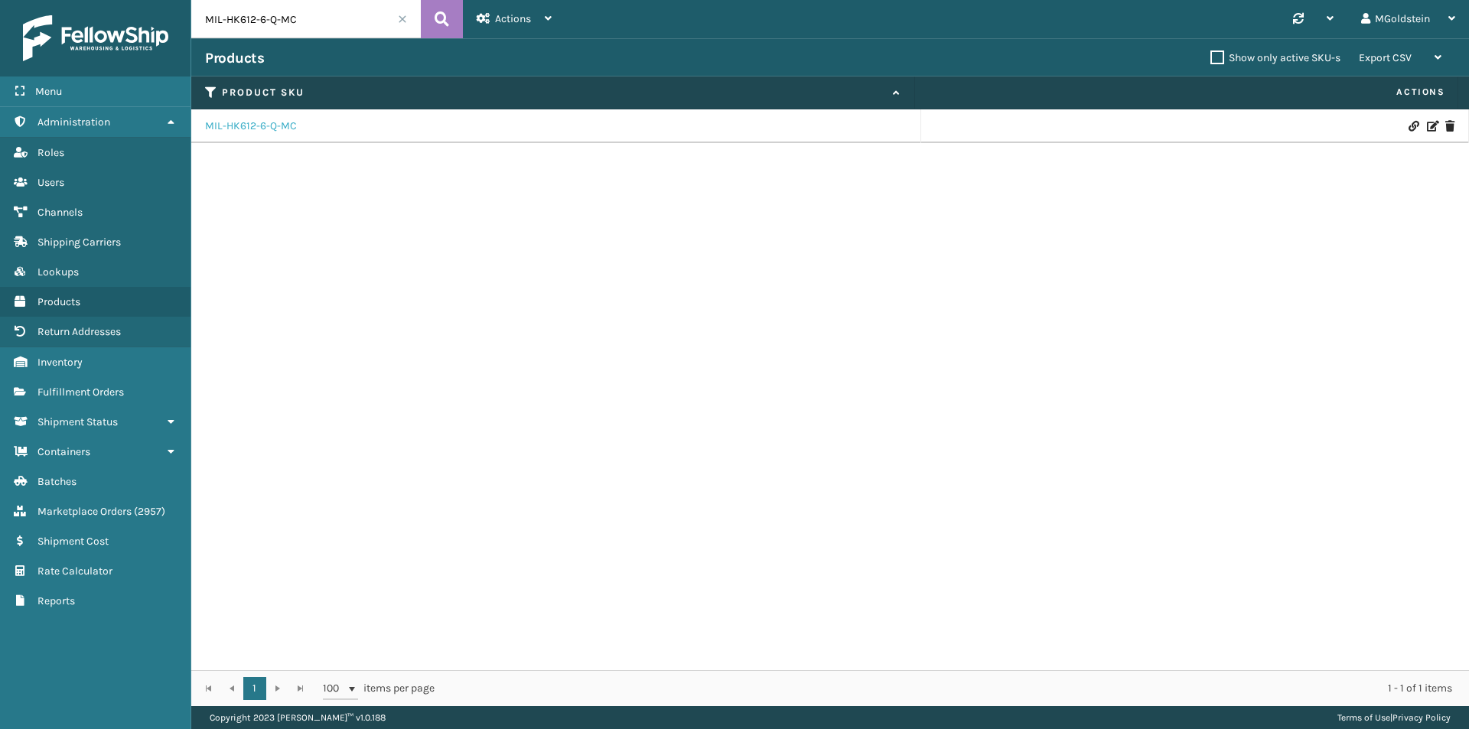
click at [259, 127] on link "MIL-HK612-6-Q-MC" at bounding box center [251, 126] width 92 height 15
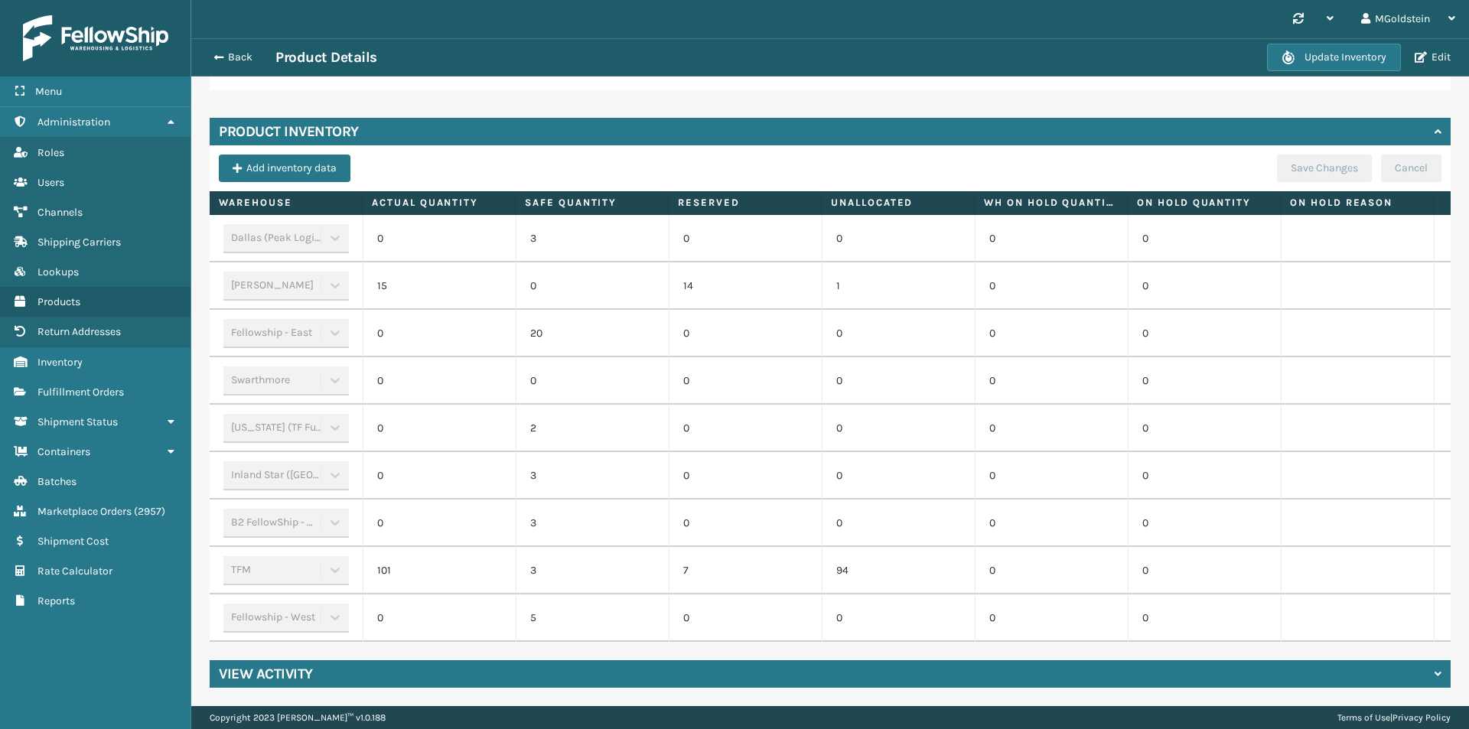
scroll to position [0, 158]
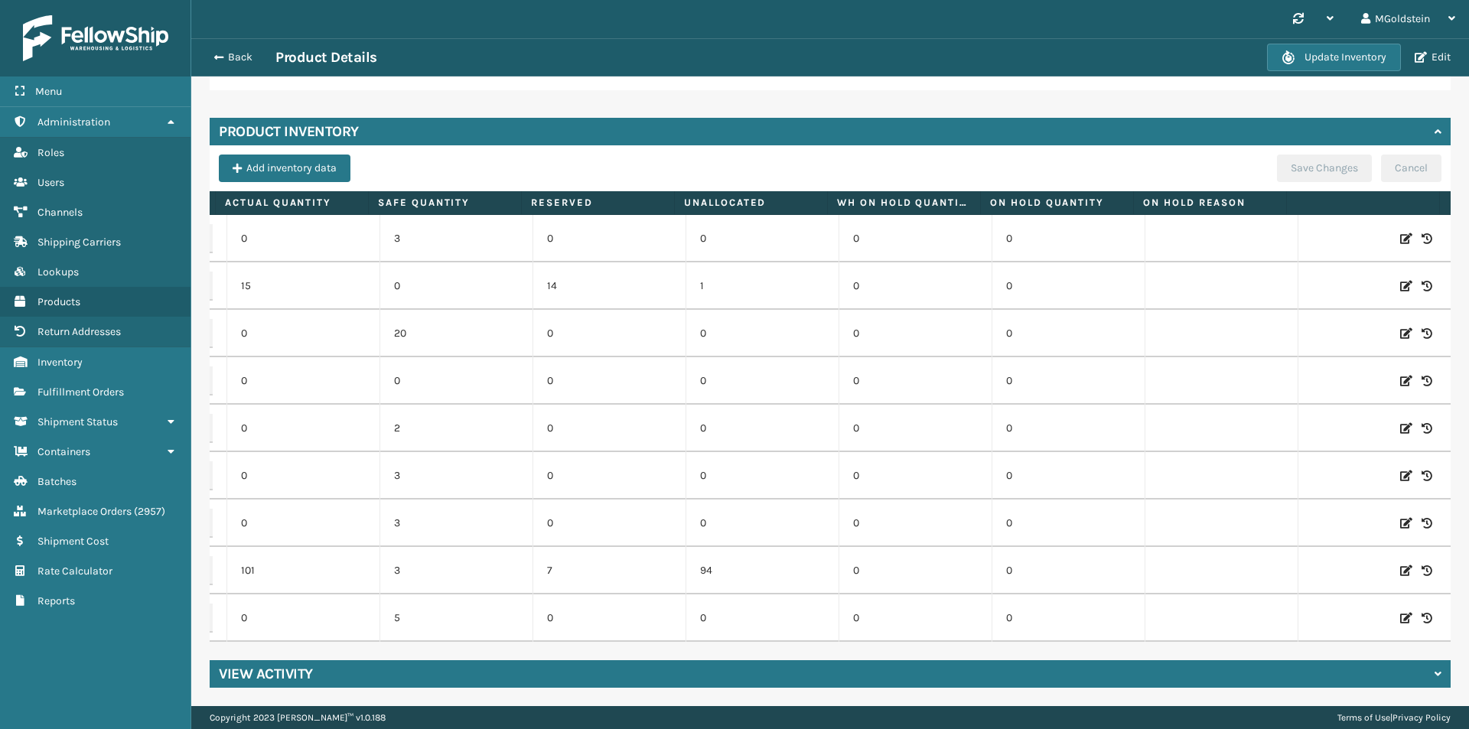
click at [1400, 563] on icon at bounding box center [1406, 570] width 12 height 15
drag, startPoint x: 287, startPoint y: 560, endPoint x: 241, endPoint y: 554, distance: 46.3
click at [262, 557] on input "101" at bounding box center [303, 571] width 83 height 28
type input "0"
click at [1308, 562] on button "ADD" at bounding box center [1327, 571] width 38 height 18
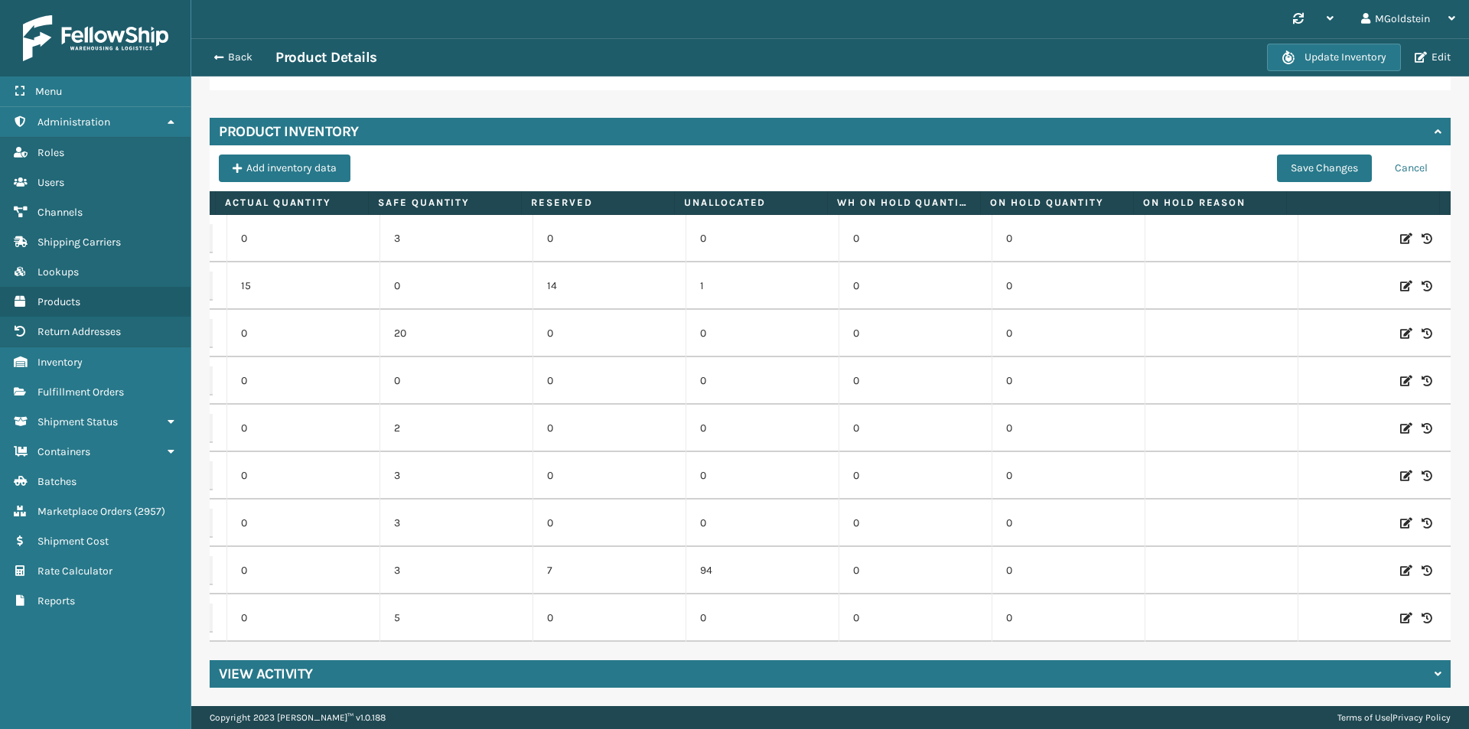
click at [707, 558] on td "94" at bounding box center [762, 570] width 153 height 47
click at [1333, 155] on button "Save Changes" at bounding box center [1324, 169] width 95 height 28
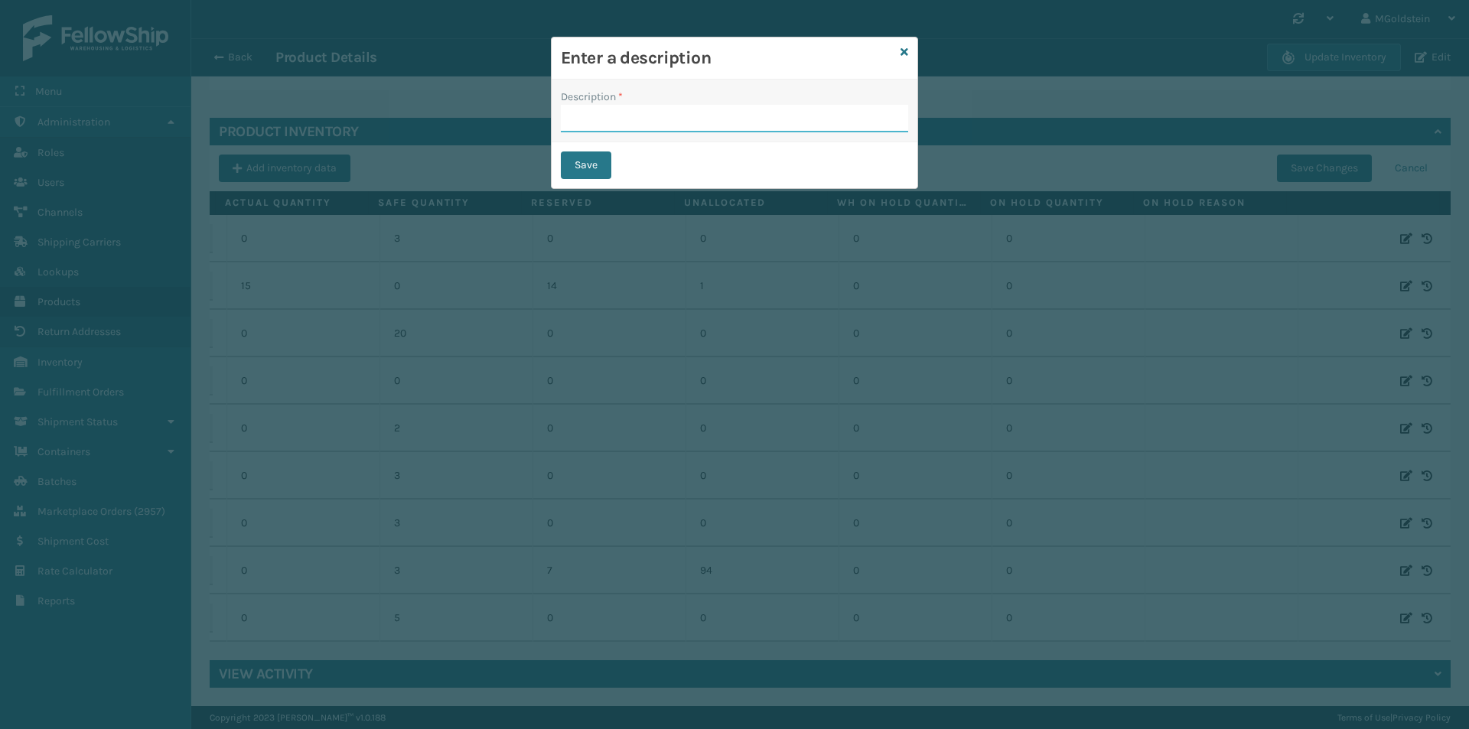
click at [657, 116] on input "Description *" at bounding box center [734, 119] width 347 height 28
type input "changed quantity"
click at [591, 165] on button "Save" at bounding box center [586, 166] width 51 height 28
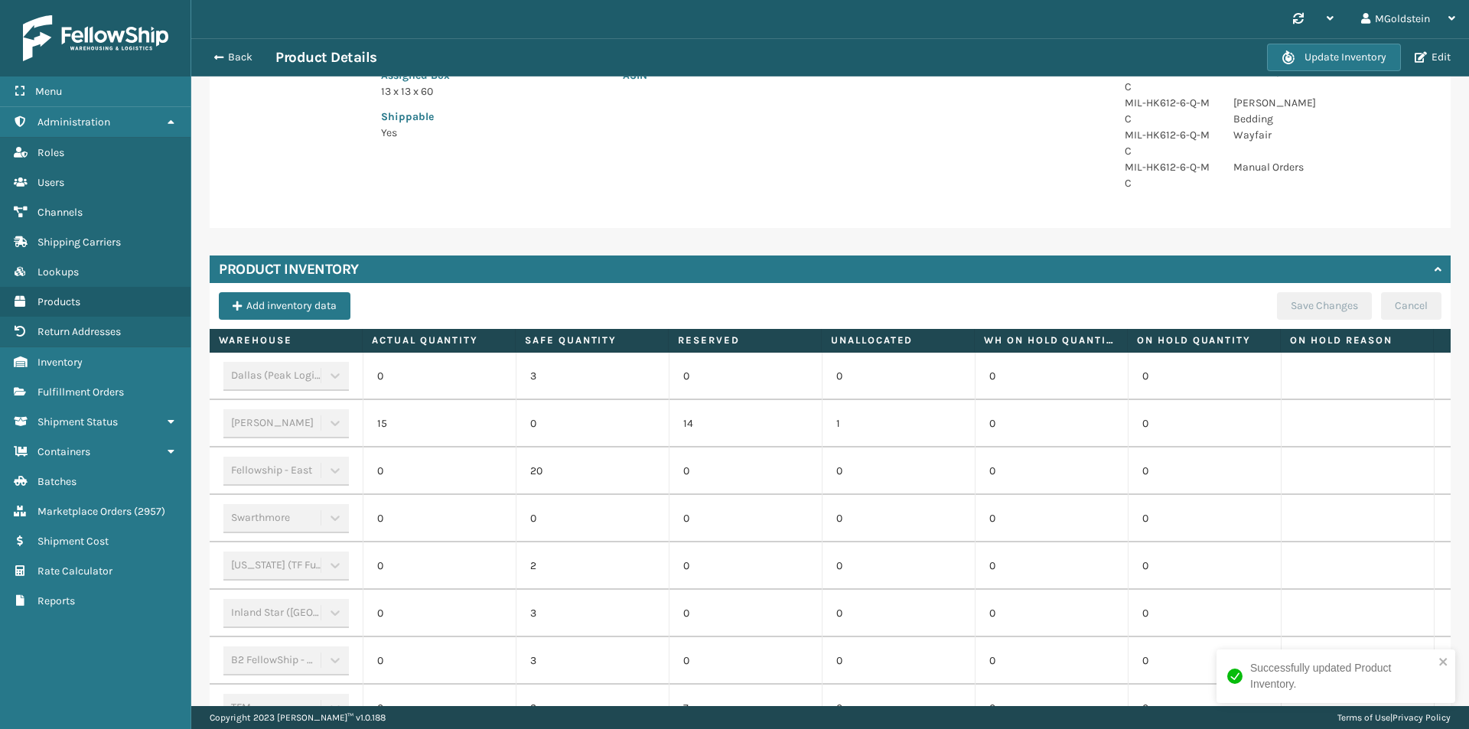
scroll to position [9, 0]
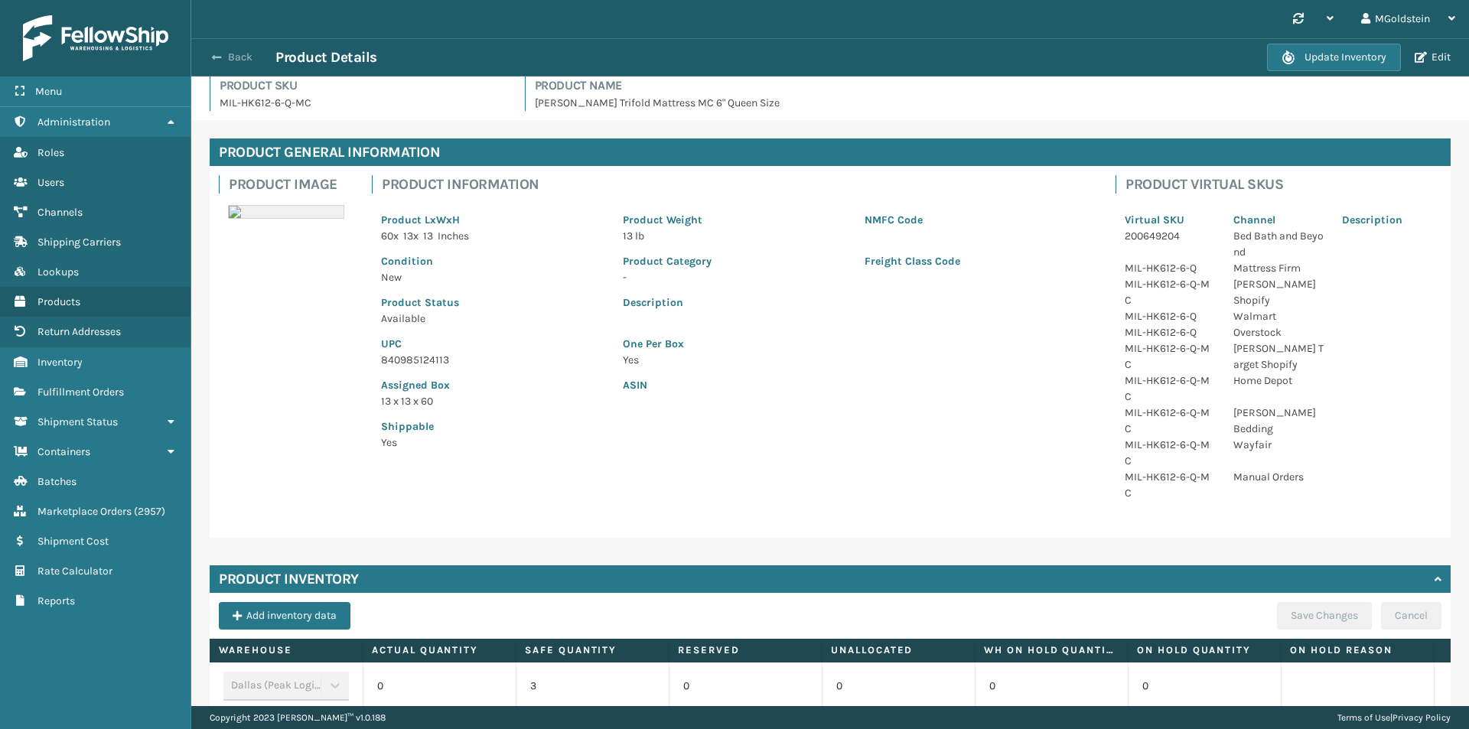
click at [230, 52] on button "Back" at bounding box center [240, 58] width 70 height 14
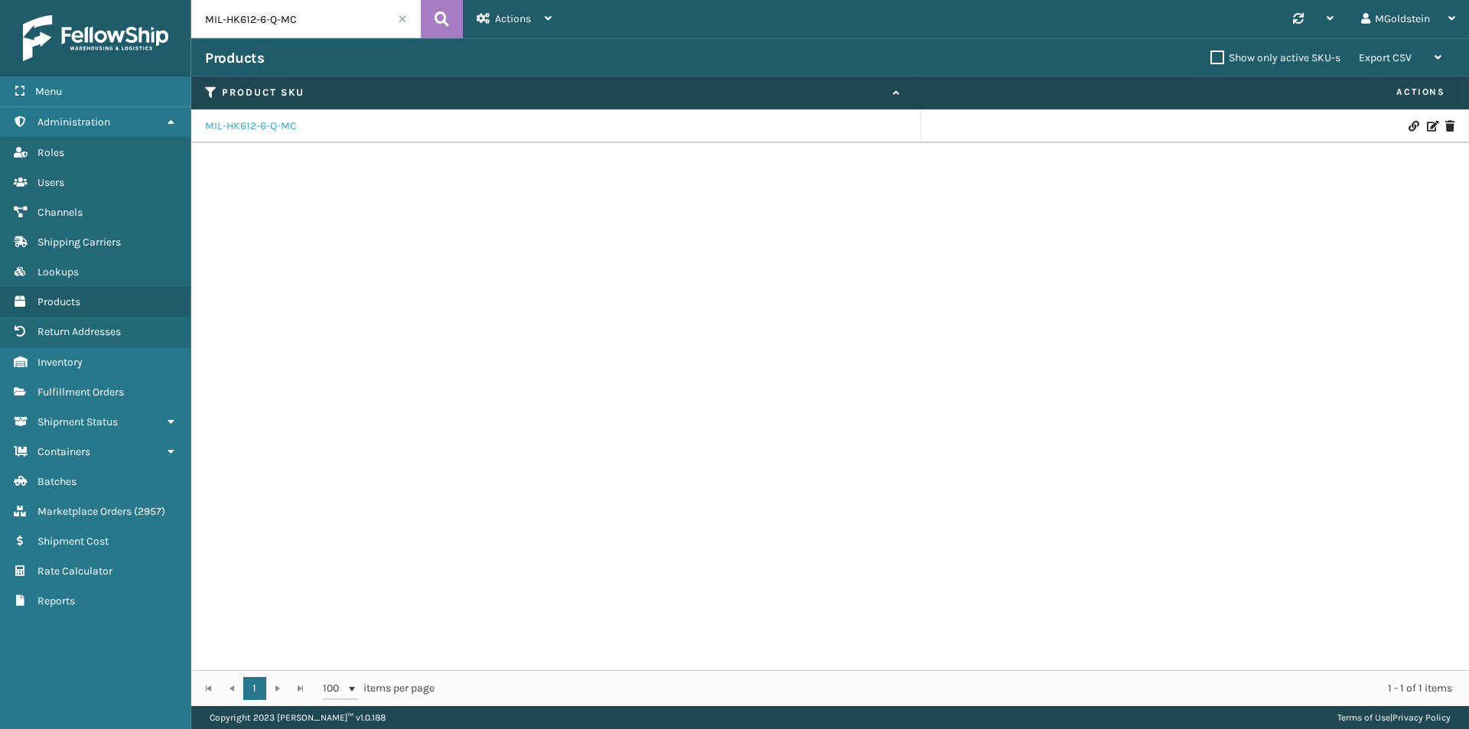
click at [269, 128] on link "MIL-HK612-6-Q-MC" at bounding box center [251, 126] width 92 height 15
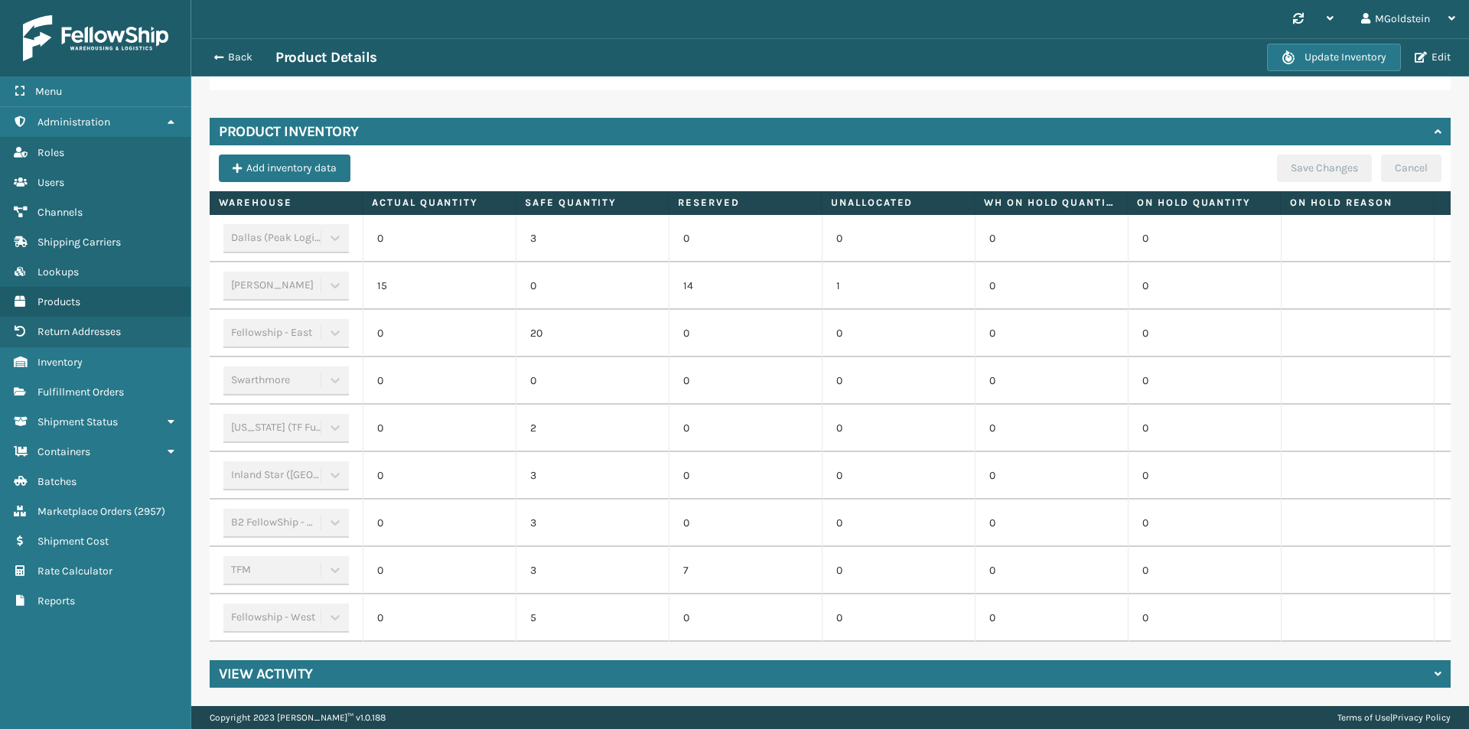
scroll to position [468, 0]
click at [1369, 196] on label "On Hold Reason" at bounding box center [1357, 203] width 134 height 14
drag, startPoint x: 1348, startPoint y: 190, endPoint x: 1275, endPoint y: 190, distance: 73.5
drag, startPoint x: 1275, startPoint y: 190, endPoint x: 908, endPoint y: 187, distance: 366.5
click at [908, 196] on label "Unallocated" at bounding box center [898, 203] width 134 height 14
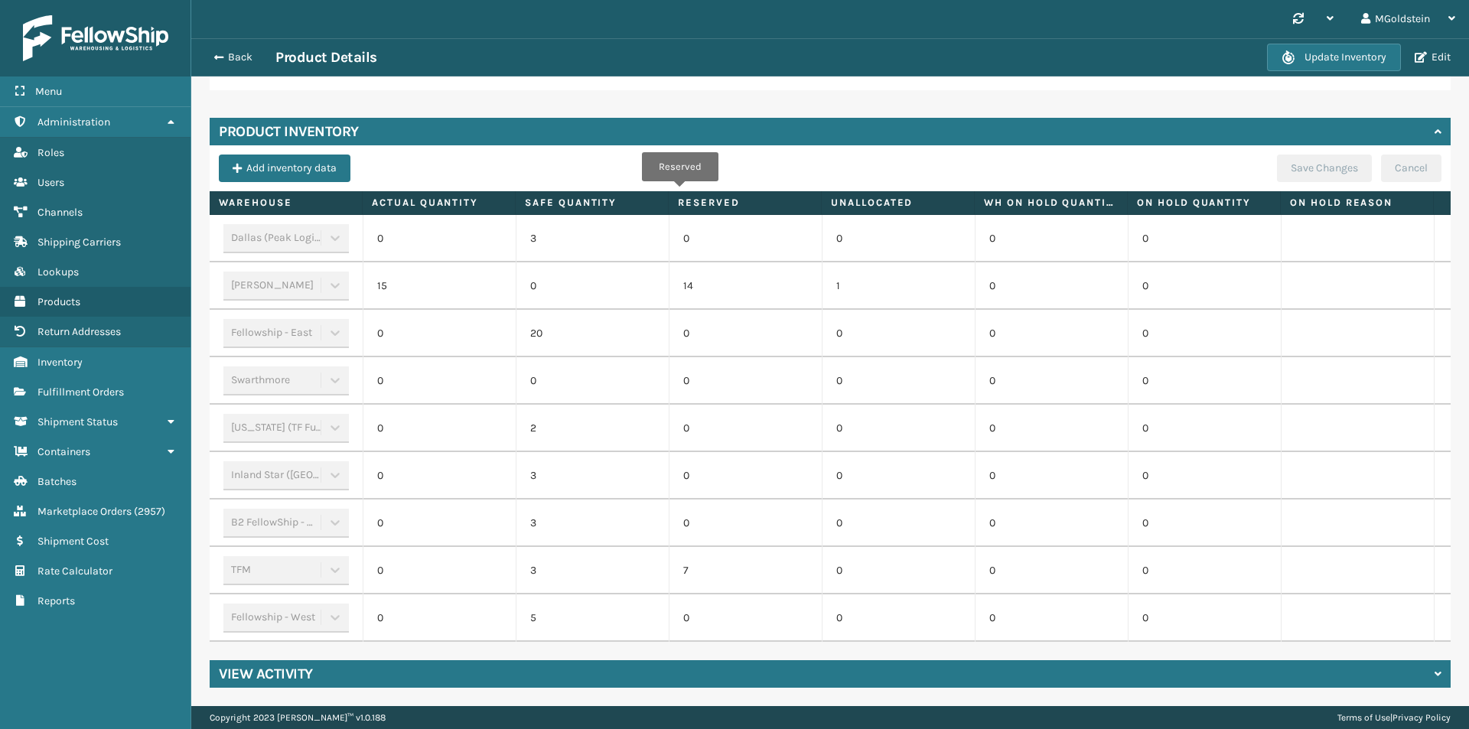
drag, startPoint x: 710, startPoint y: 192, endPoint x: 680, endPoint y: 192, distance: 30.6
click at [680, 196] on label "Reserved" at bounding box center [745, 203] width 134 height 14
click at [1449, 18] on icon at bounding box center [1452, 18] width 7 height 11
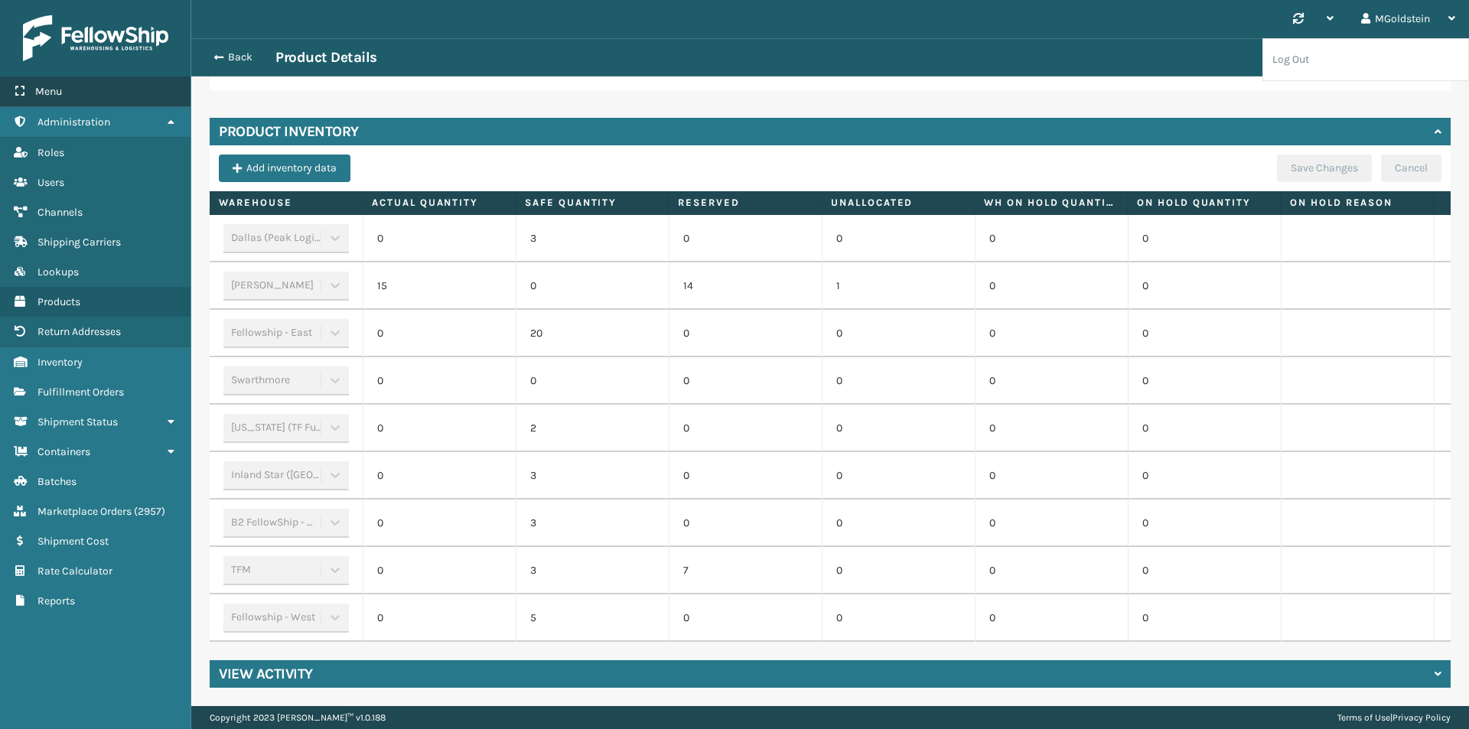
click at [56, 89] on span "Menu" at bounding box center [48, 91] width 27 height 13
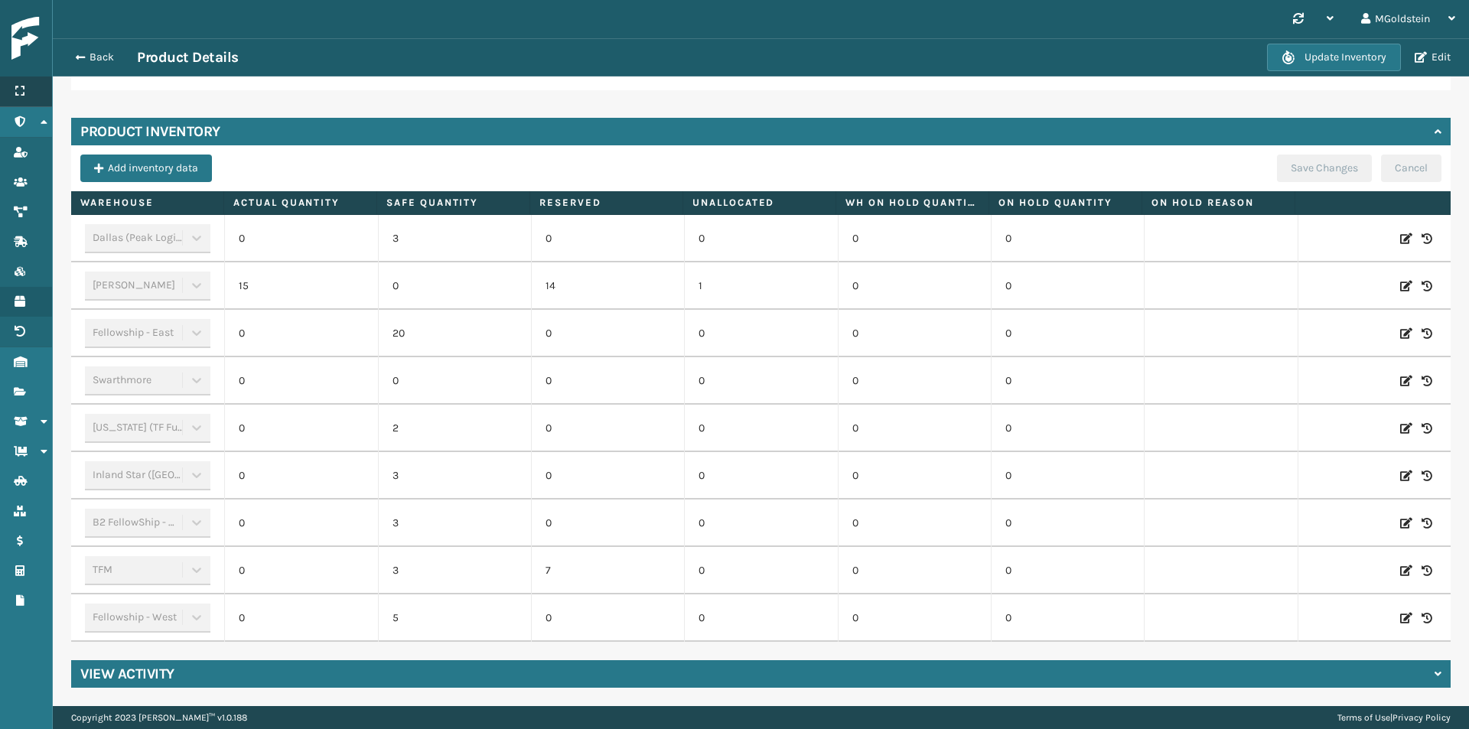
click at [56, 89] on div "Product General Information Product Image Product Information Product LxWxH 60 …" at bounding box center [761, 189] width 1416 height 1034
click at [83, 57] on button "Back" at bounding box center [102, 58] width 70 height 14
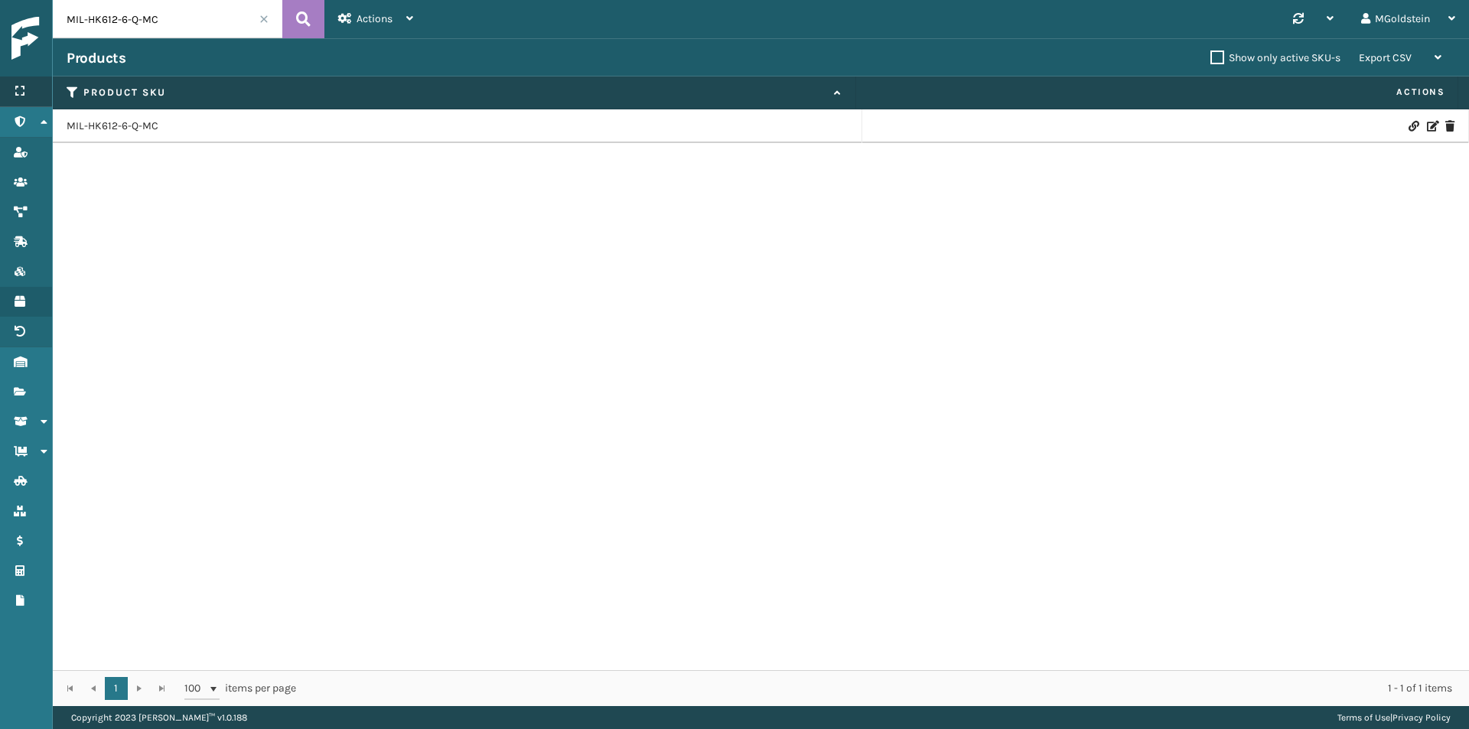
click at [27, 89] on div "Menu" at bounding box center [26, 92] width 52 height 31
